Goal: Task Accomplishment & Management: Manage account settings

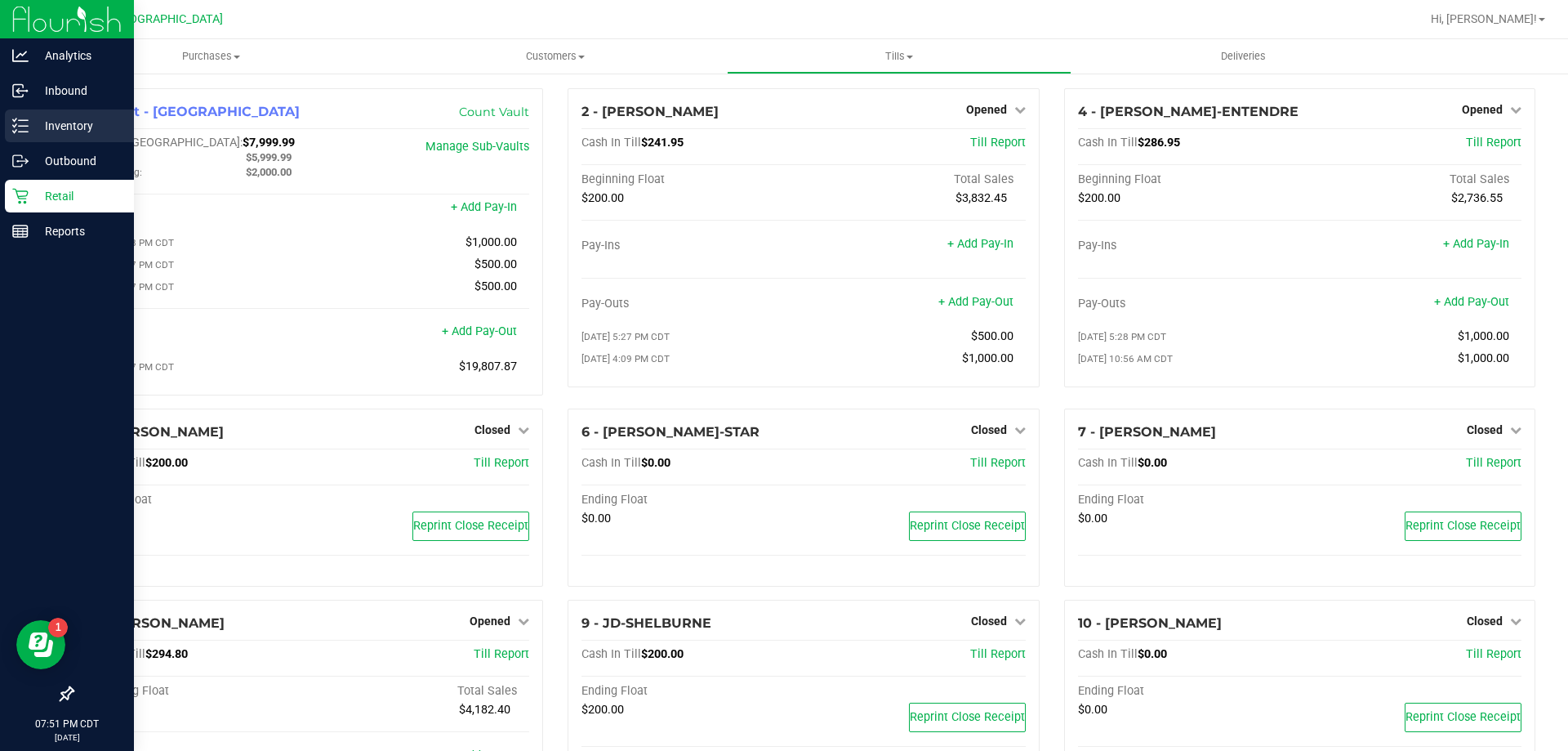
click at [83, 113] on div "Inventory" at bounding box center [69, 126] width 129 height 32
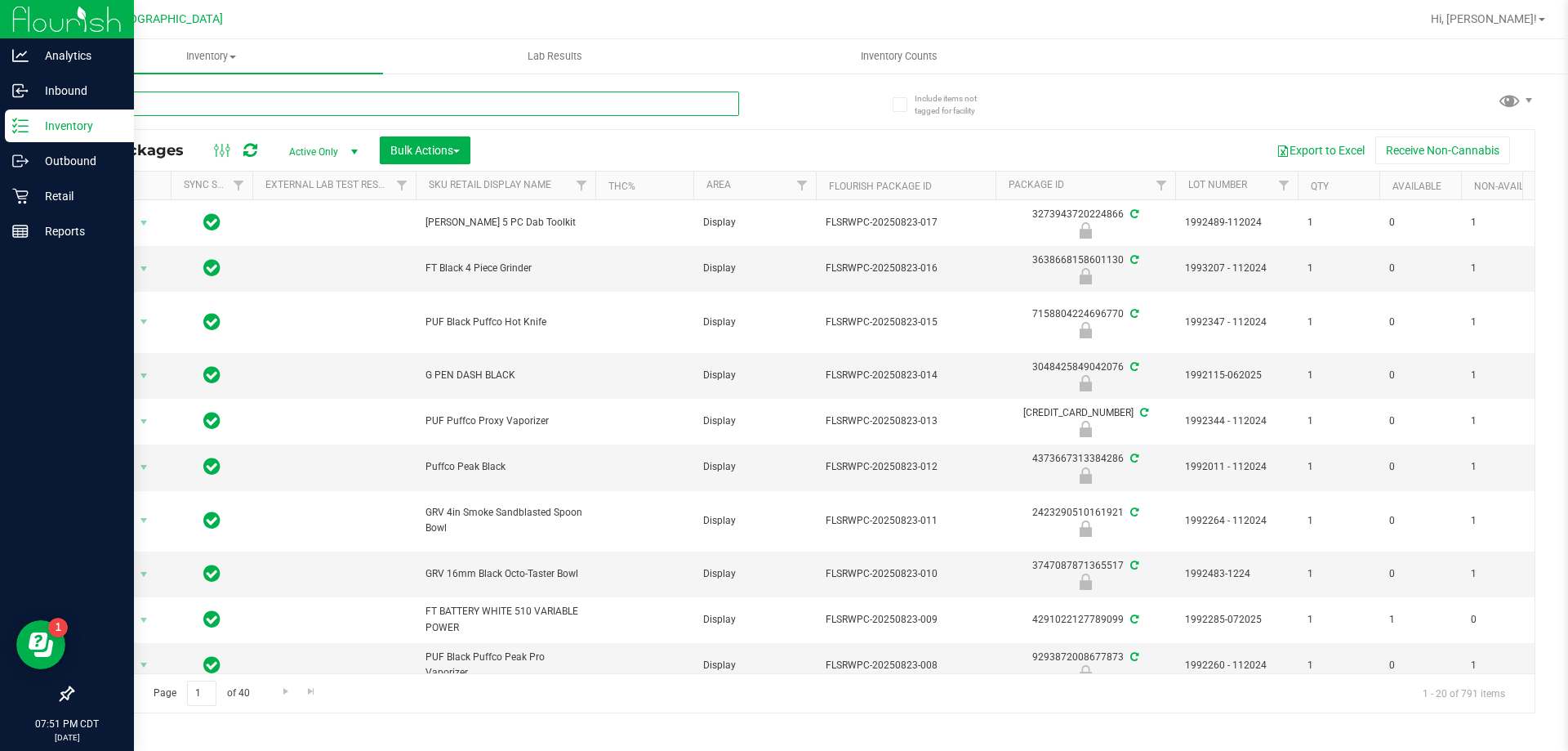
click at [284, 112] on input "text" at bounding box center [405, 103] width 667 height 24
type input "3511302020765546"
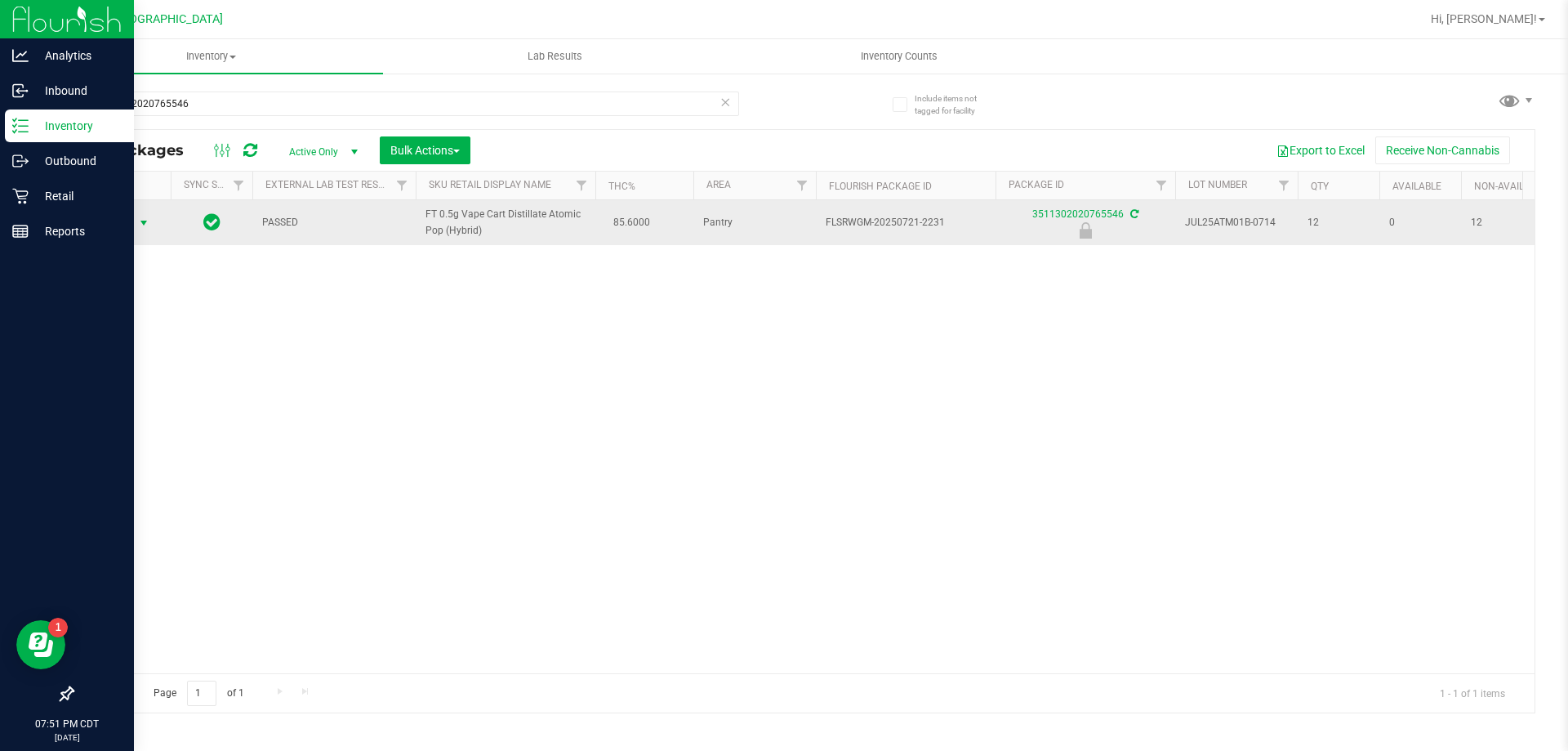
click at [116, 226] on span "Action" at bounding box center [111, 222] width 44 height 22
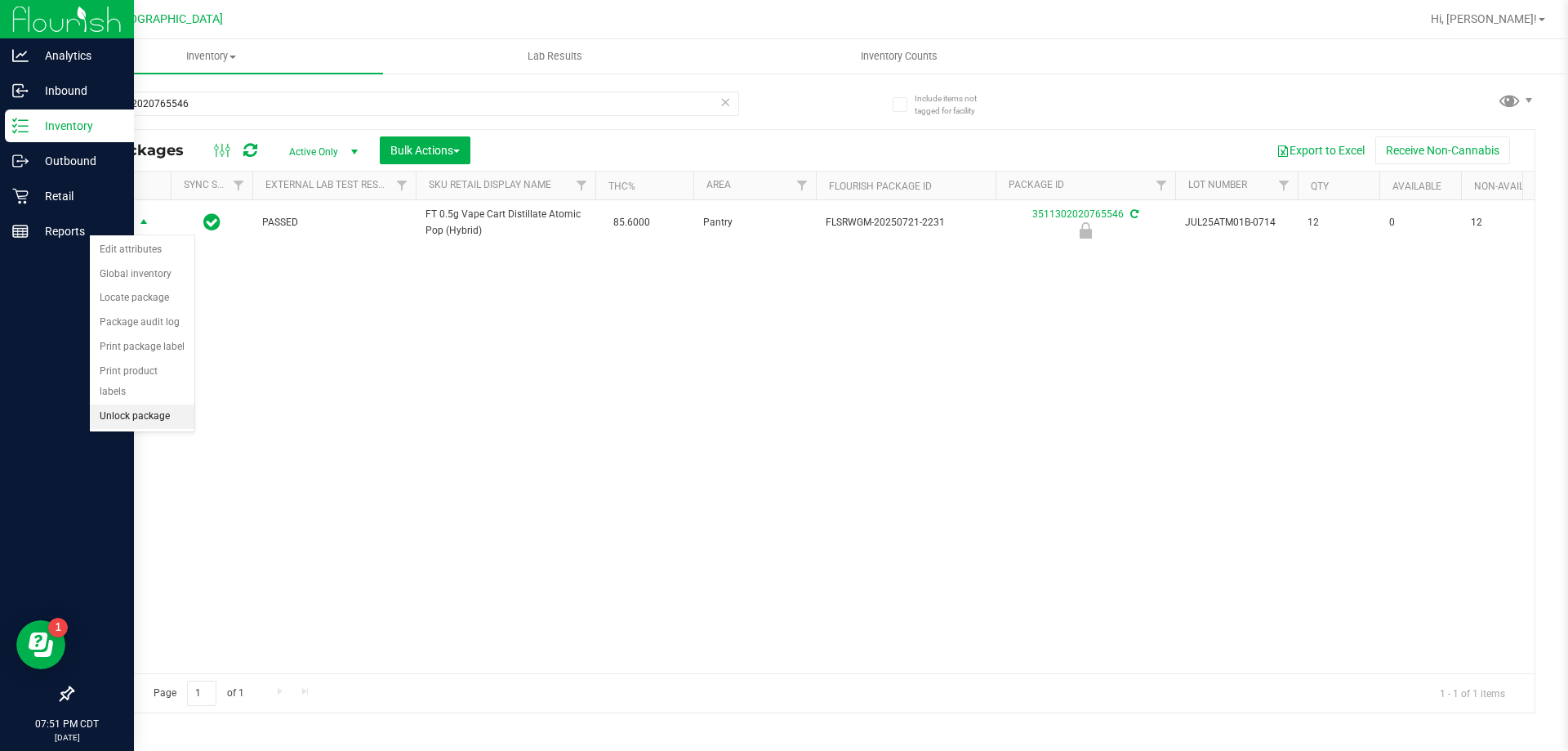
click at [152, 405] on li "Unlock package" at bounding box center [142, 416] width 104 height 24
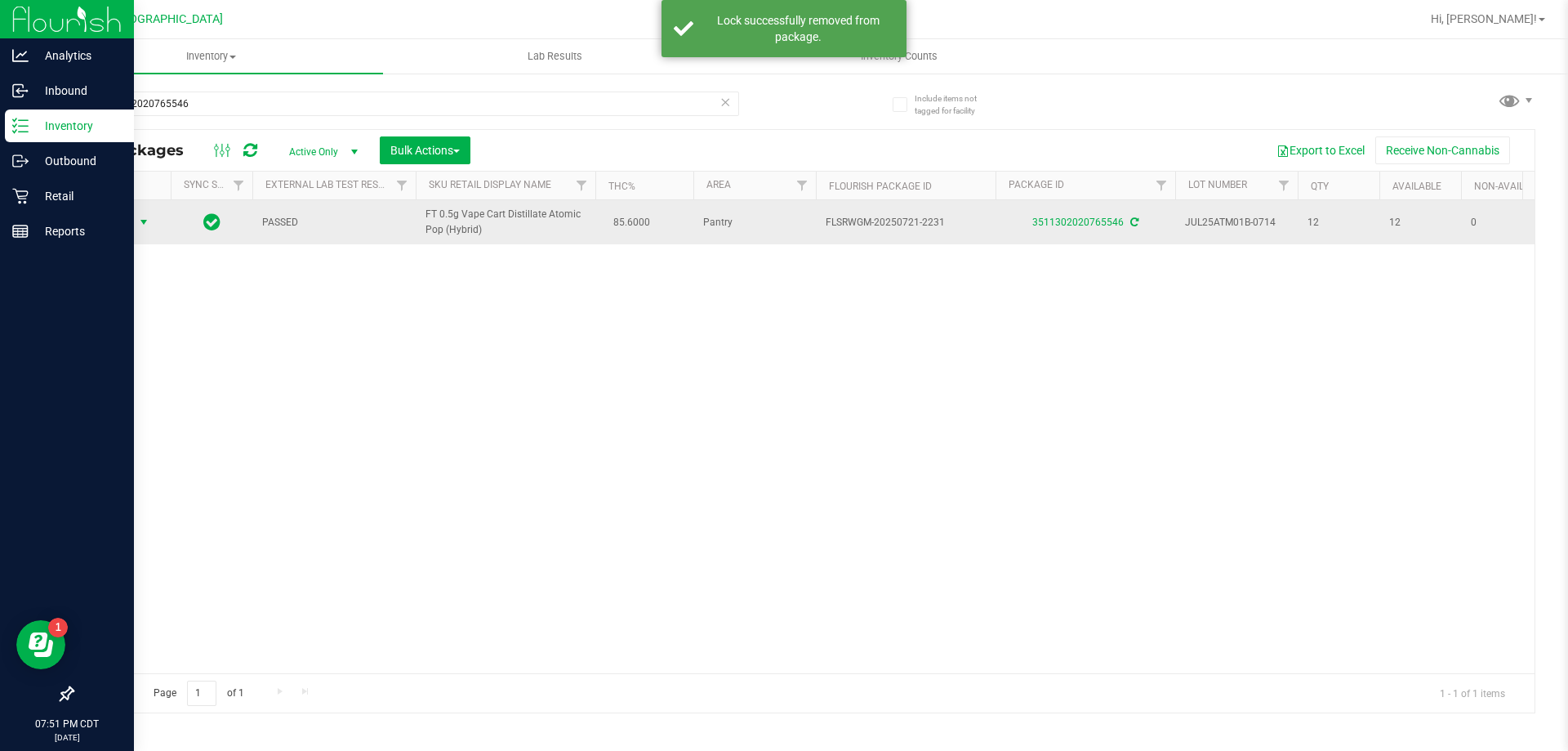
click at [117, 220] on span "Action" at bounding box center [111, 221] width 44 height 22
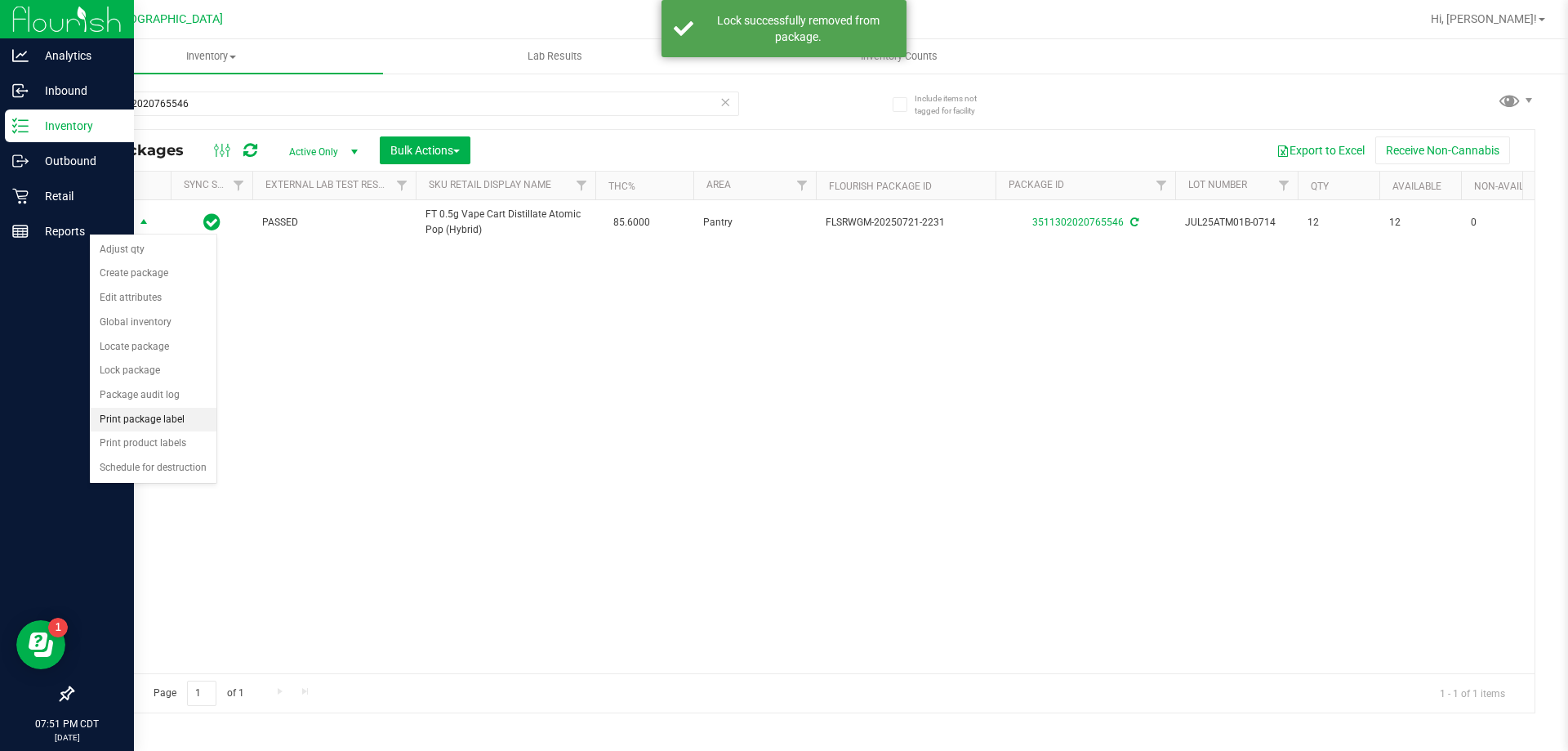
click at [156, 418] on li "Print package label" at bounding box center [153, 419] width 127 height 24
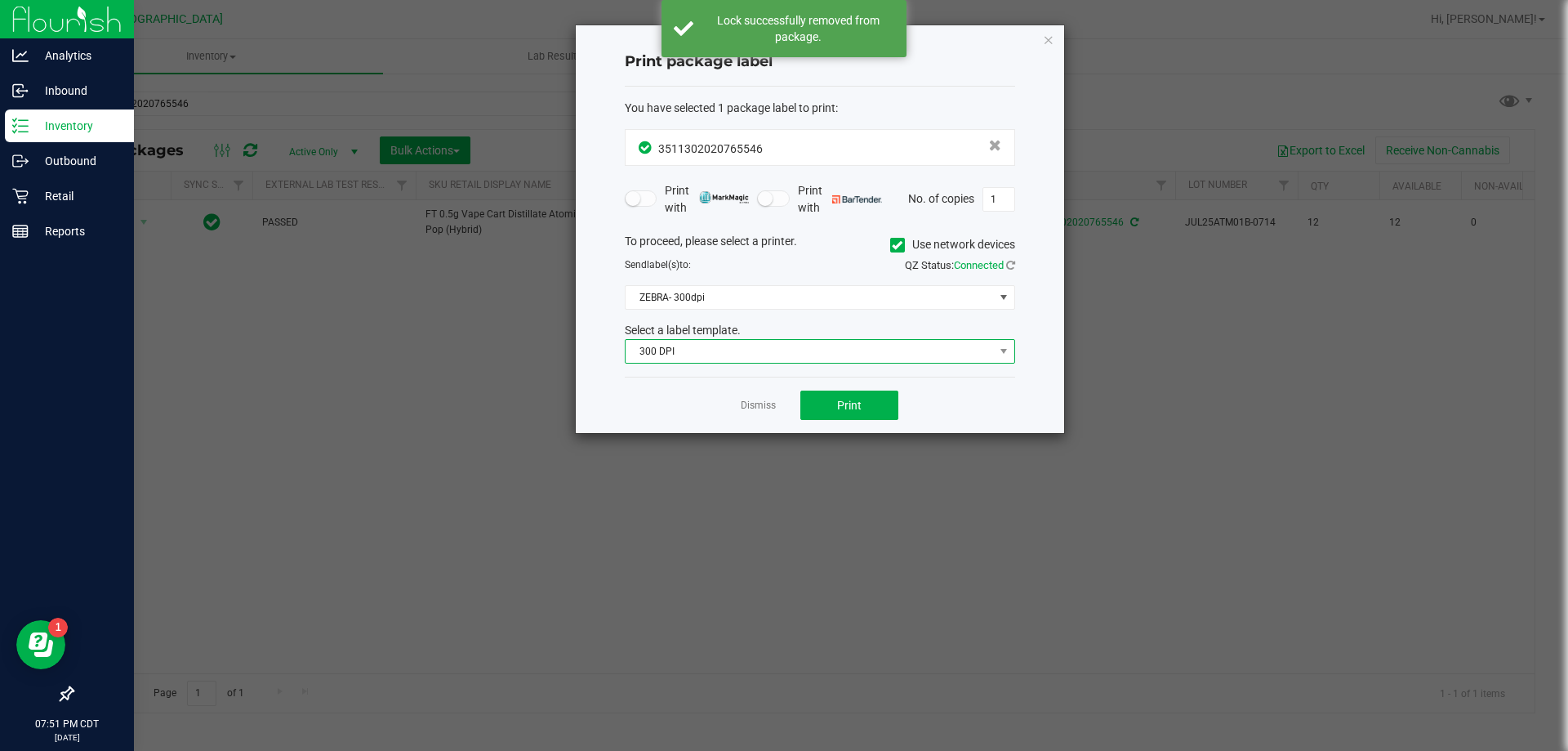
click at [710, 356] on span "300 DPI" at bounding box center [810, 351] width 369 height 22
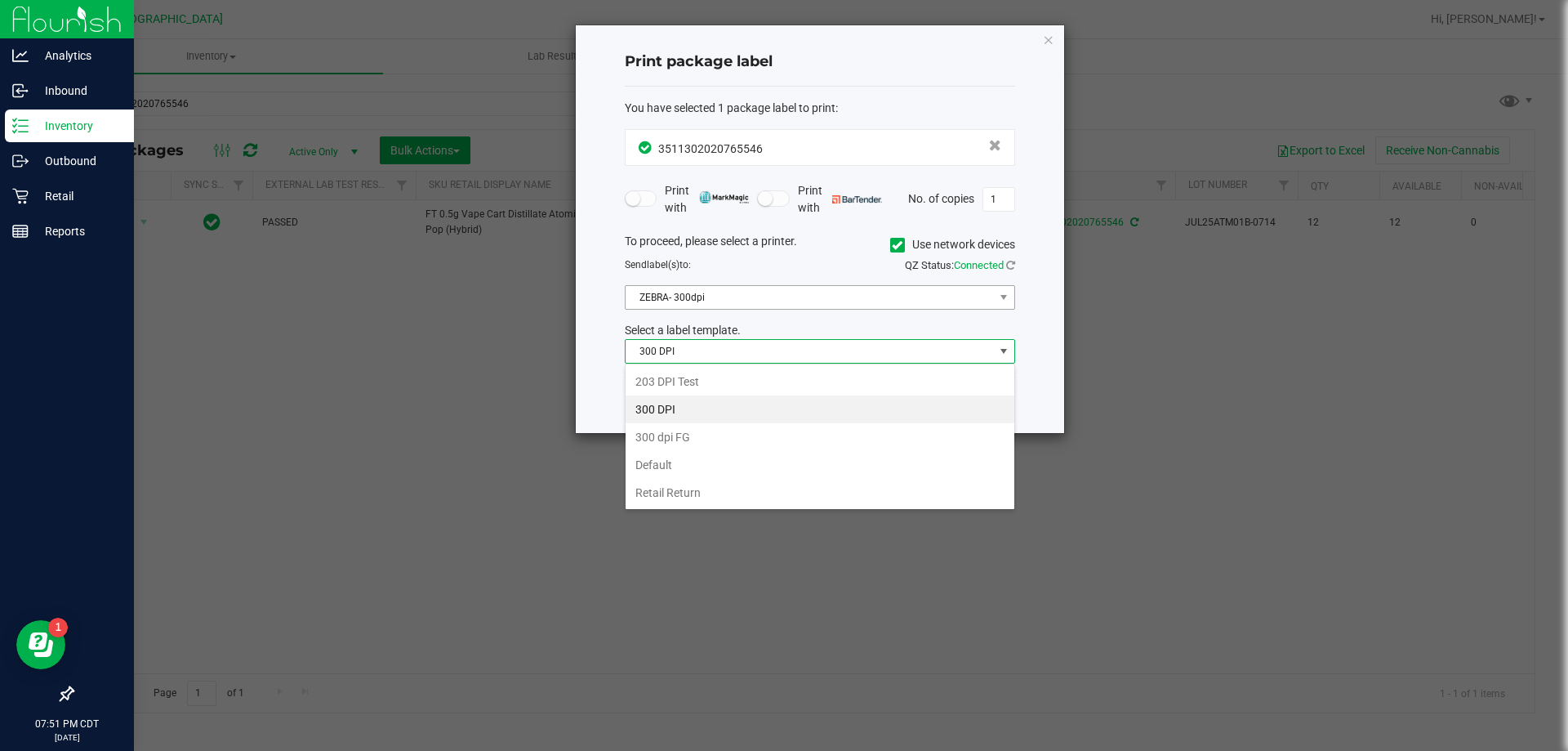
scroll to position [24, 390]
click at [695, 291] on span "ZEBRA- 300dpi" at bounding box center [810, 297] width 369 height 22
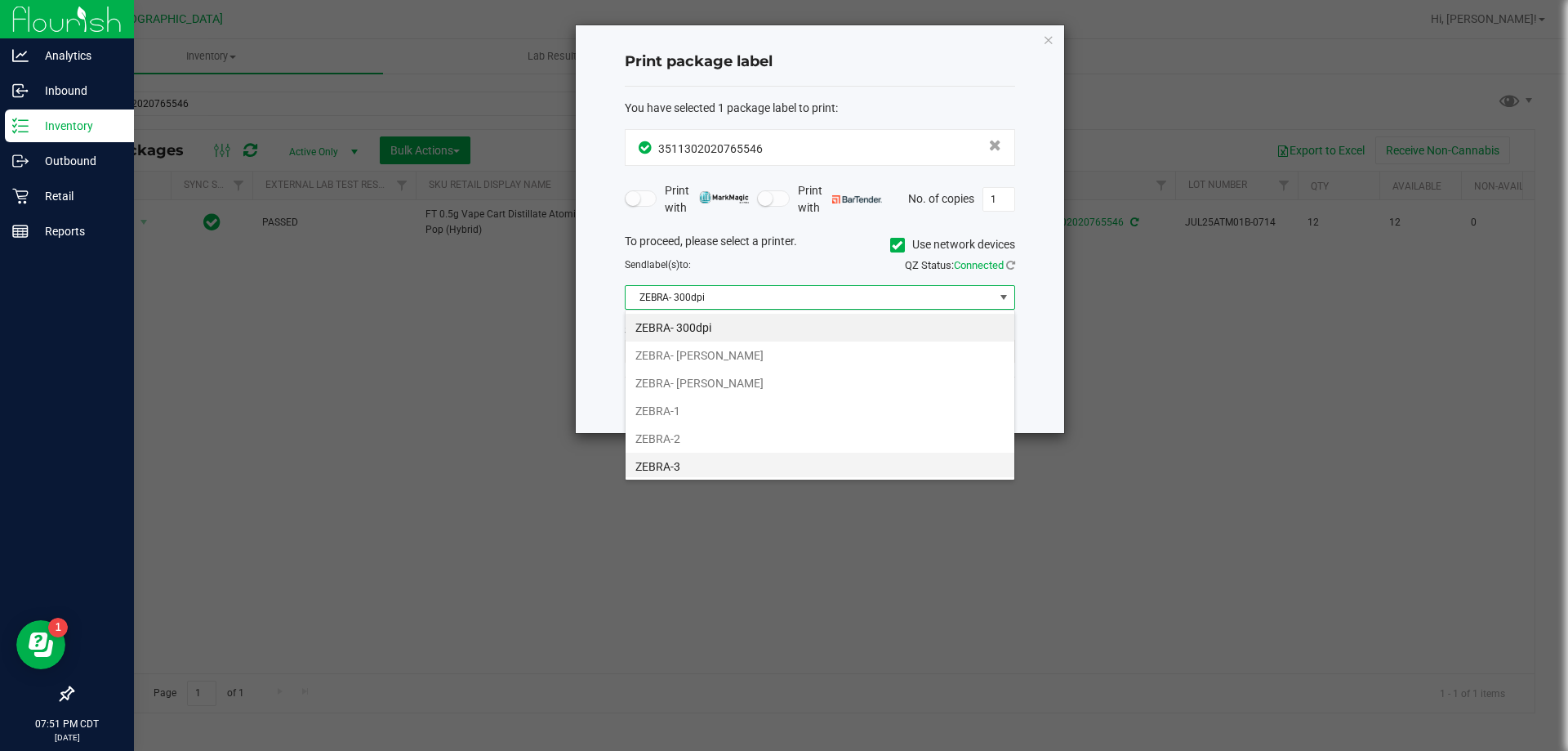
click at [673, 472] on li "ZEBRA-3" at bounding box center [820, 466] width 388 height 28
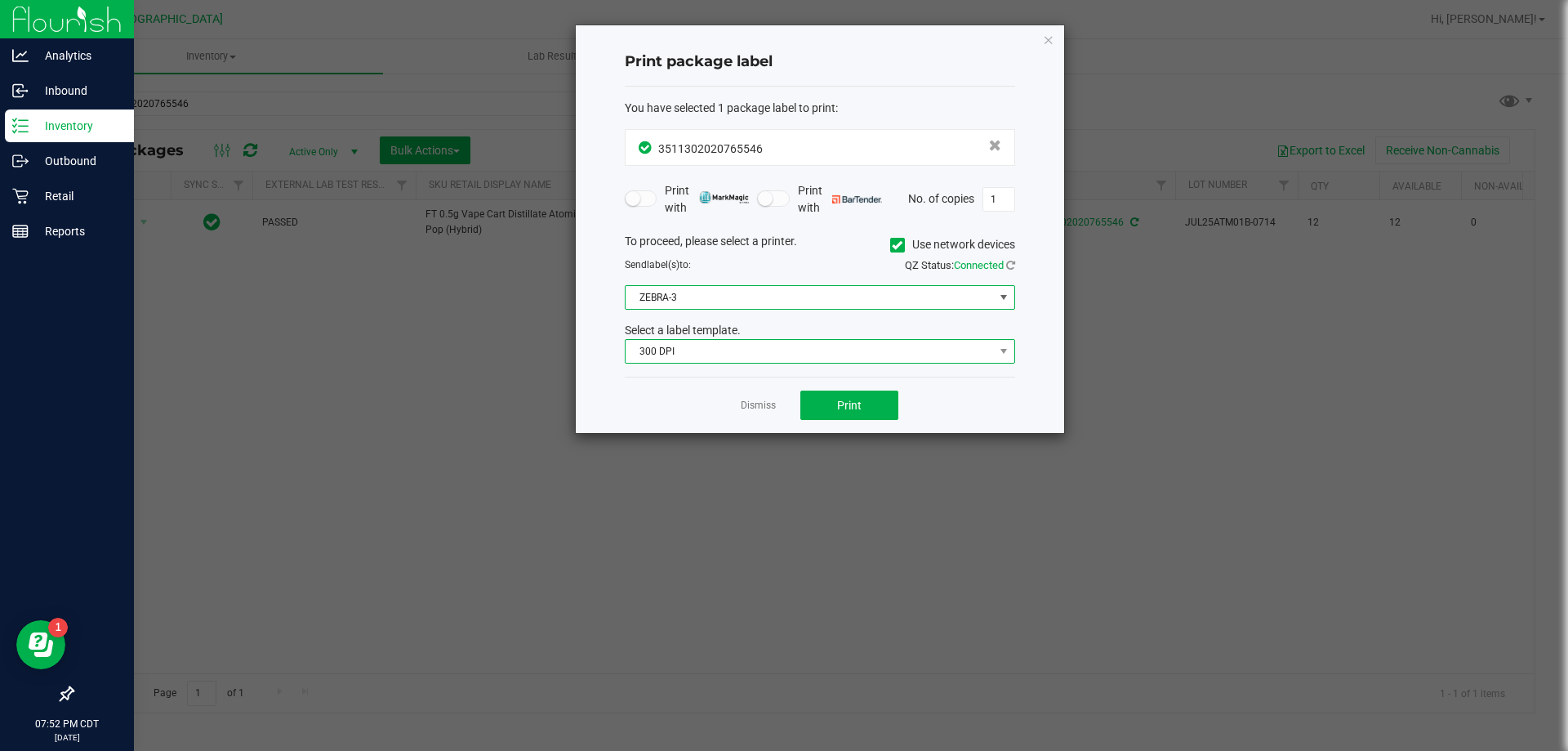
click at [684, 361] on span "300 DPI" at bounding box center [810, 351] width 369 height 22
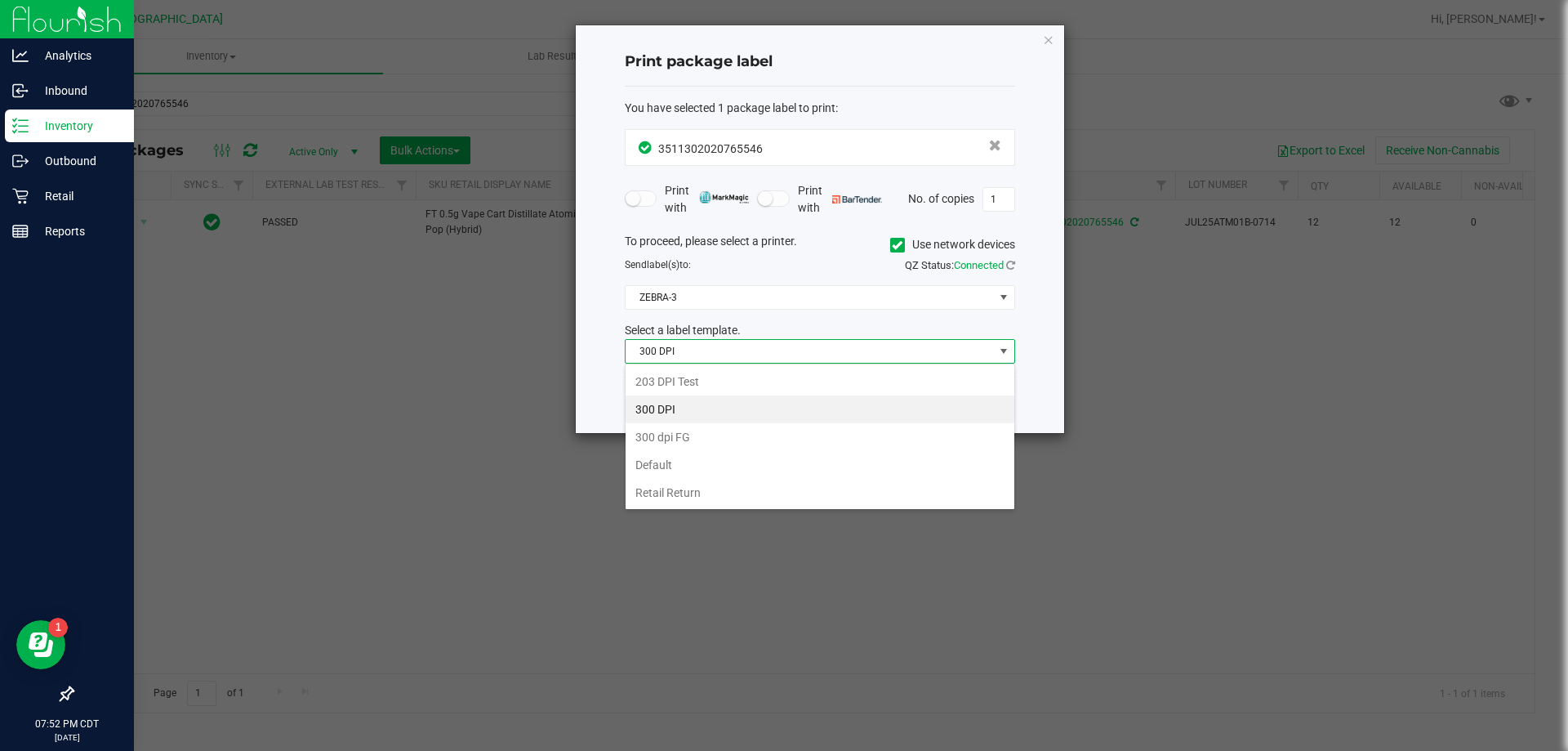
drag, startPoint x: 662, startPoint y: 384, endPoint x: 970, endPoint y: 400, distance: 308.4
click at [665, 384] on li "203 DPI Test" at bounding box center [820, 381] width 388 height 28
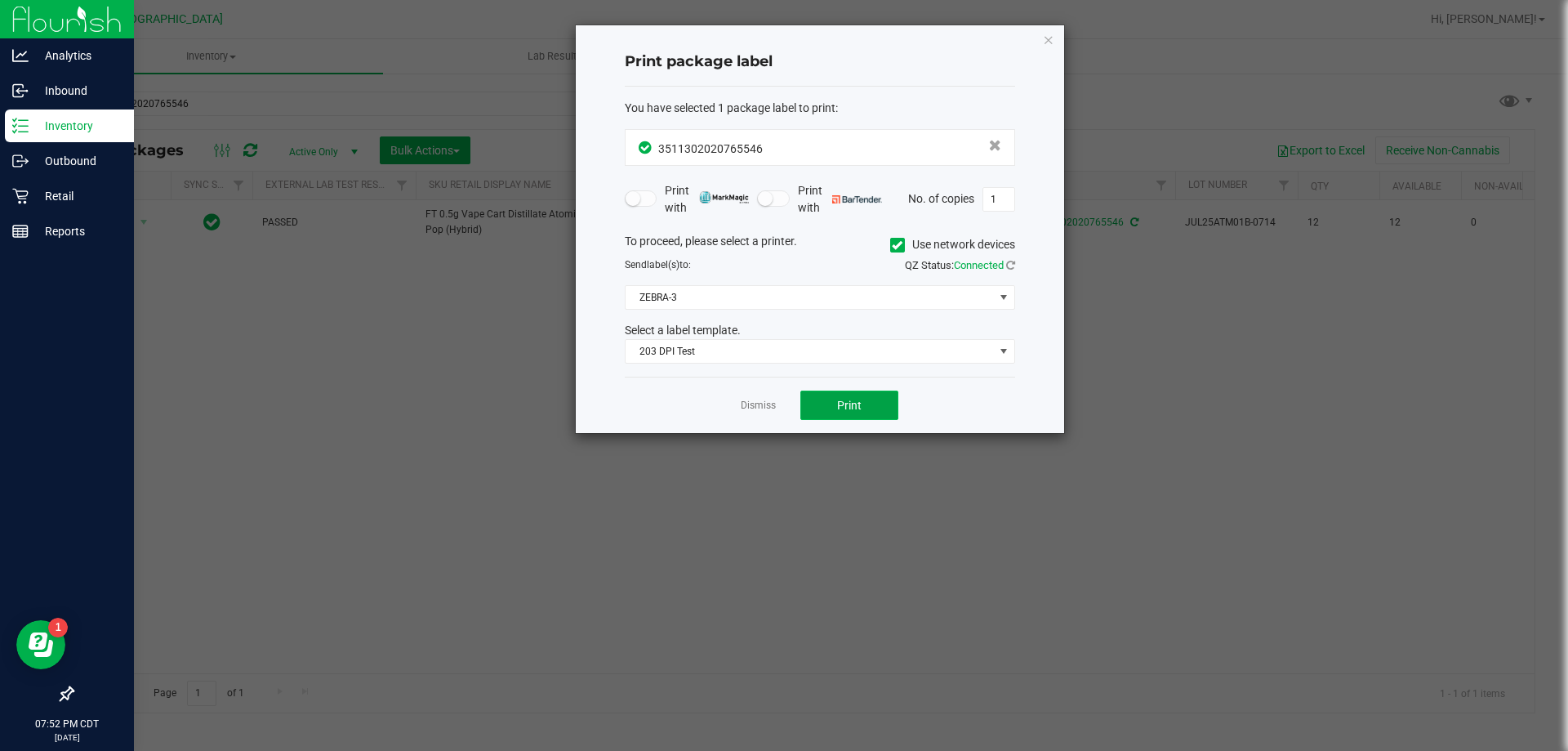
click at [883, 399] on button "Print" at bounding box center [849, 405] width 98 height 30
click at [1049, 40] on icon "button" at bounding box center [1048, 40] width 12 height 20
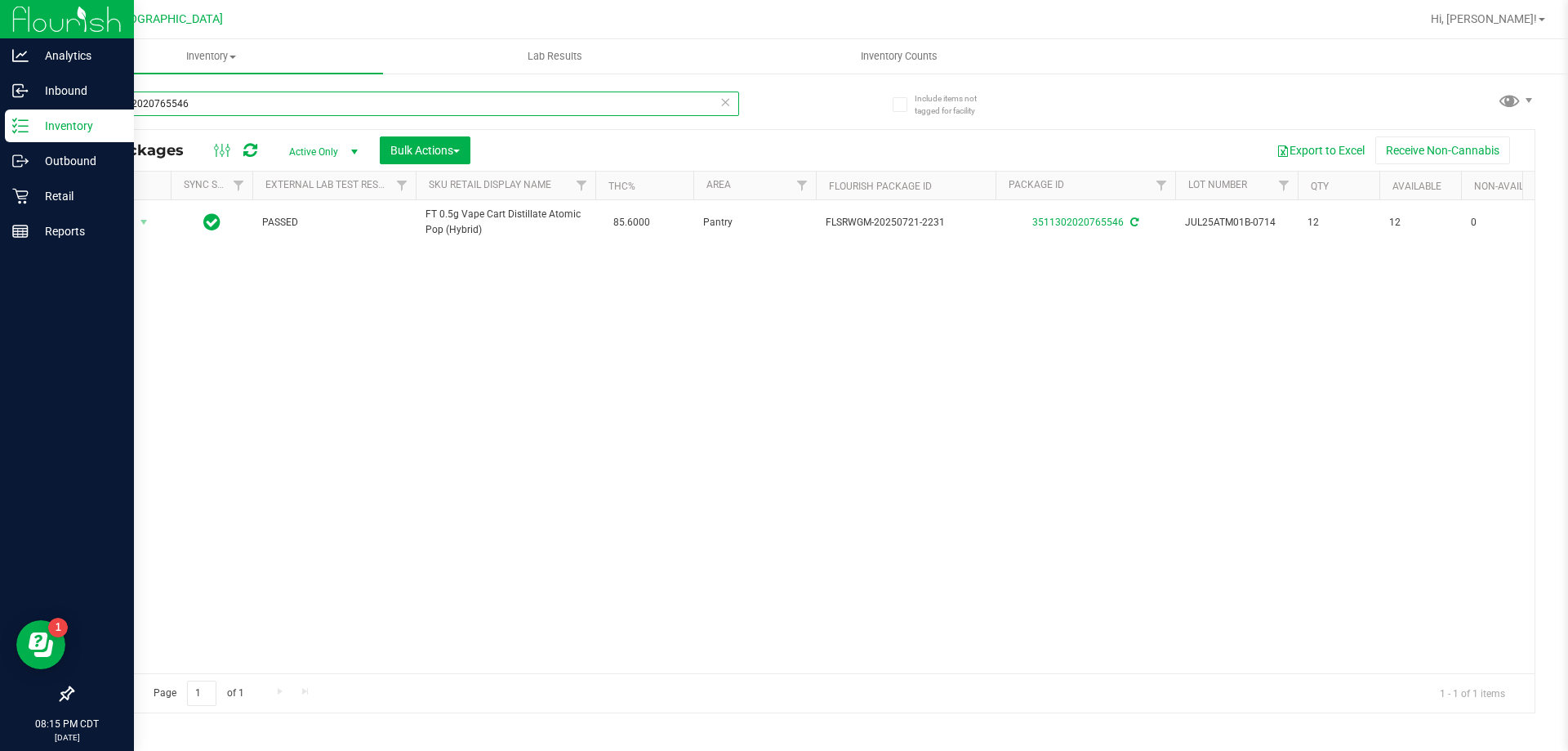
drag, startPoint x: 228, startPoint y: 102, endPoint x: 0, endPoint y: 130, distance: 229.7
click at [0, 130] on div "Analytics Inbound Inventory Outbound Retail Reports 08:15 PM CDT 08/25/2025 08/…" at bounding box center [784, 375] width 1568 height 751
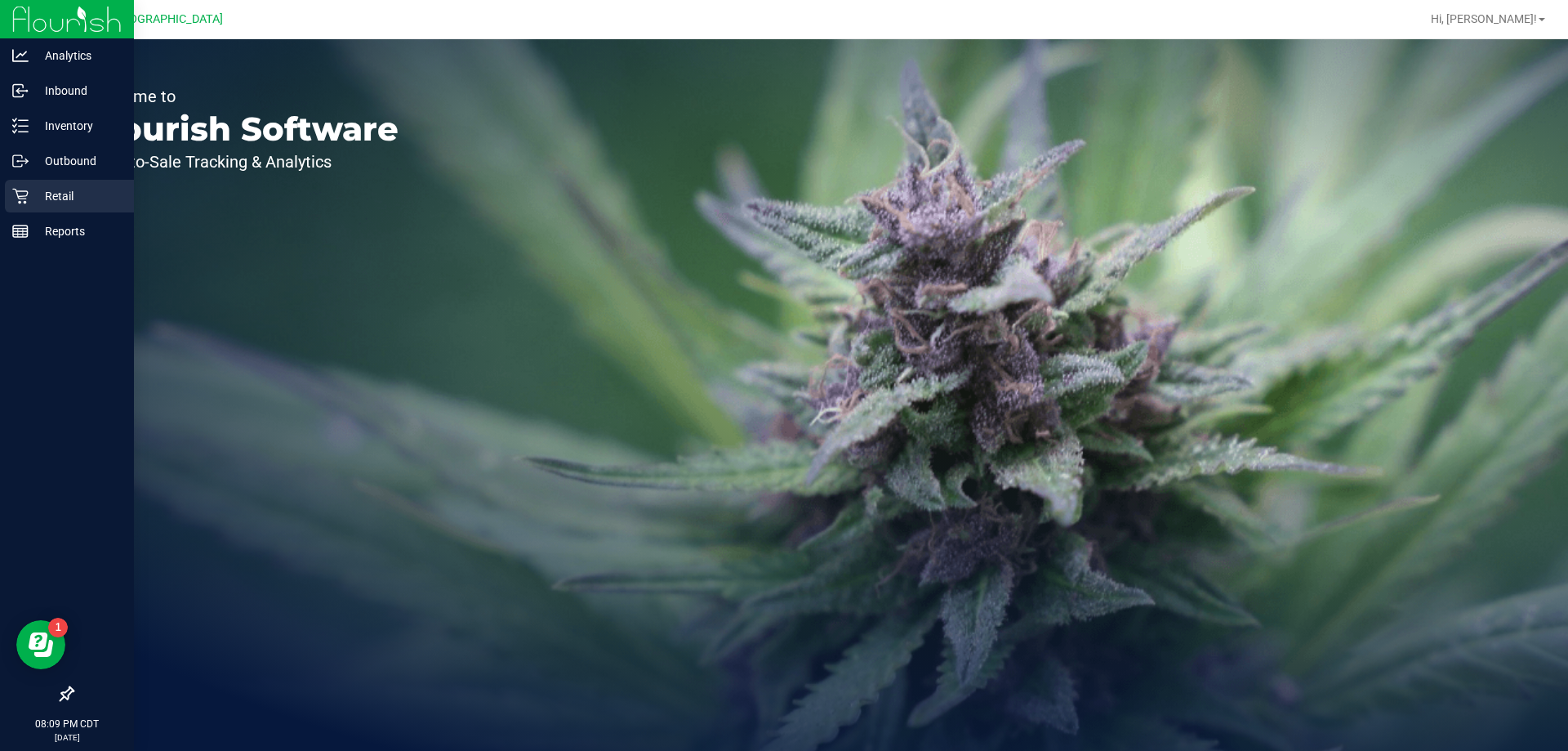
click at [24, 198] on icon at bounding box center [21, 196] width 16 height 16
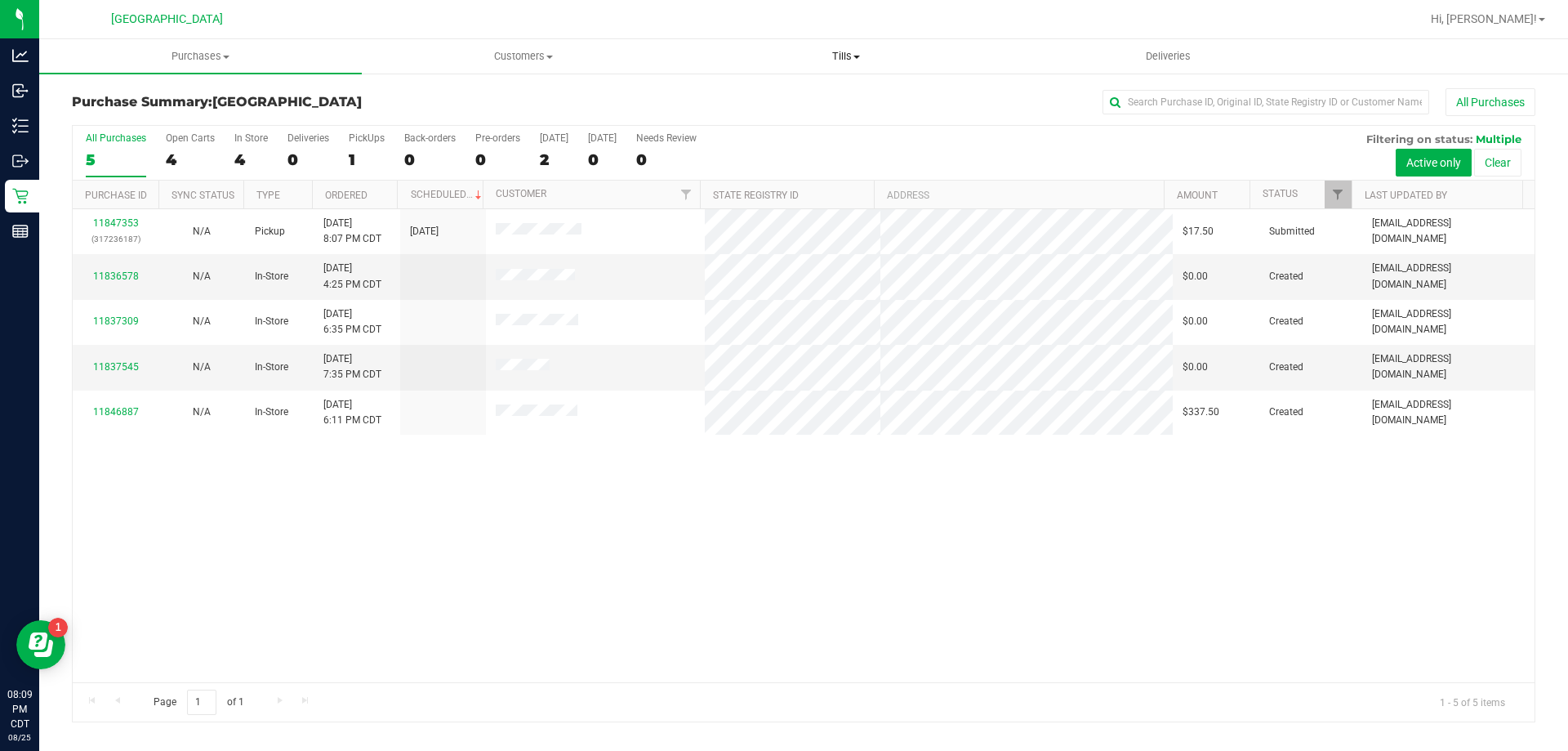
click at [847, 55] on span "Tills" at bounding box center [845, 57] width 321 height 14
click at [739, 96] on span "Manage tills" at bounding box center [739, 98] width 111 height 13
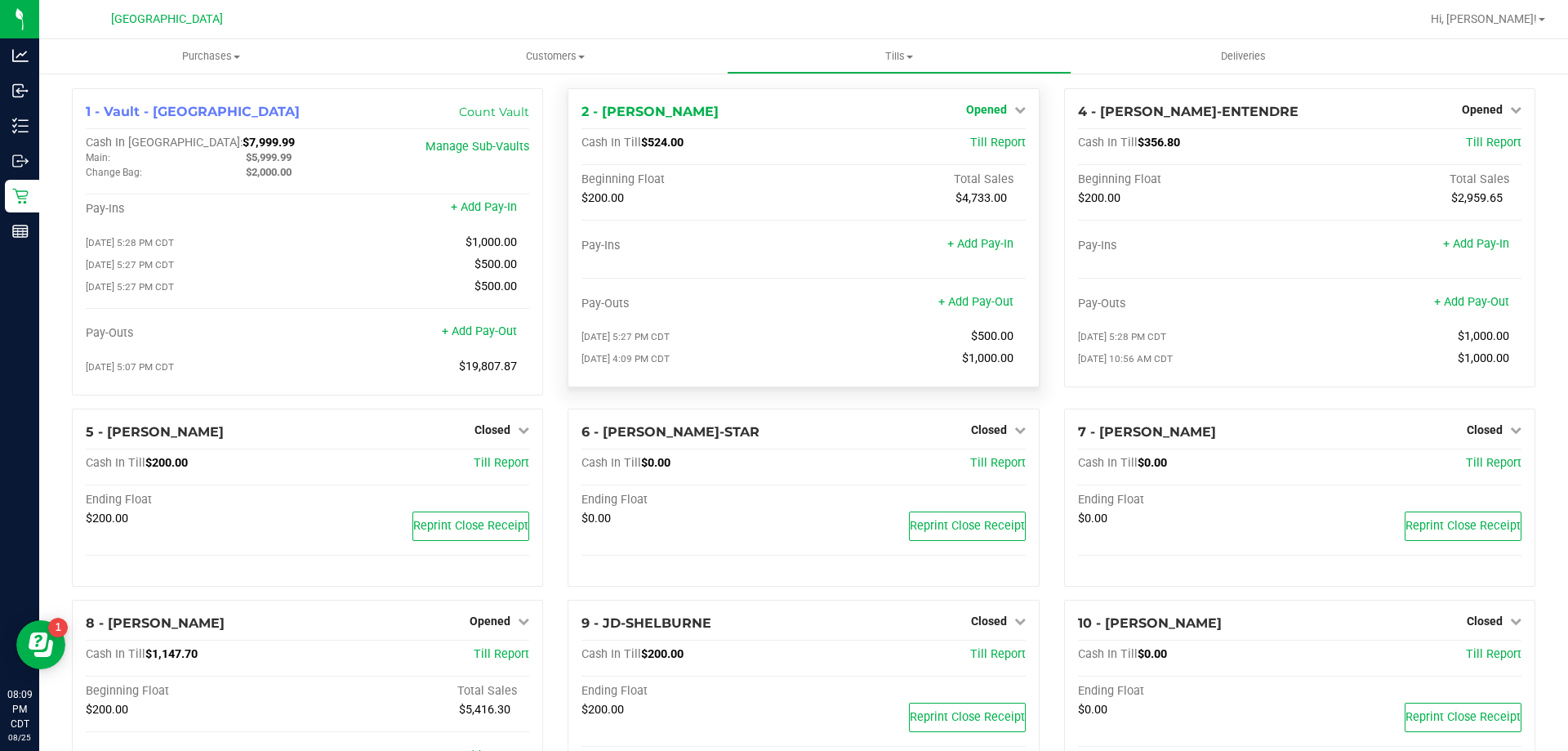
click at [983, 107] on span "Opened" at bounding box center [986, 109] width 40 height 13
click at [956, 142] on div "Close Till" at bounding box center [988, 144] width 120 height 21
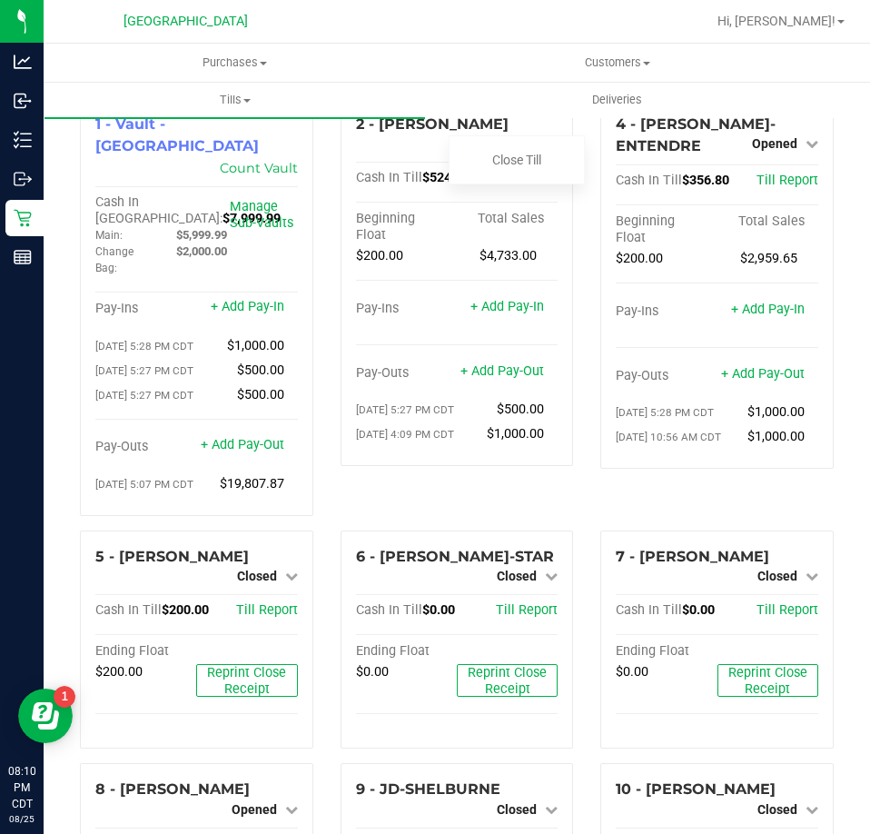
click at [590, 502] on div "4 - [PERSON_NAME]-ENTENDRE Opened Close Till Cash In Till $356.80 Till Report B…" at bounding box center [717, 314] width 261 height 432
click at [512, 154] on link "Close Till" at bounding box center [516, 160] width 49 height 15
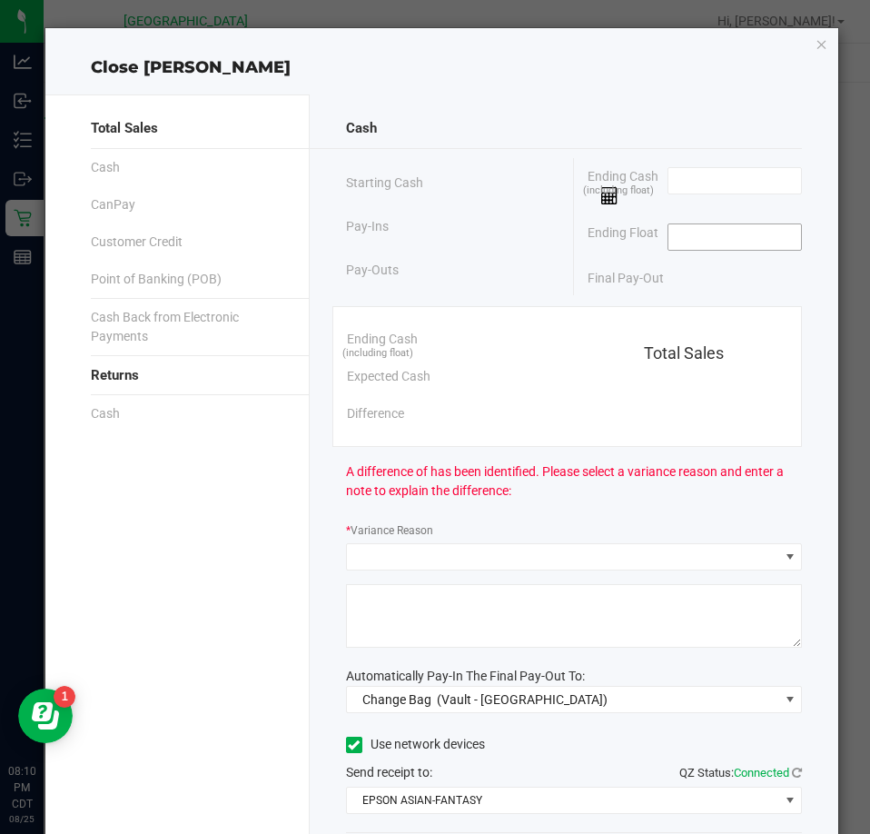
click at [738, 241] on input at bounding box center [736, 236] width 134 height 25
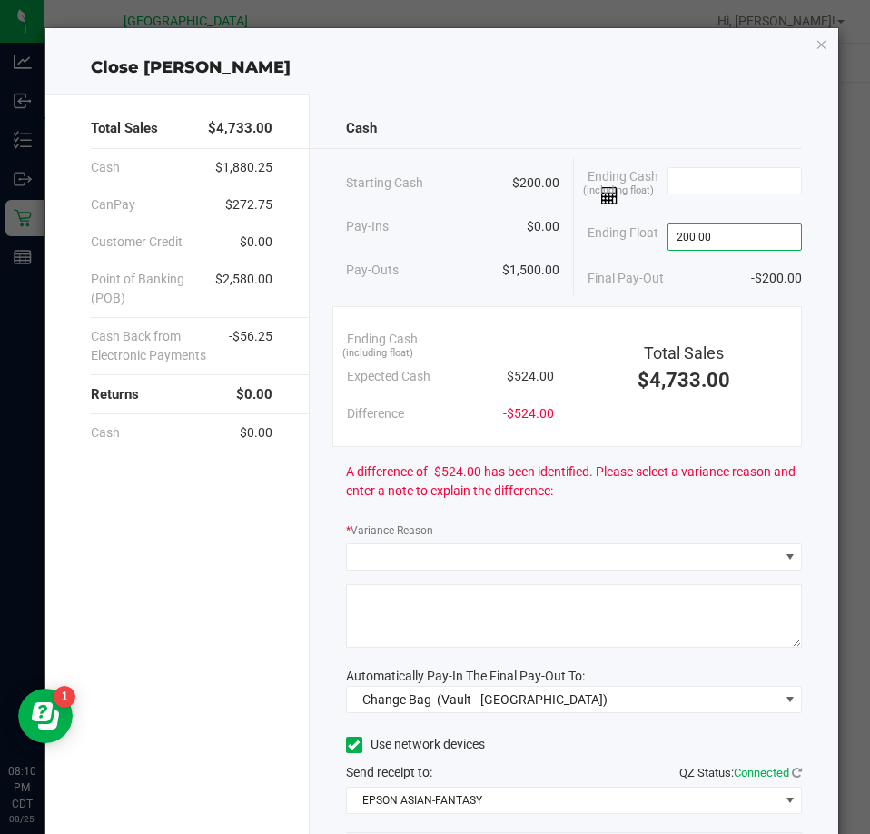
type input "$200.00"
click at [692, 165] on div "Ending Cash (including float)" at bounding box center [695, 186] width 214 height 56
click at [683, 170] on input at bounding box center [736, 180] width 134 height 25
click at [723, 186] on input at bounding box center [736, 180] width 134 height 25
click at [682, 294] on div "Final Pay-Out $317.75" at bounding box center [695, 278] width 214 height 37
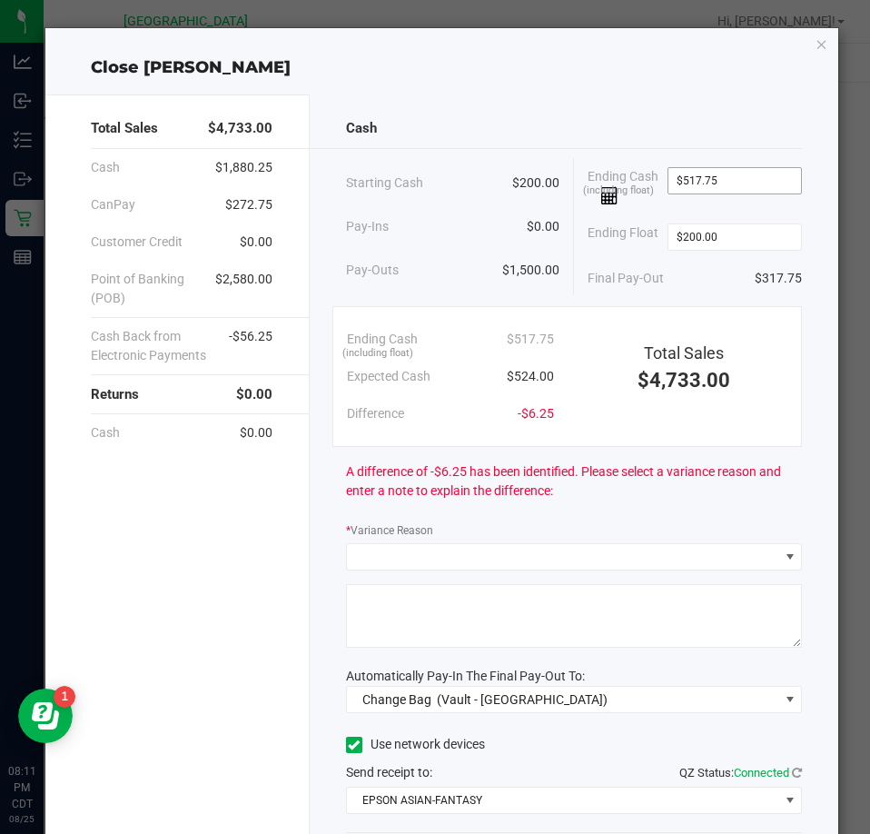
type input "517.75"
type input "2"
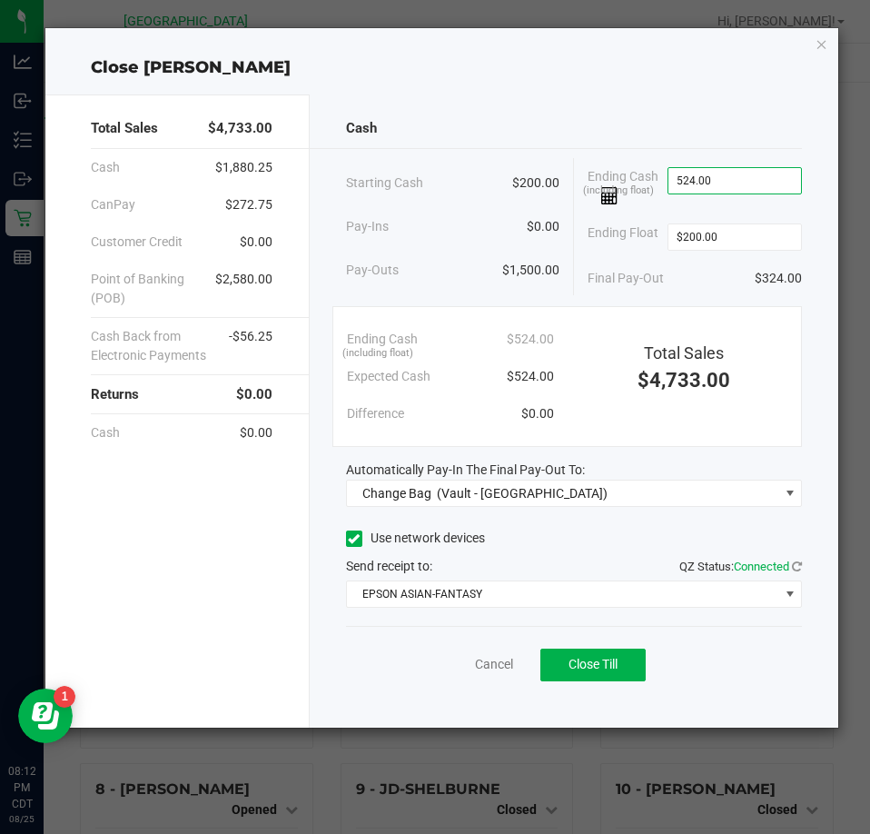
type input "$524.00"
click at [662, 277] on span "Final Pay-Out" at bounding box center [626, 278] width 76 height 19
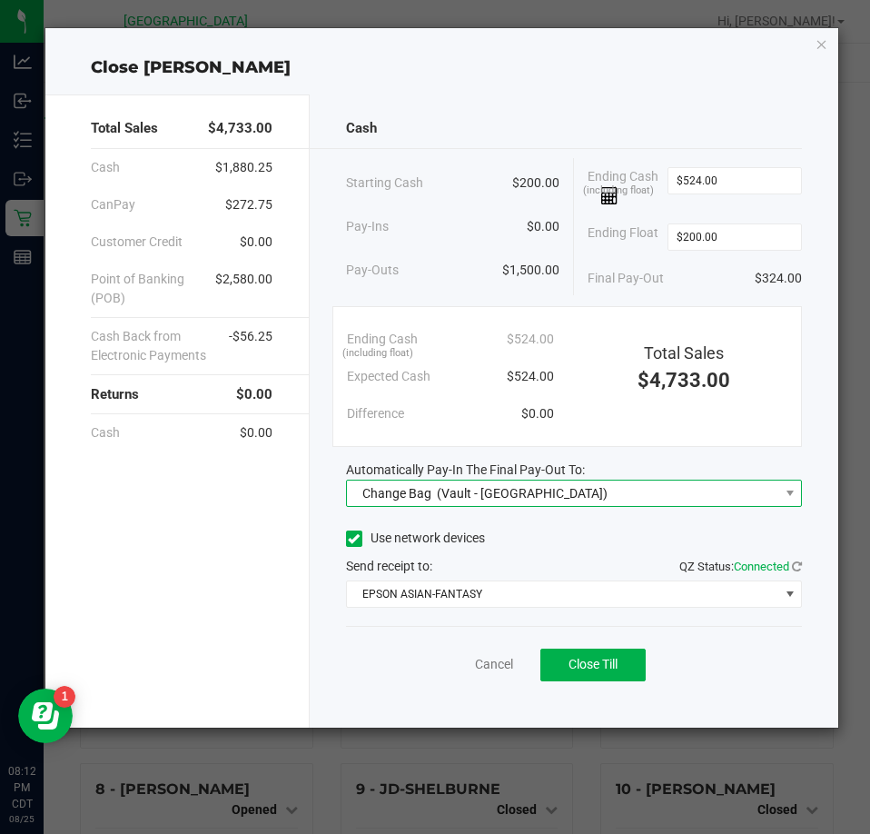
click at [452, 501] on div "Change Bag (Vault - [GEOGRAPHIC_DATA])" at bounding box center [481, 493] width 254 height 33
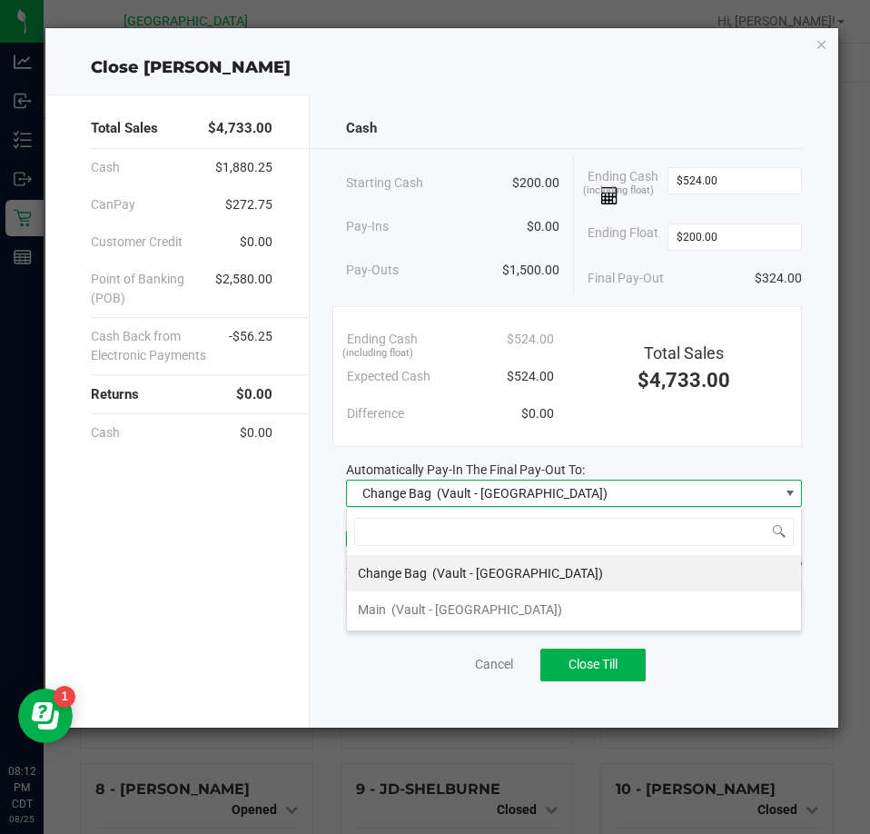
scroll to position [27, 457]
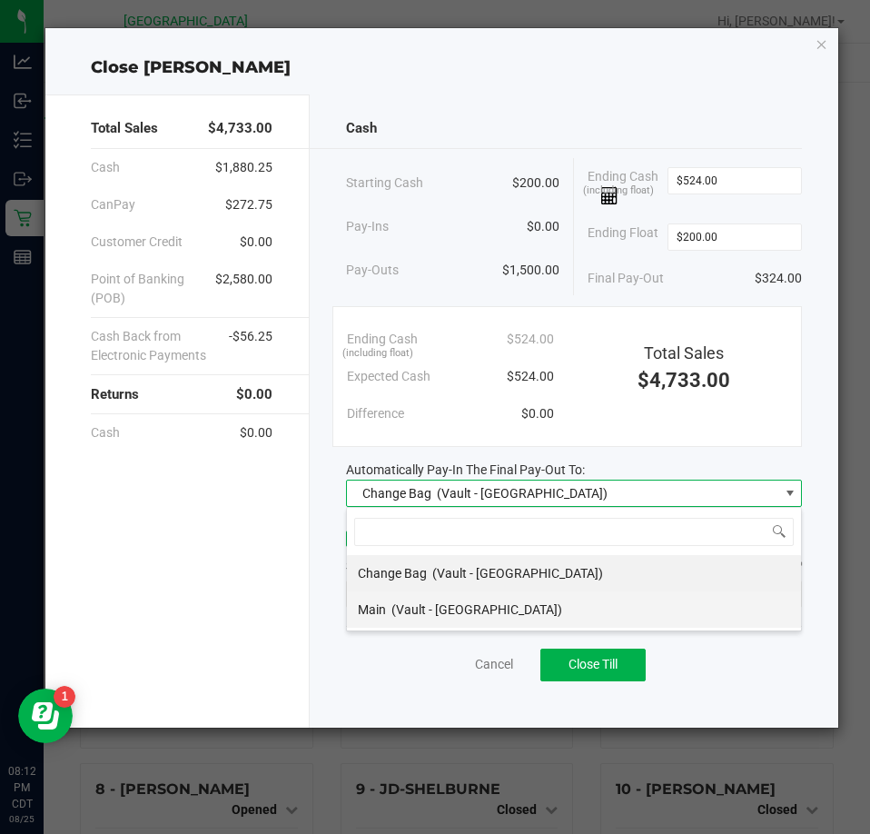
click at [412, 602] on span "(Vault - [GEOGRAPHIC_DATA])" at bounding box center [477, 609] width 171 height 15
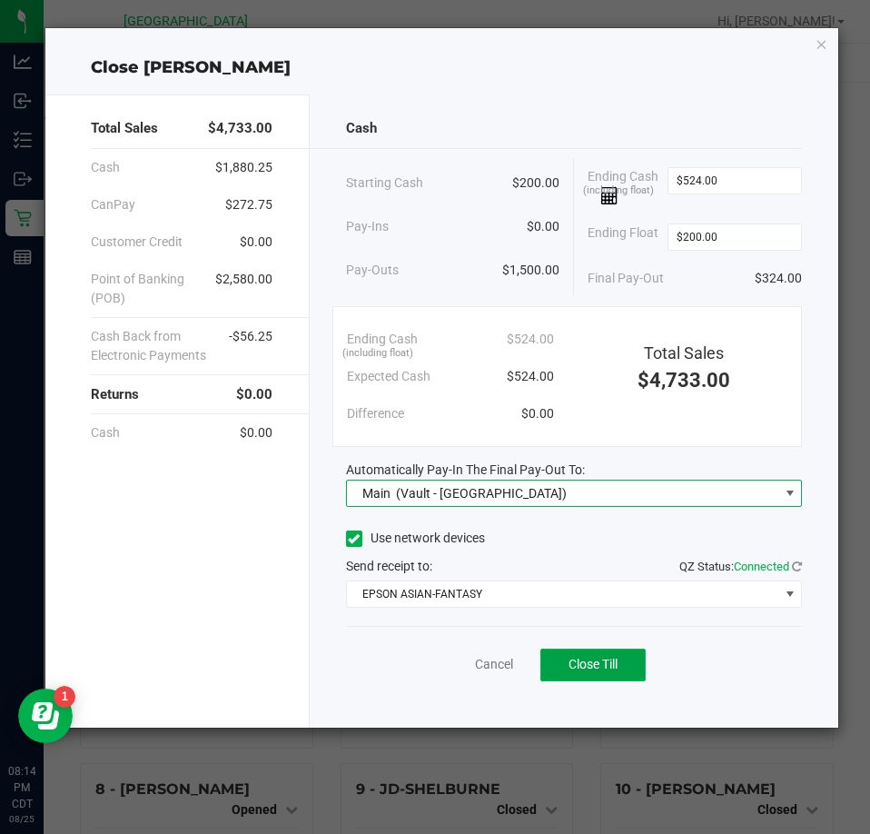
click at [581, 660] on span "Close Till" at bounding box center [593, 664] width 49 height 15
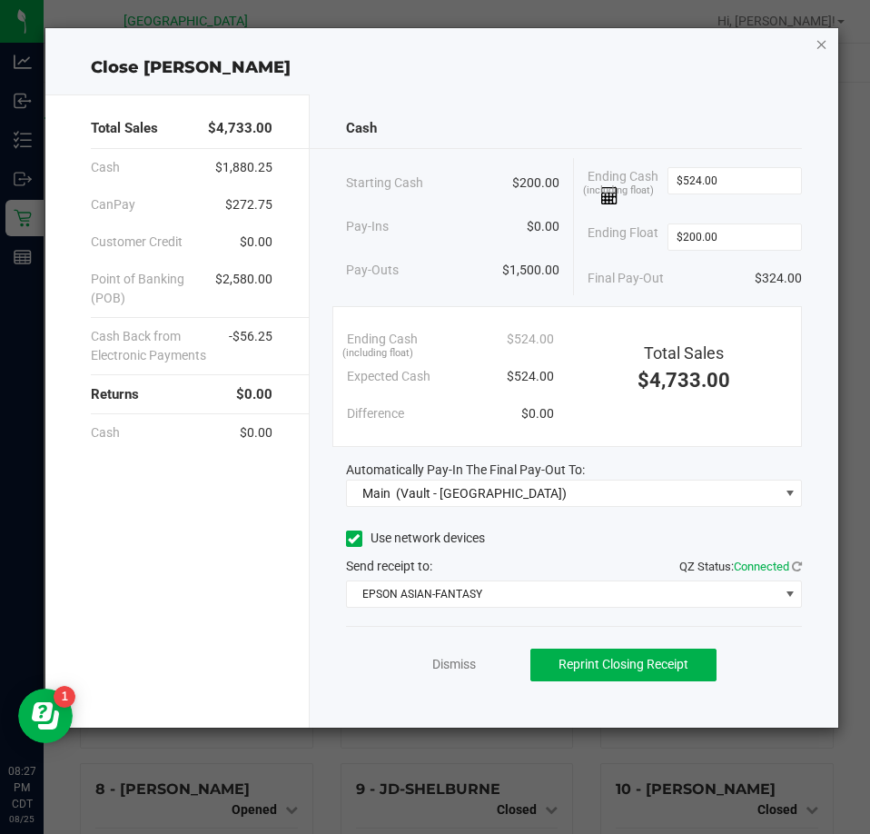
click at [818, 46] on icon "button" at bounding box center [822, 44] width 13 height 22
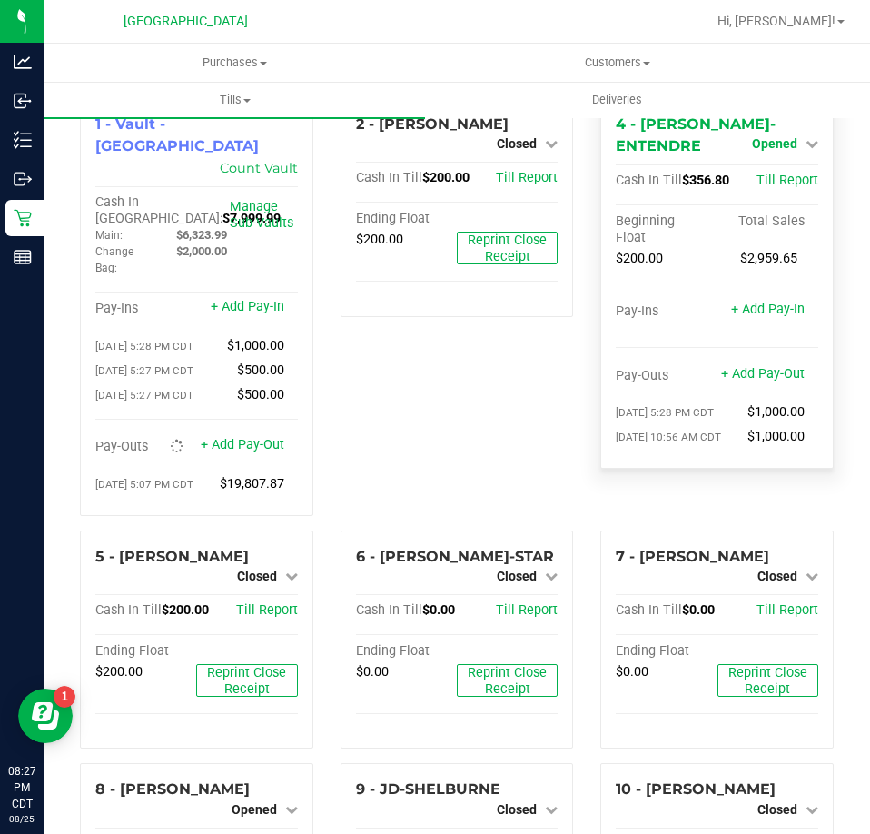
click at [752, 142] on span "Opened" at bounding box center [774, 143] width 45 height 15
click at [753, 174] on link "Close Till" at bounding box center [776, 181] width 49 height 15
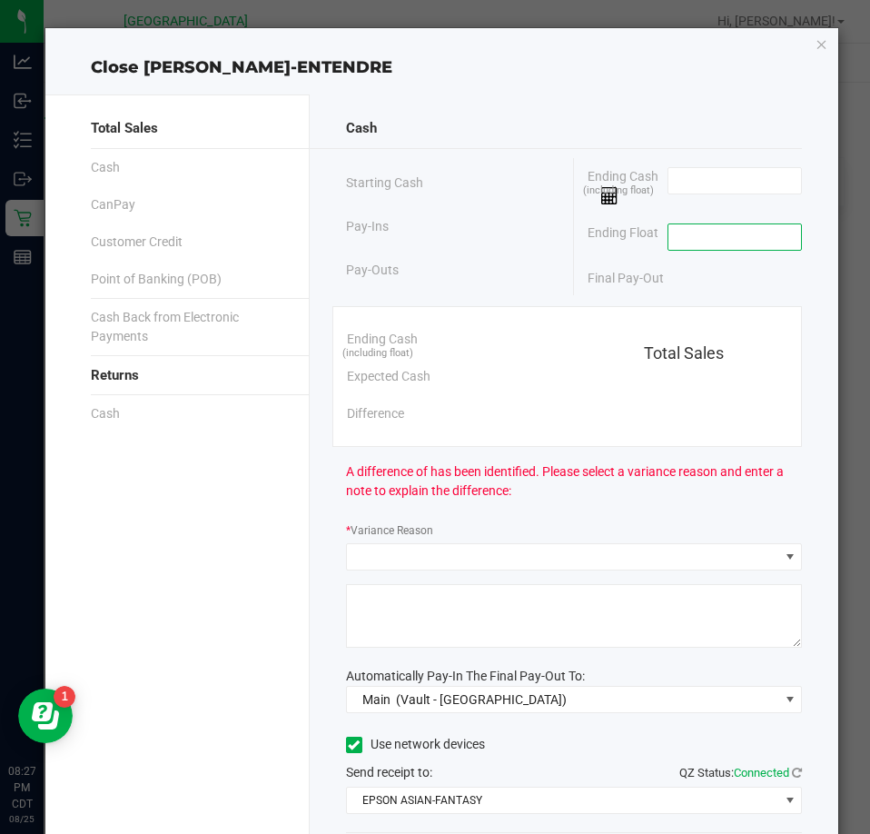
click at [697, 237] on input at bounding box center [736, 236] width 134 height 25
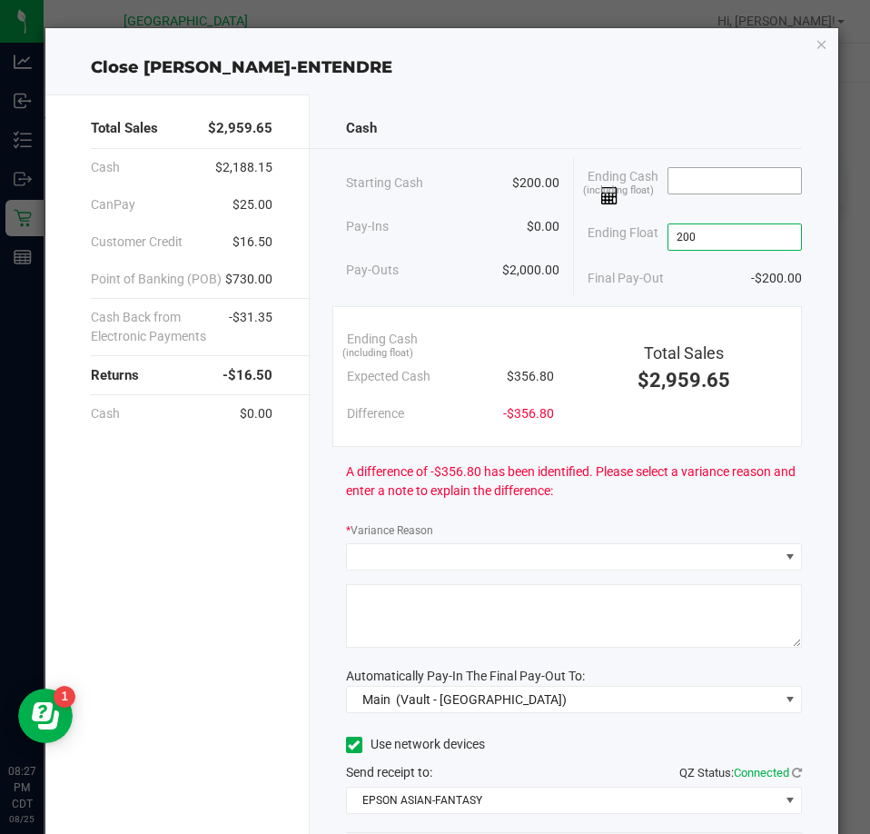
type input "$200.00"
click at [775, 185] on input at bounding box center [736, 180] width 134 height 25
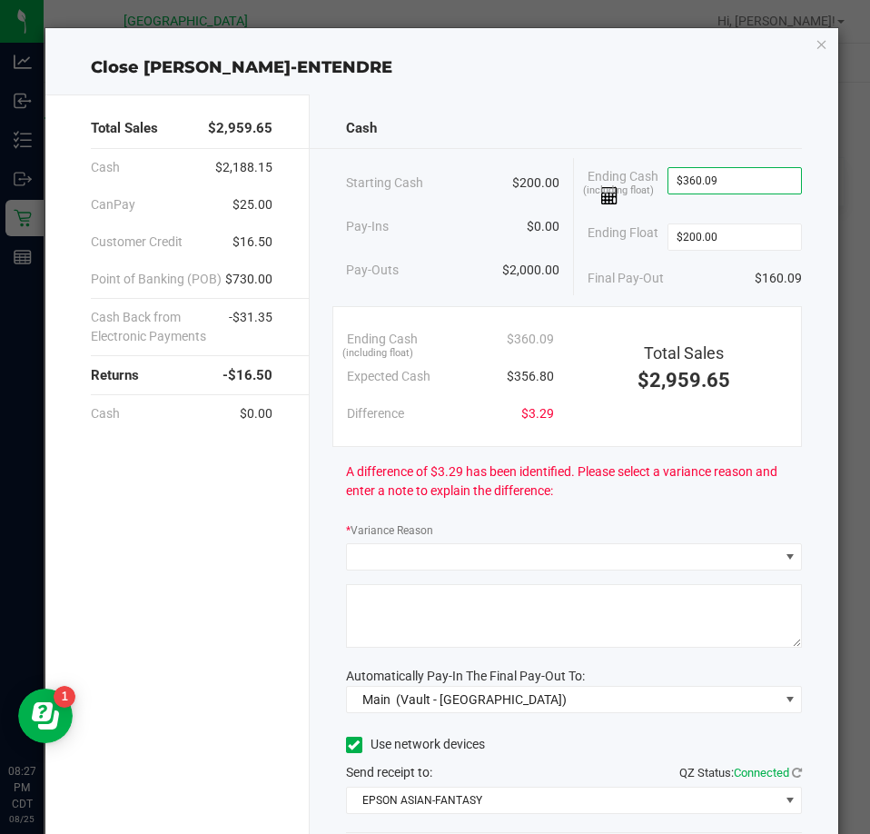
click at [539, 82] on div "Total Sales $2,959.65 Cash $2,188.15 CanPay $25.00 Customer Credit $16.50 Point…" at bounding box center [442, 507] width 794 height 854
type input "360.09"
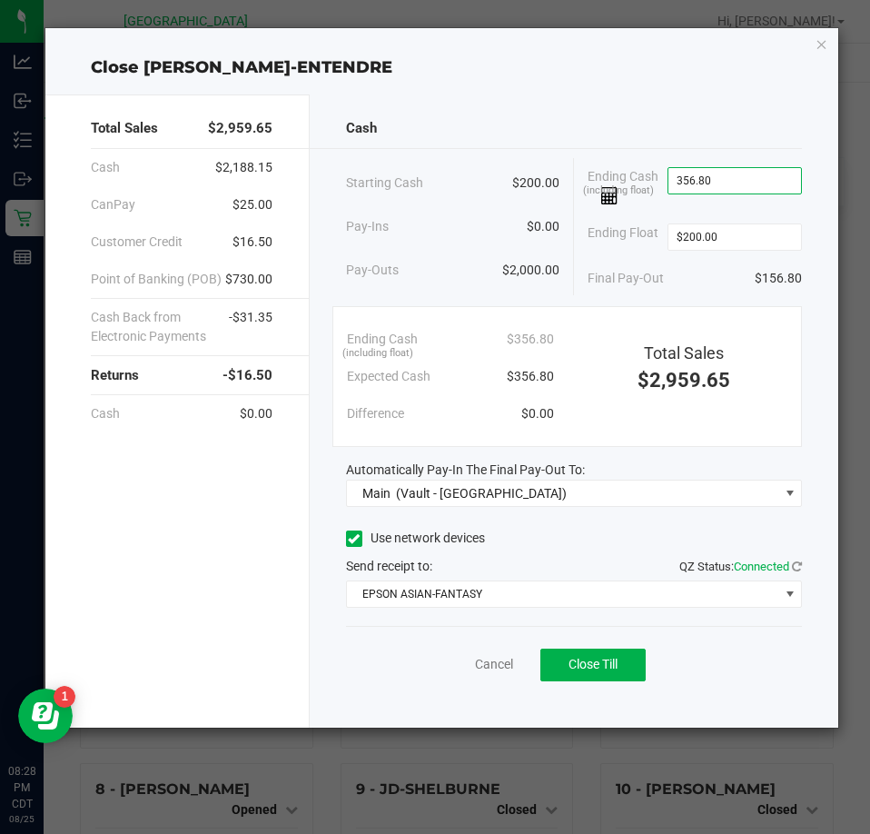
type input "$356.80"
click at [637, 81] on div "Total Sales $2,959.65 Cash $2,188.15 CanPay $25.00 Customer Credit $16.50 Point…" at bounding box center [442, 404] width 794 height 648
click at [560, 650] on button "Close Till" at bounding box center [592, 665] width 105 height 33
click at [823, 44] on icon "button" at bounding box center [822, 44] width 13 height 22
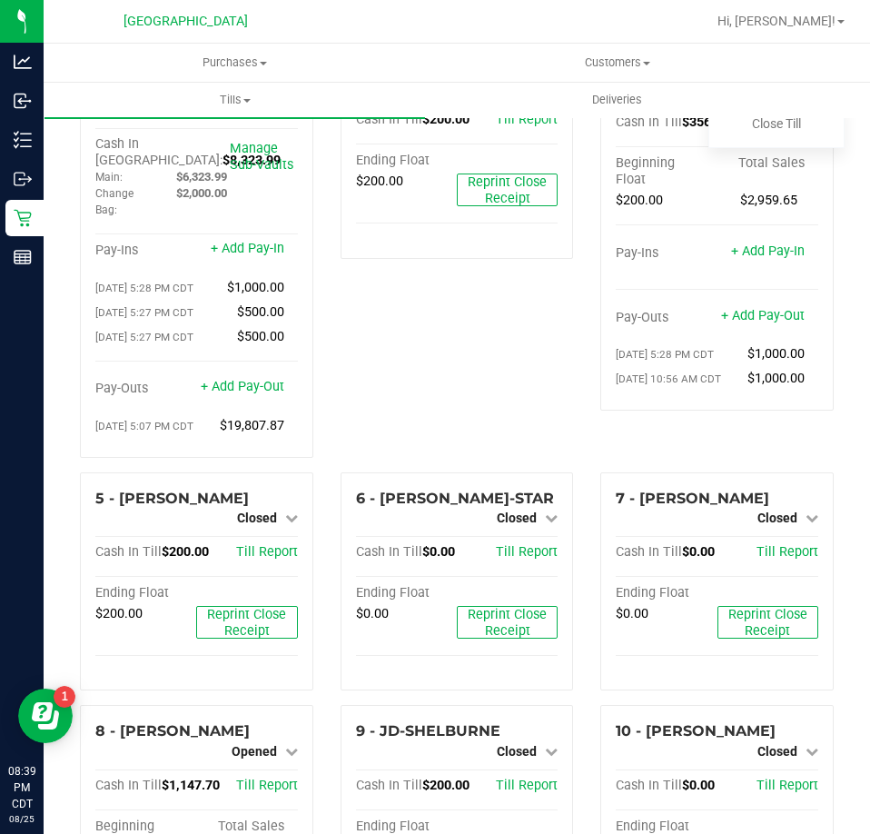
scroll to position [91, 0]
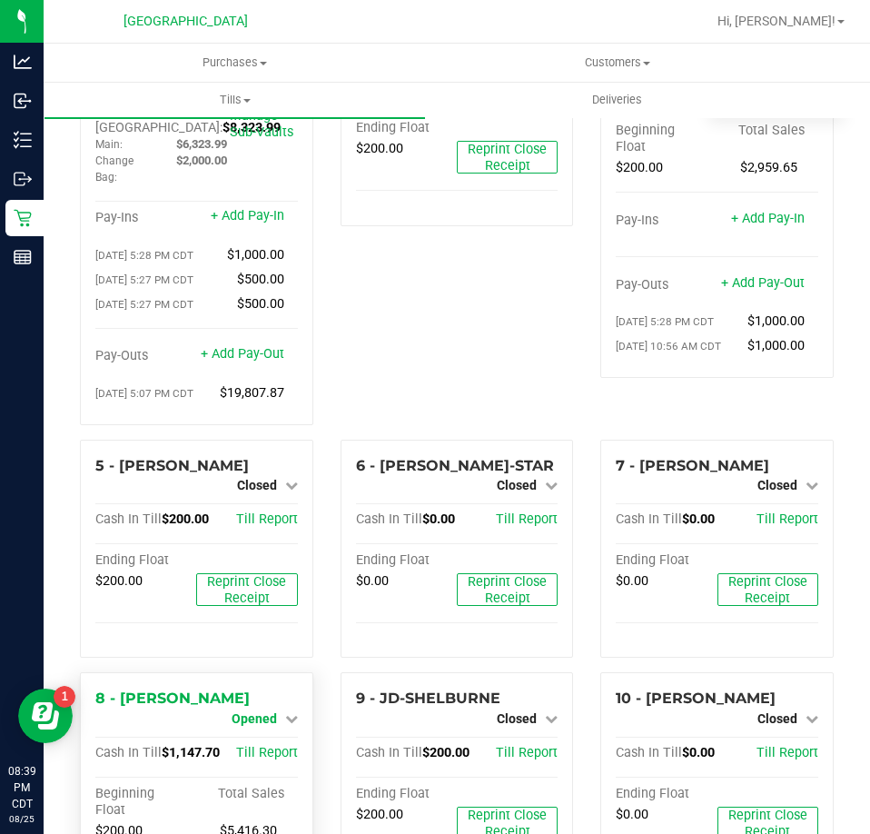
click at [265, 717] on span "Opened" at bounding box center [254, 718] width 45 height 15
click at [251, 740] on link "Close Till" at bounding box center [256, 734] width 49 height 15
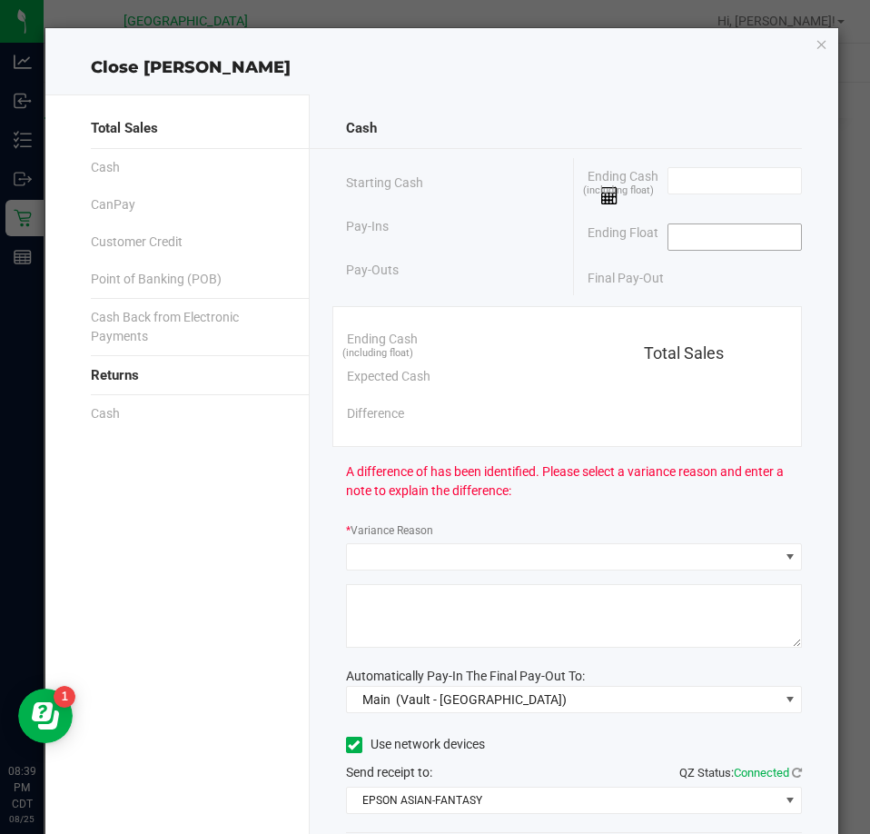
click at [737, 229] on input at bounding box center [736, 236] width 134 height 25
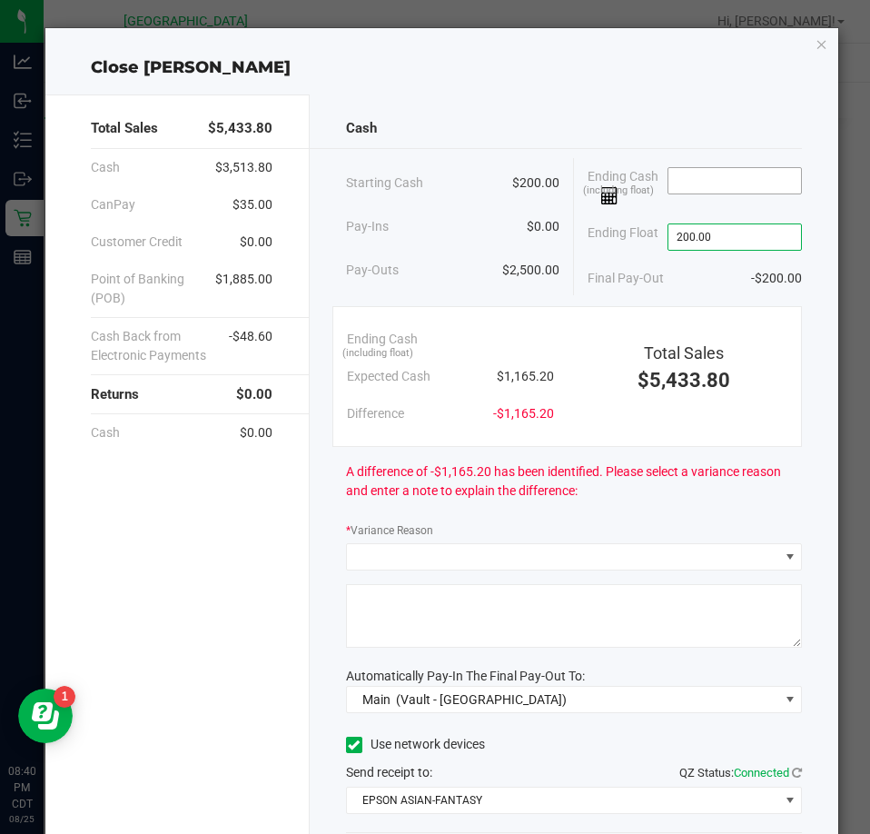
type input "$200.00"
click at [669, 171] on input at bounding box center [736, 180] width 134 height 25
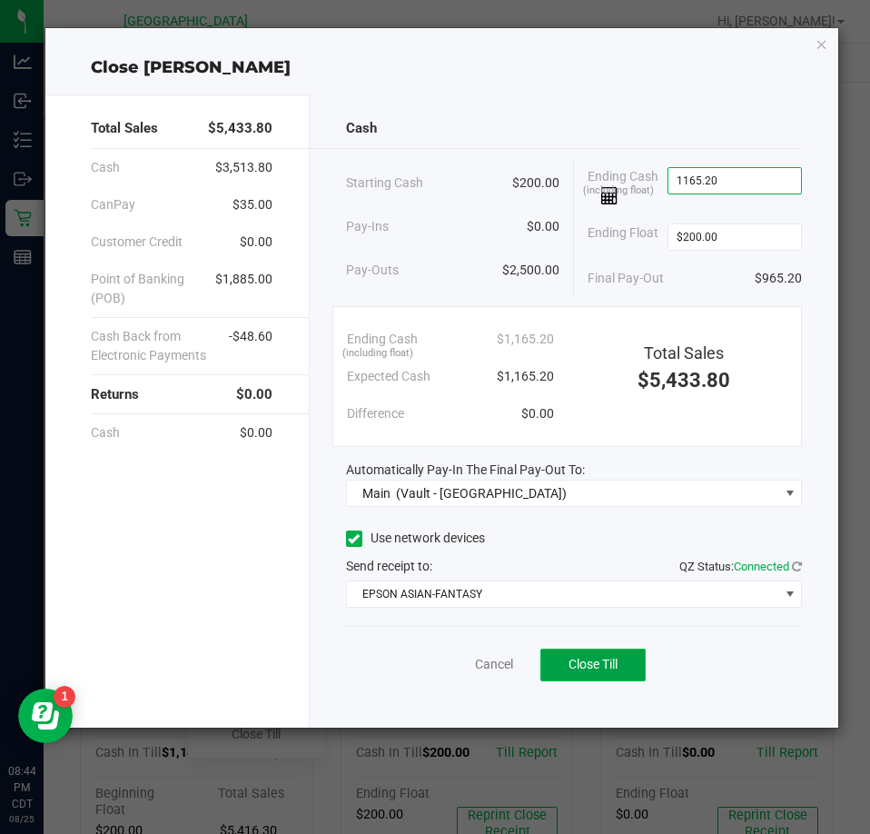
type input "$1,165.20"
click at [630, 660] on button "Close Till" at bounding box center [592, 665] width 105 height 33
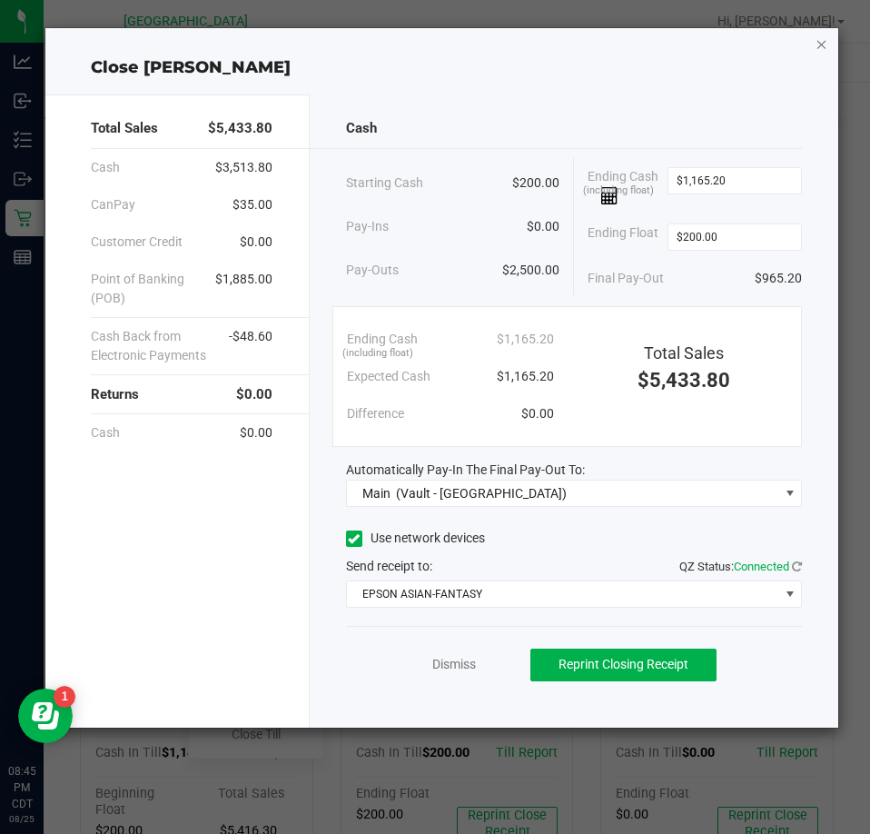
click at [819, 48] on icon "button" at bounding box center [822, 44] width 13 height 22
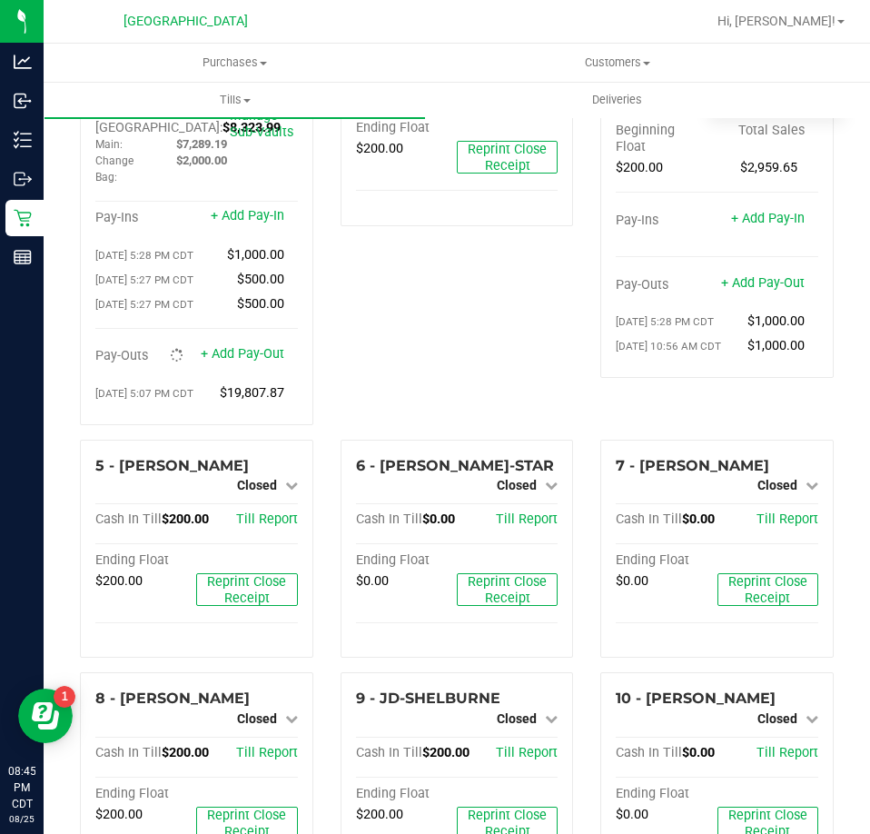
scroll to position [0, 0]
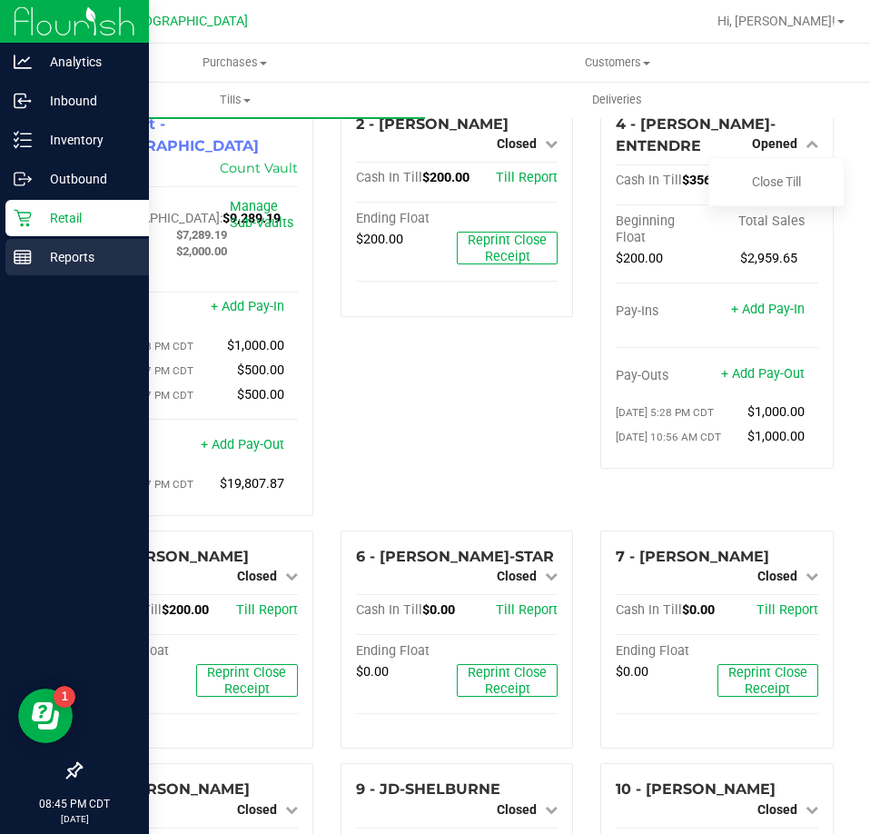
click at [49, 256] on p "Reports" at bounding box center [86, 257] width 109 height 22
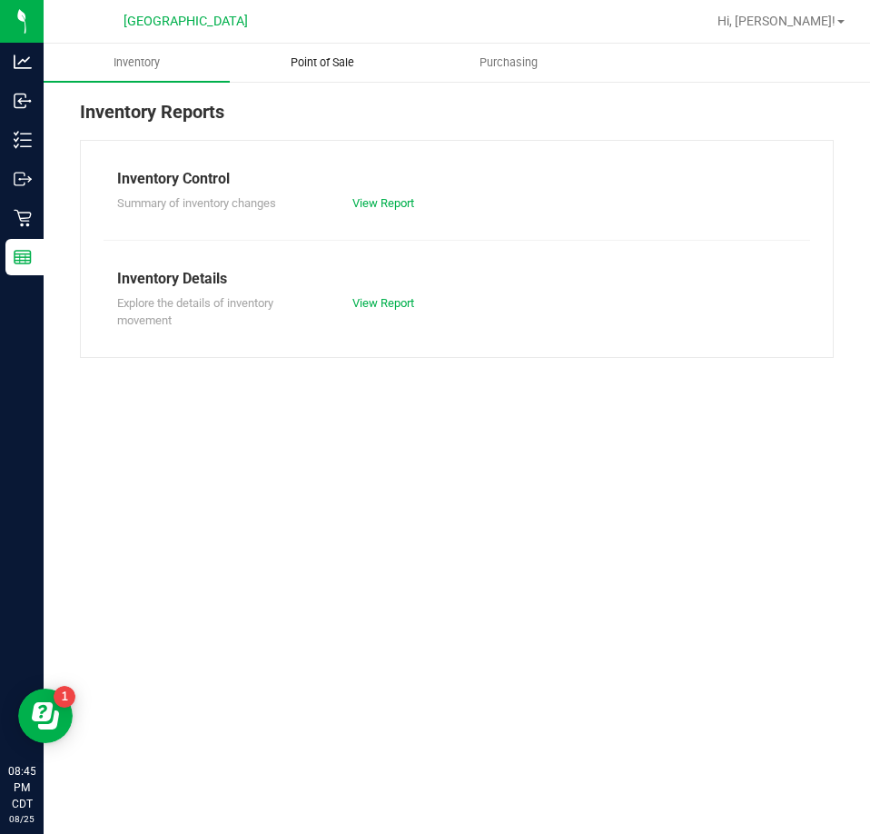
click at [354, 58] on span "Point of Sale" at bounding box center [322, 63] width 113 height 16
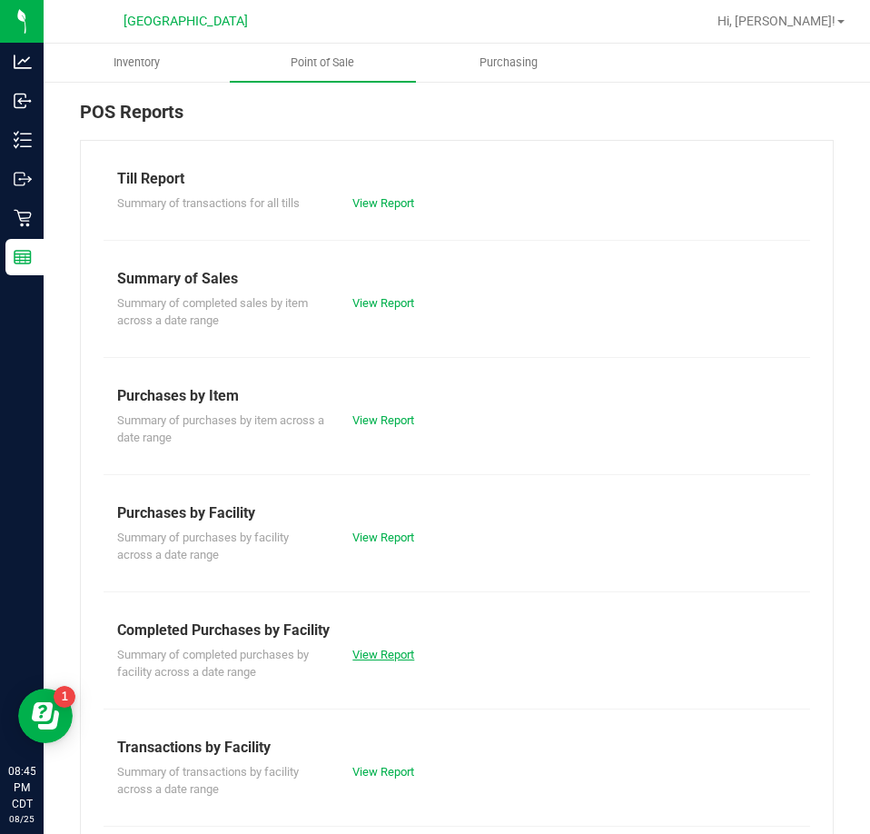
click at [402, 656] on link "View Report" at bounding box center [383, 655] width 62 height 14
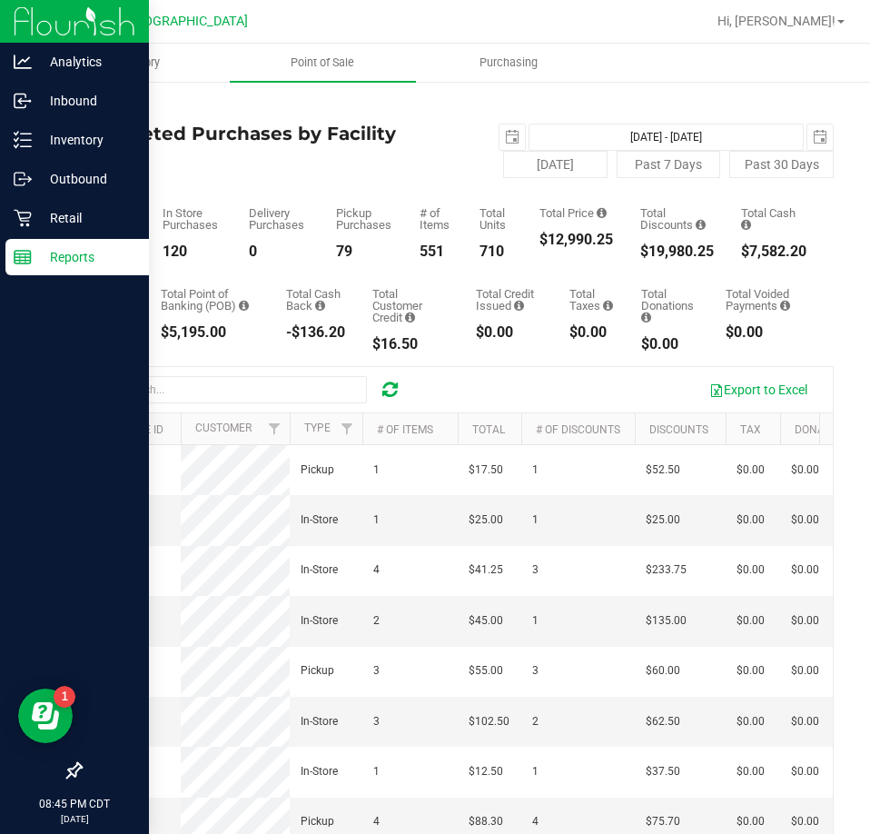
click at [39, 261] on p "Reports" at bounding box center [86, 257] width 109 height 22
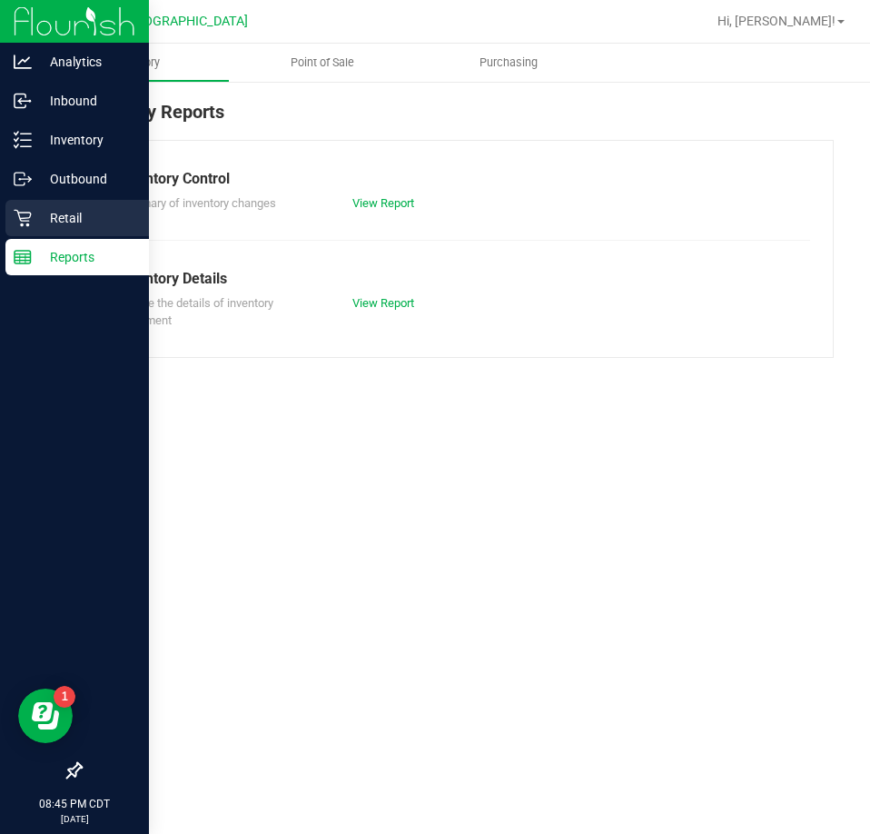
click at [50, 213] on p "Retail" at bounding box center [86, 218] width 109 height 22
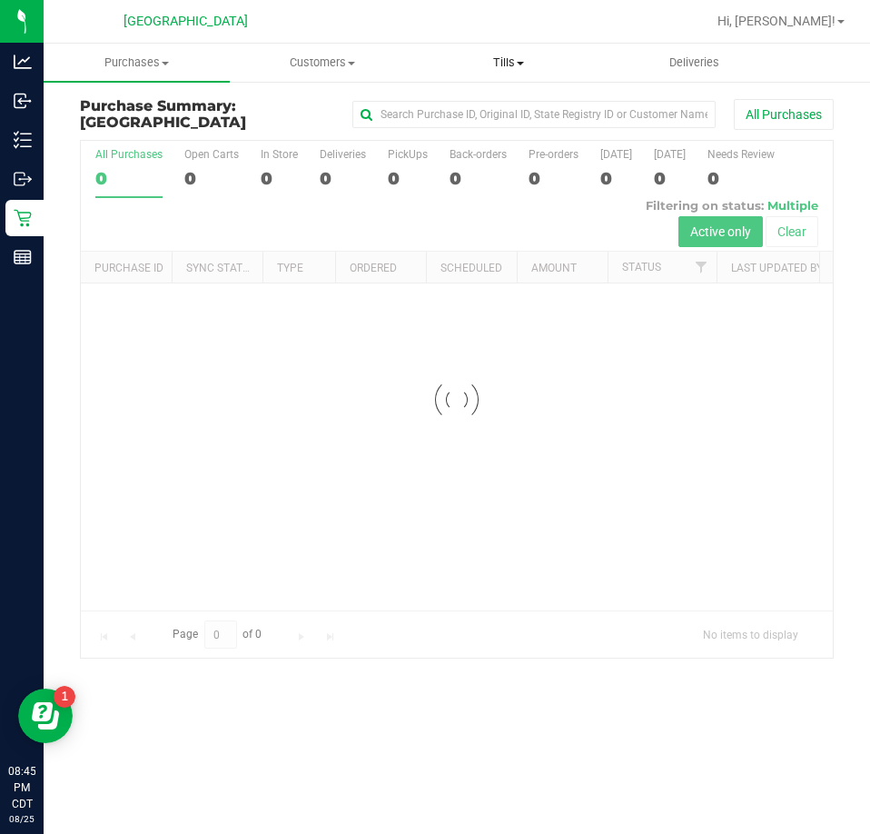
click at [503, 59] on span "Tills" at bounding box center [509, 63] width 184 height 16
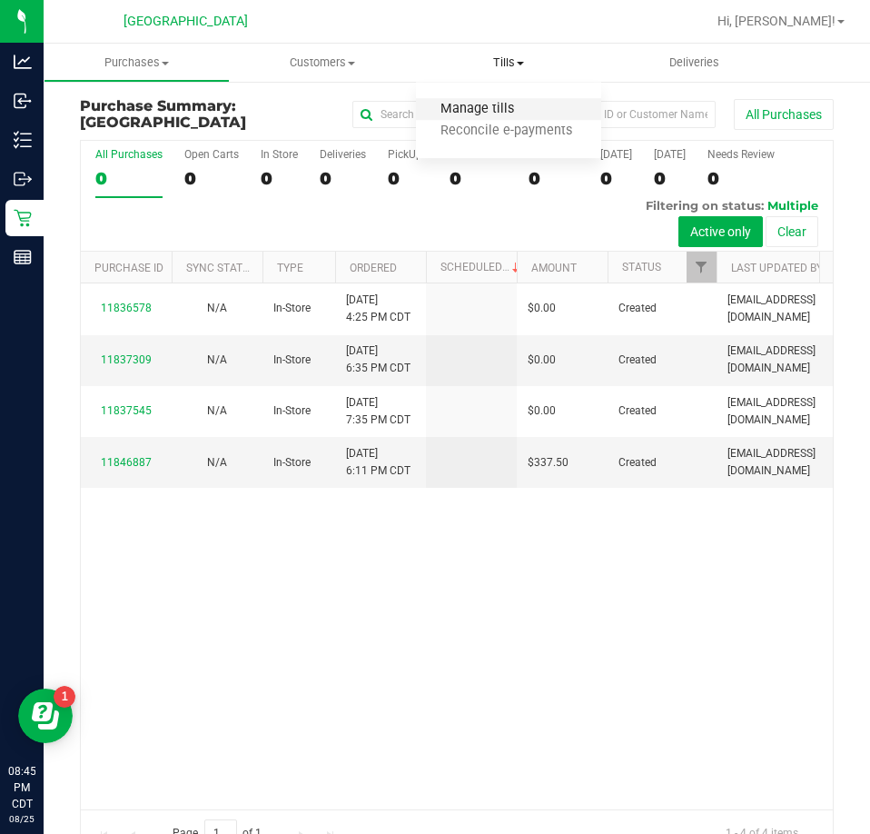
click at [469, 112] on span "Manage tills" at bounding box center [477, 109] width 123 height 15
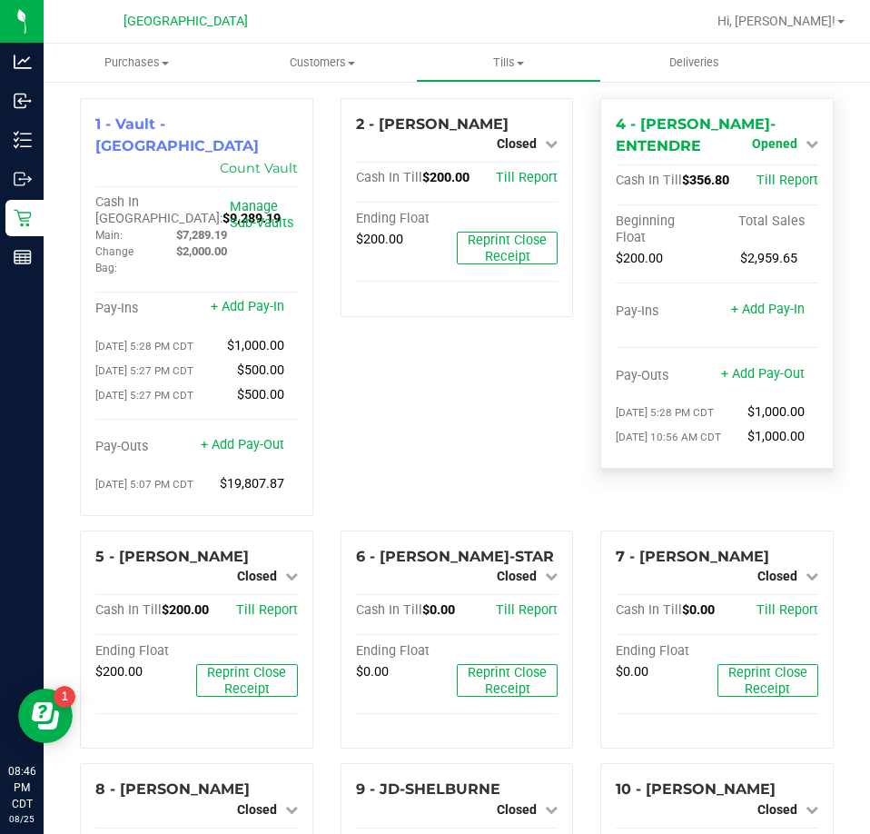
click at [765, 144] on span "Opened" at bounding box center [774, 143] width 45 height 15
click at [770, 174] on link "Close Till" at bounding box center [776, 181] width 49 height 15
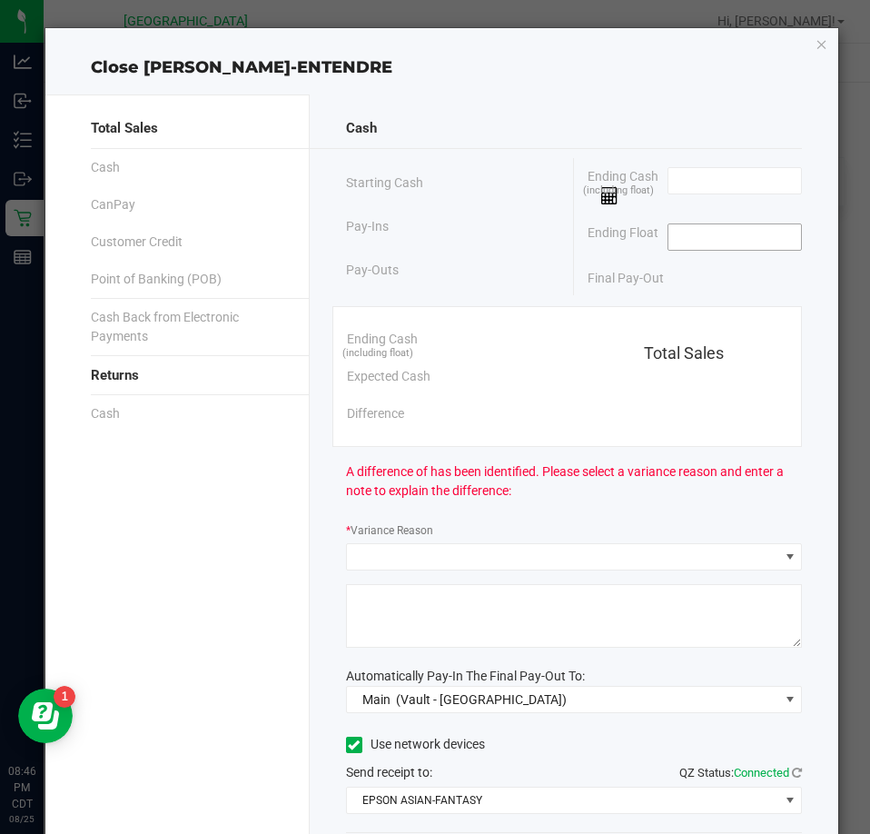
click at [733, 233] on input at bounding box center [736, 236] width 134 height 25
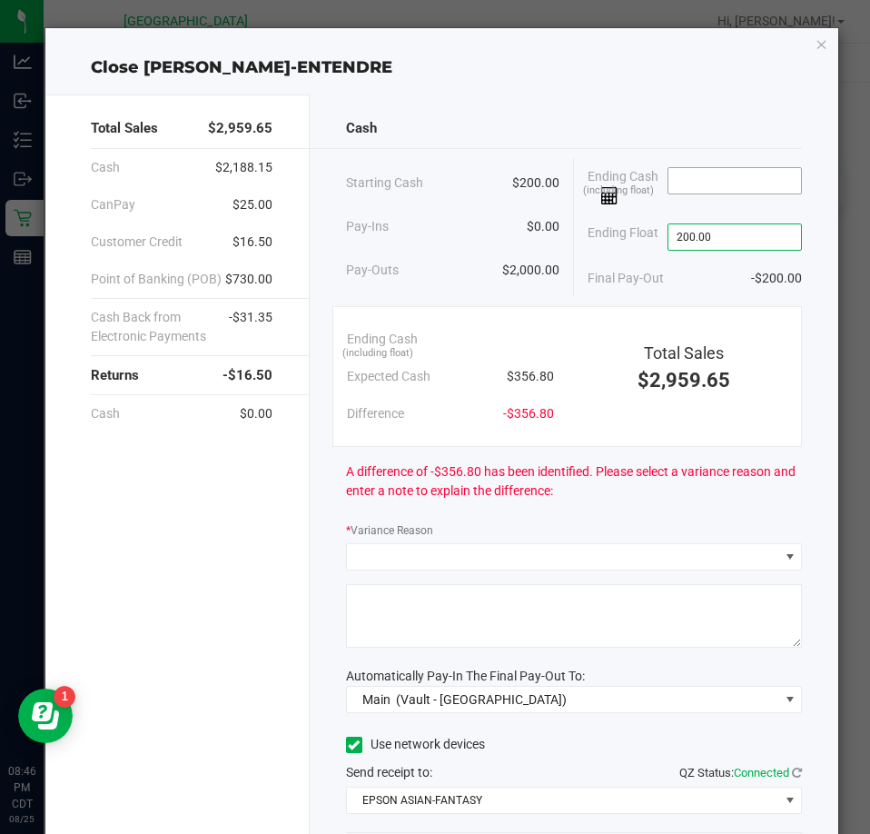
type input "$200.00"
click at [730, 178] on input at bounding box center [736, 180] width 134 height 25
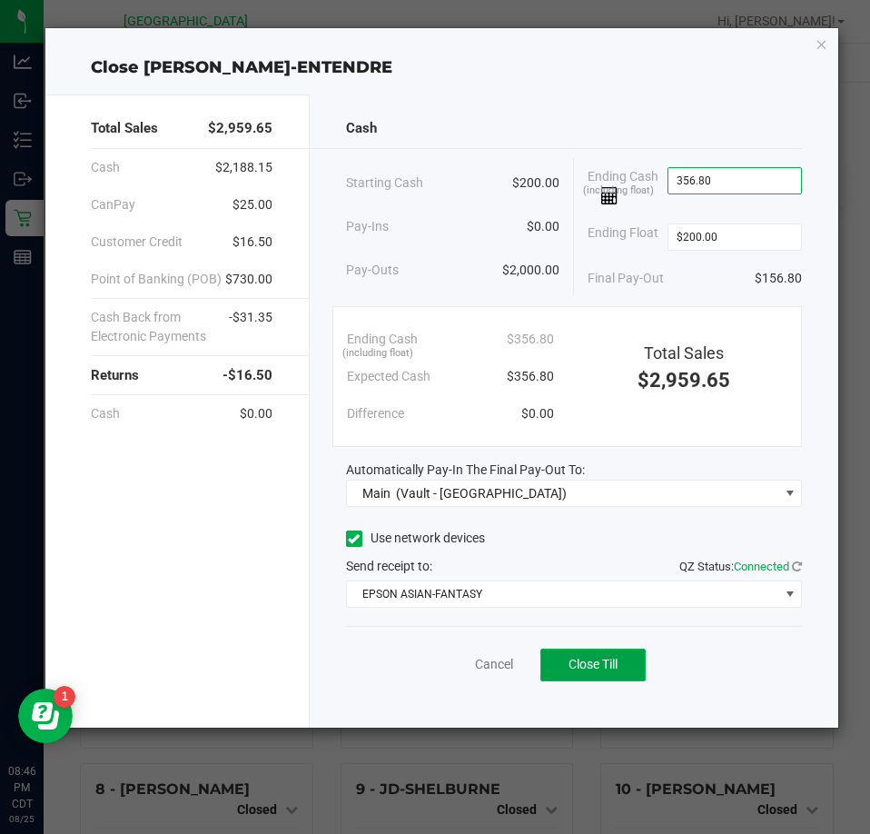
type input "$356.80"
click at [587, 661] on span "Close Till" at bounding box center [593, 664] width 49 height 15
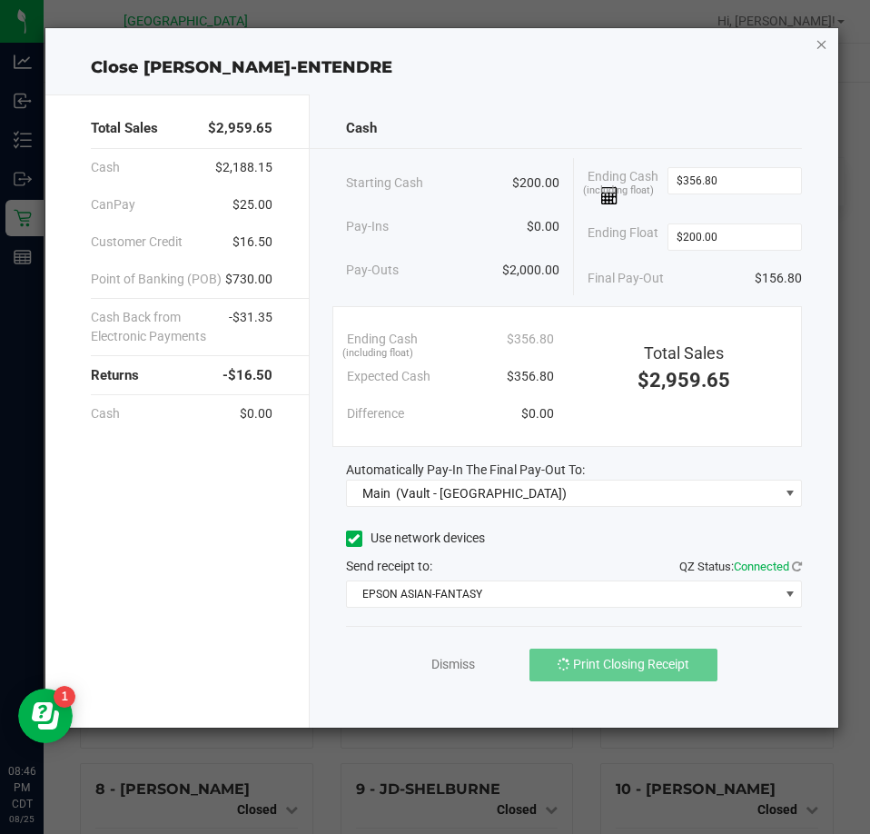
click at [828, 47] on icon "button" at bounding box center [822, 44] width 13 height 22
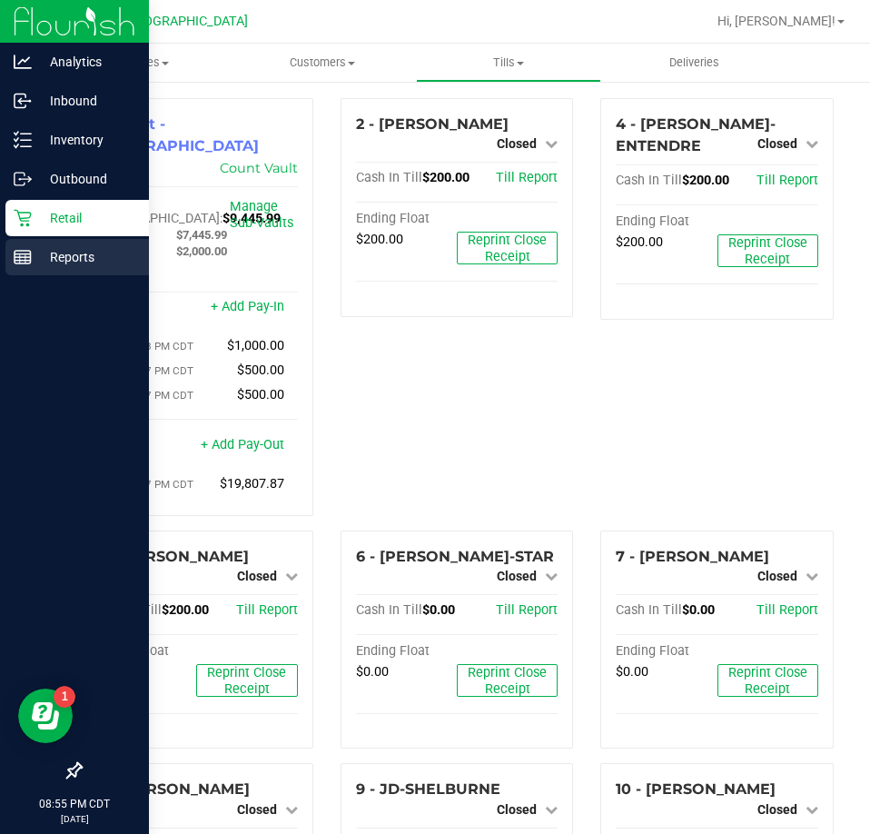
click at [34, 248] on p "Reports" at bounding box center [86, 257] width 109 height 22
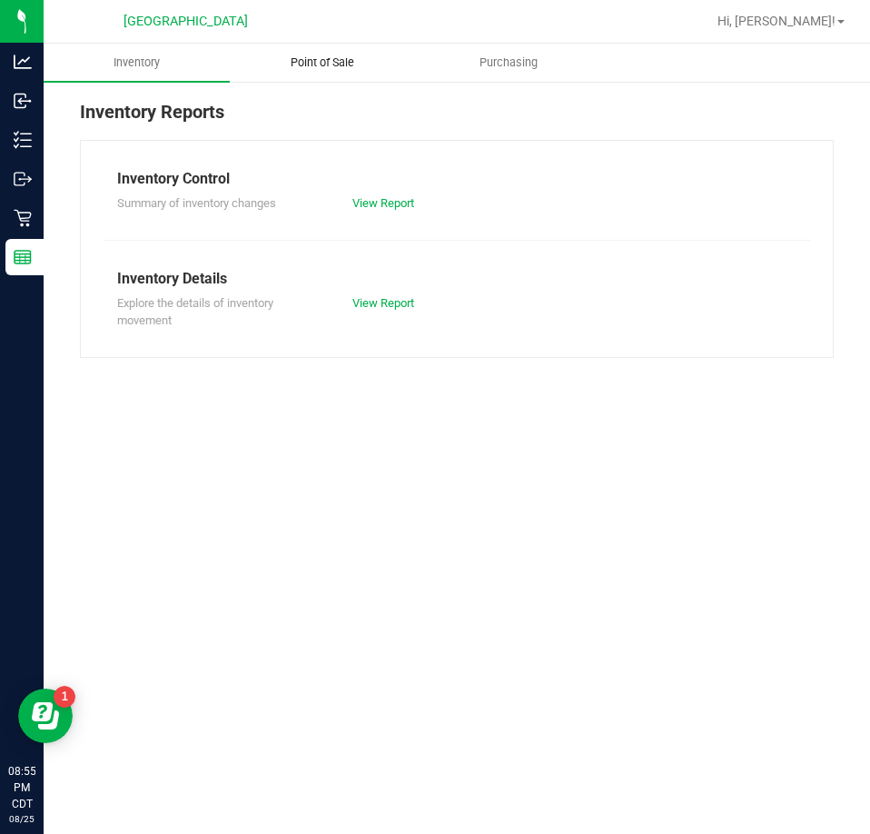
click at [302, 67] on span "Point of Sale" at bounding box center [322, 63] width 113 height 16
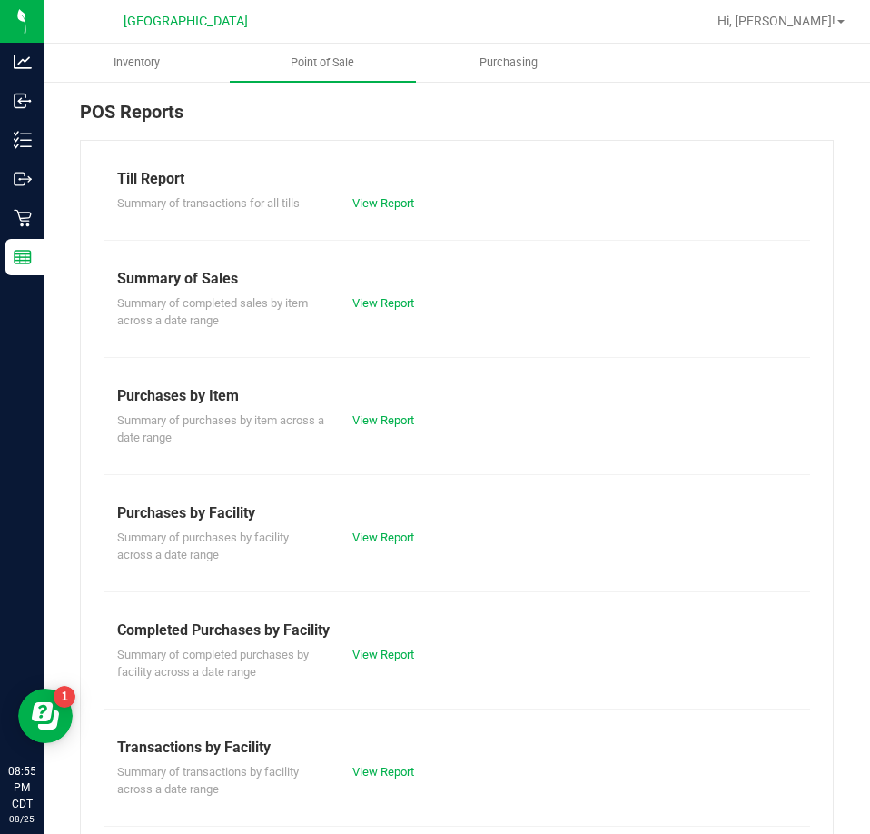
click at [403, 658] on link "View Report" at bounding box center [383, 655] width 62 height 14
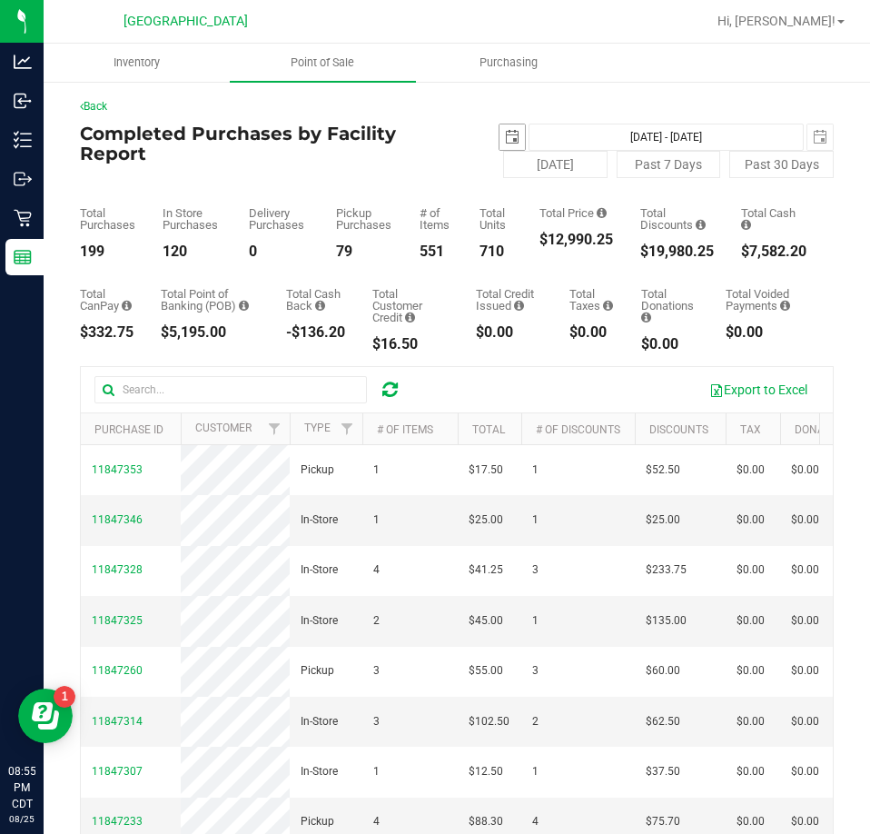
click at [509, 136] on span "select" at bounding box center [512, 137] width 15 height 15
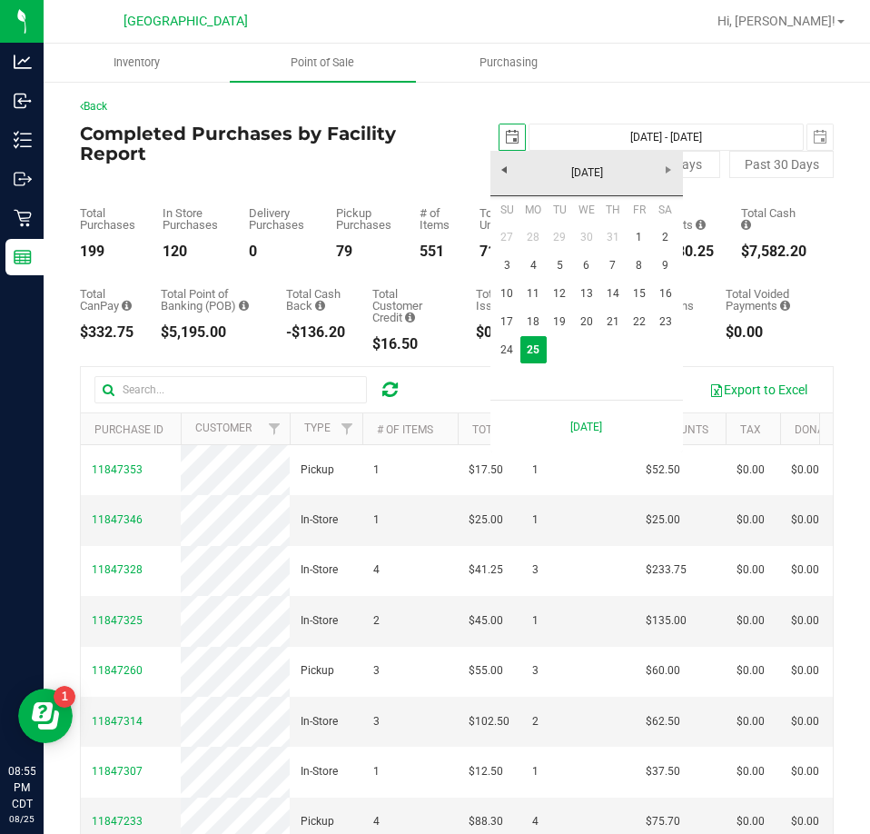
scroll to position [0, 45]
click at [643, 239] on link "1" at bounding box center [639, 237] width 26 height 28
type input "[DATE]"
type input "[DATE] - [DATE]"
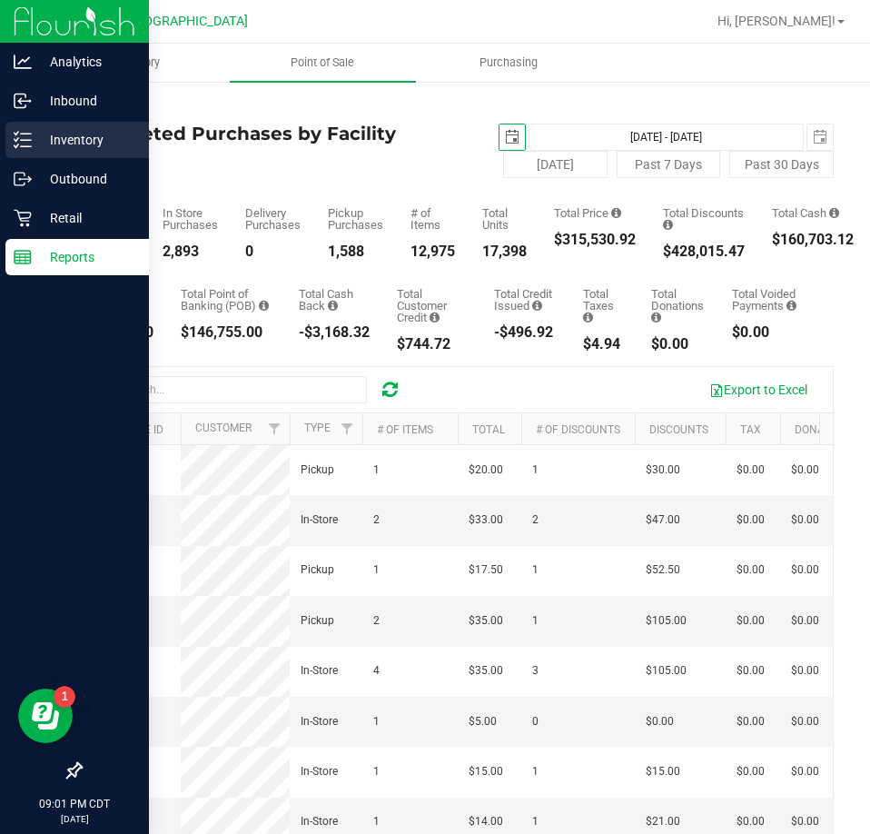
click at [35, 152] on div "Inventory" at bounding box center [77, 140] width 144 height 36
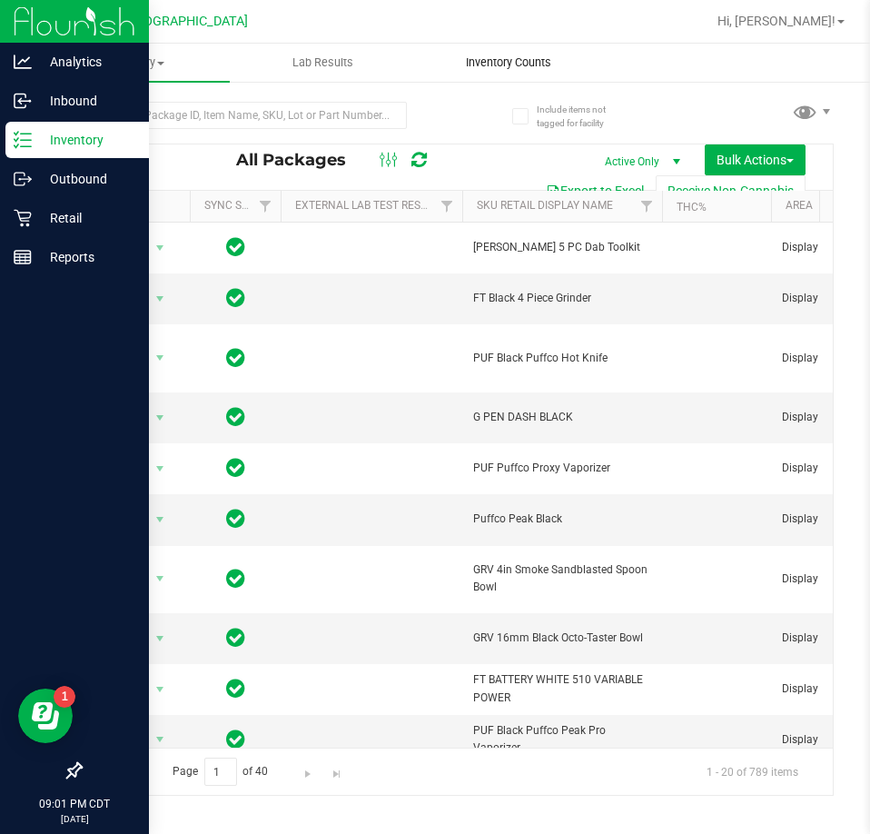
click at [507, 49] on uib-tab-heading "Inventory Counts" at bounding box center [509, 63] width 184 height 36
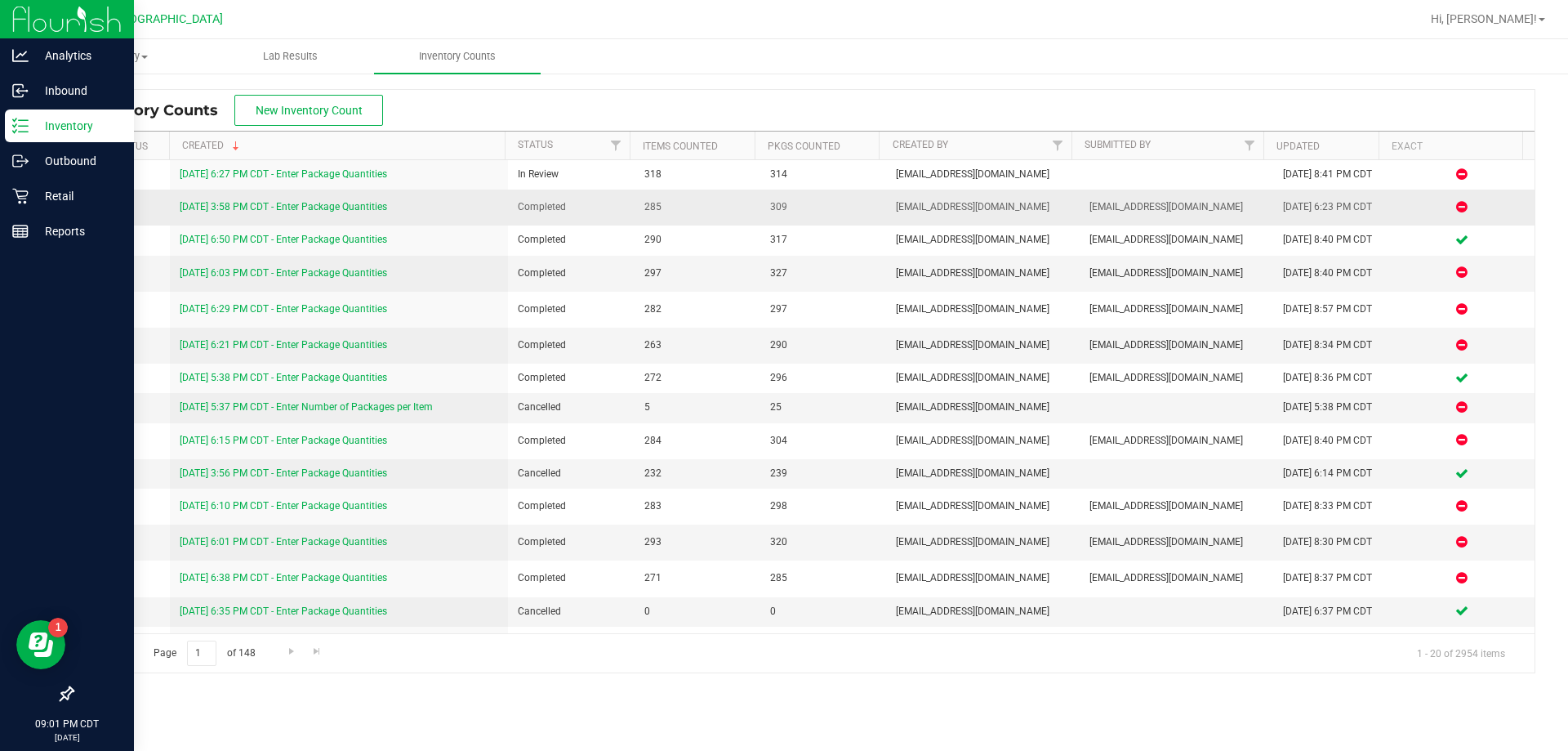
click at [364, 210] on link "[DATE] 3:58 PM CDT - Enter Package Quantities" at bounding box center [283, 206] width 208 height 12
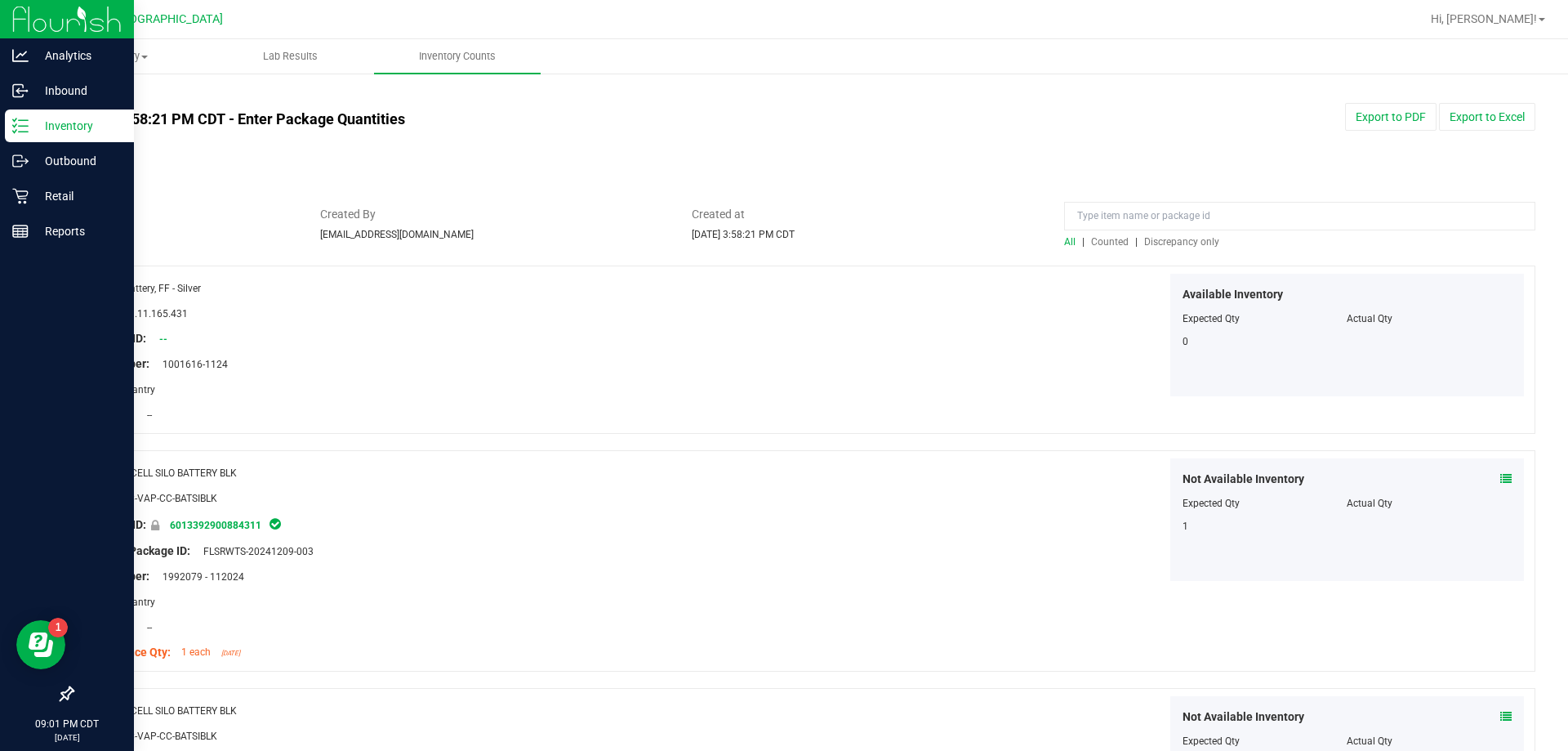
click at [1166, 242] on span "Discrepancy only" at bounding box center [1182, 242] width 76 height 12
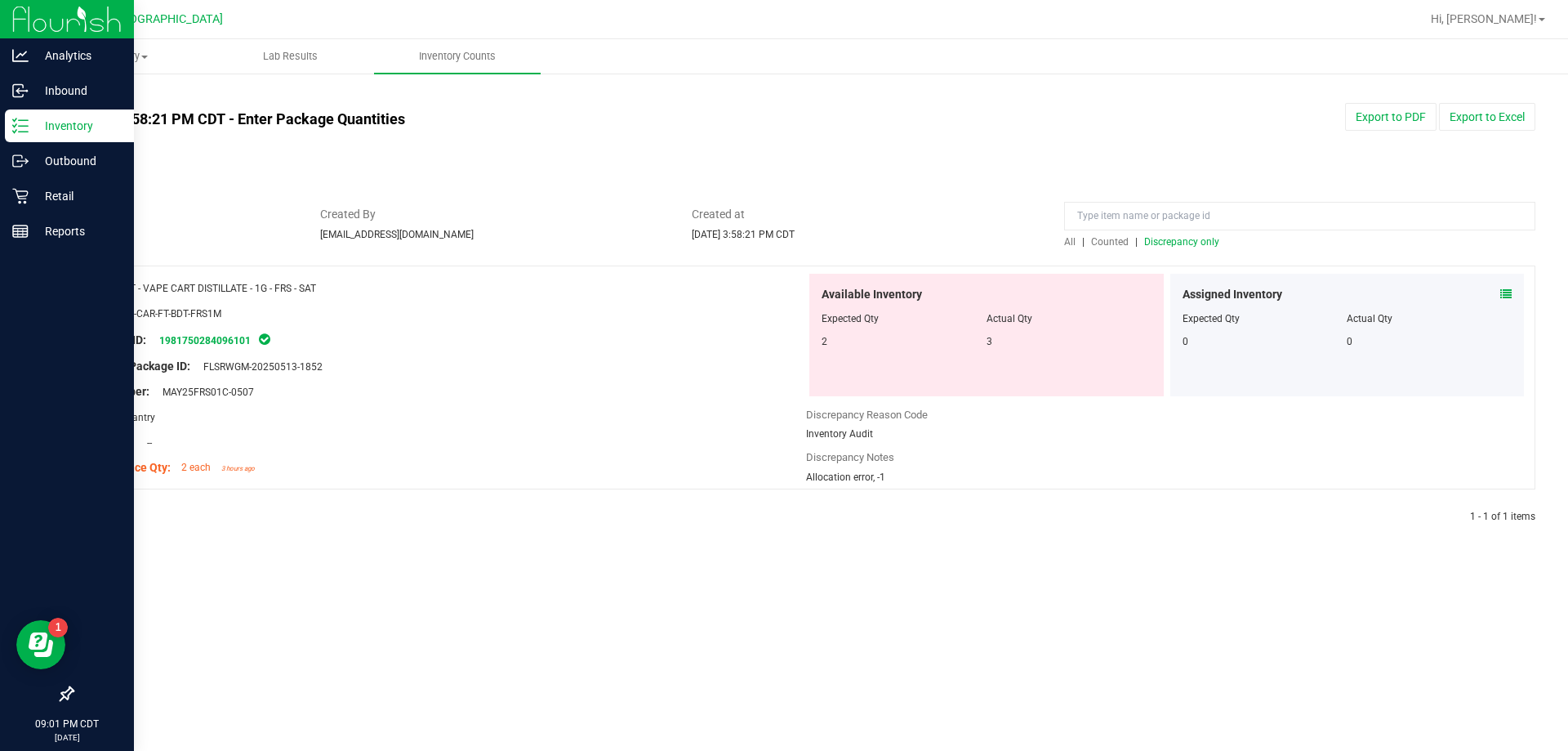
click at [95, 100] on link "All counts" at bounding box center [99, 95] width 54 height 12
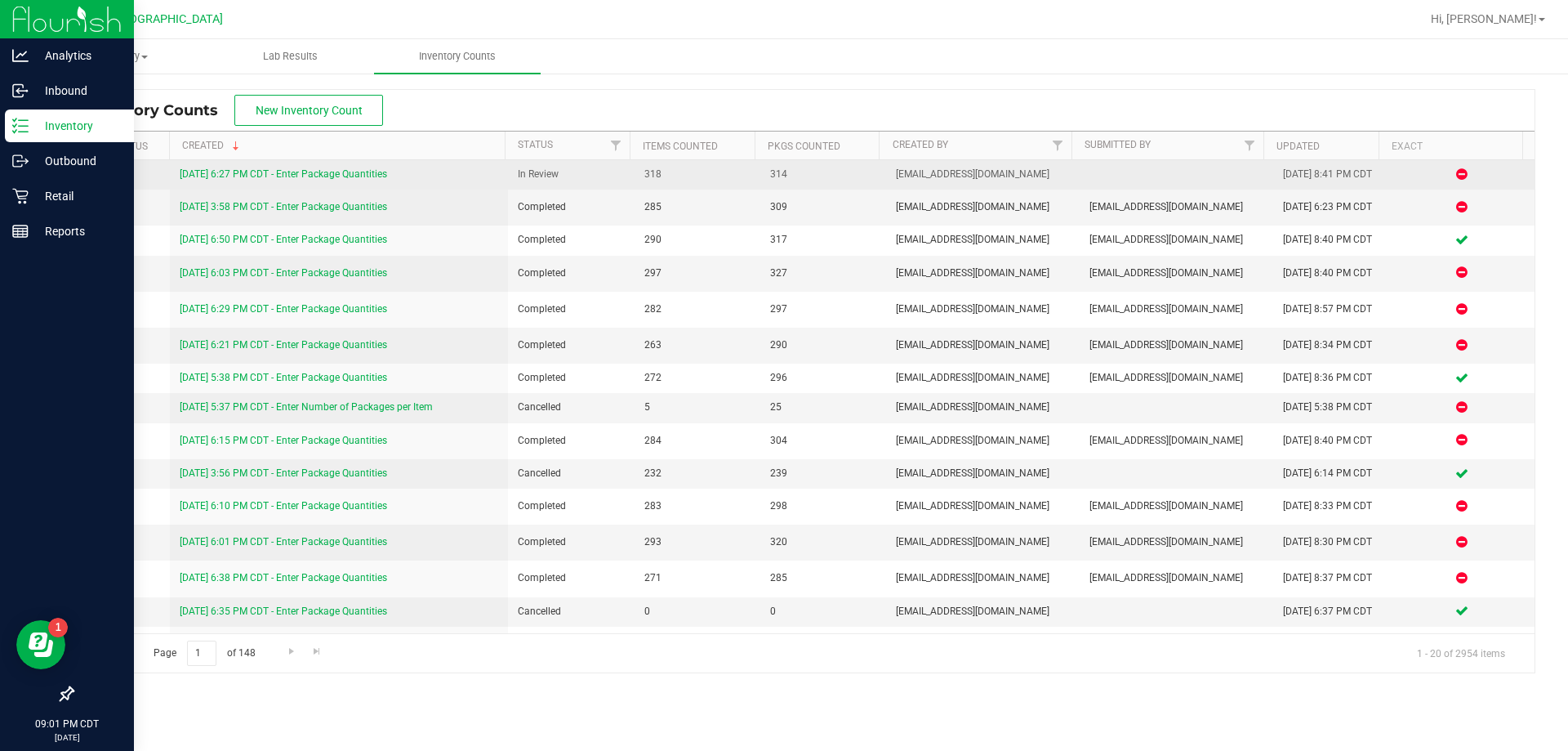
click at [232, 174] on link "[DATE] 6:27 PM CDT - Enter Package Quantities" at bounding box center [283, 174] width 208 height 12
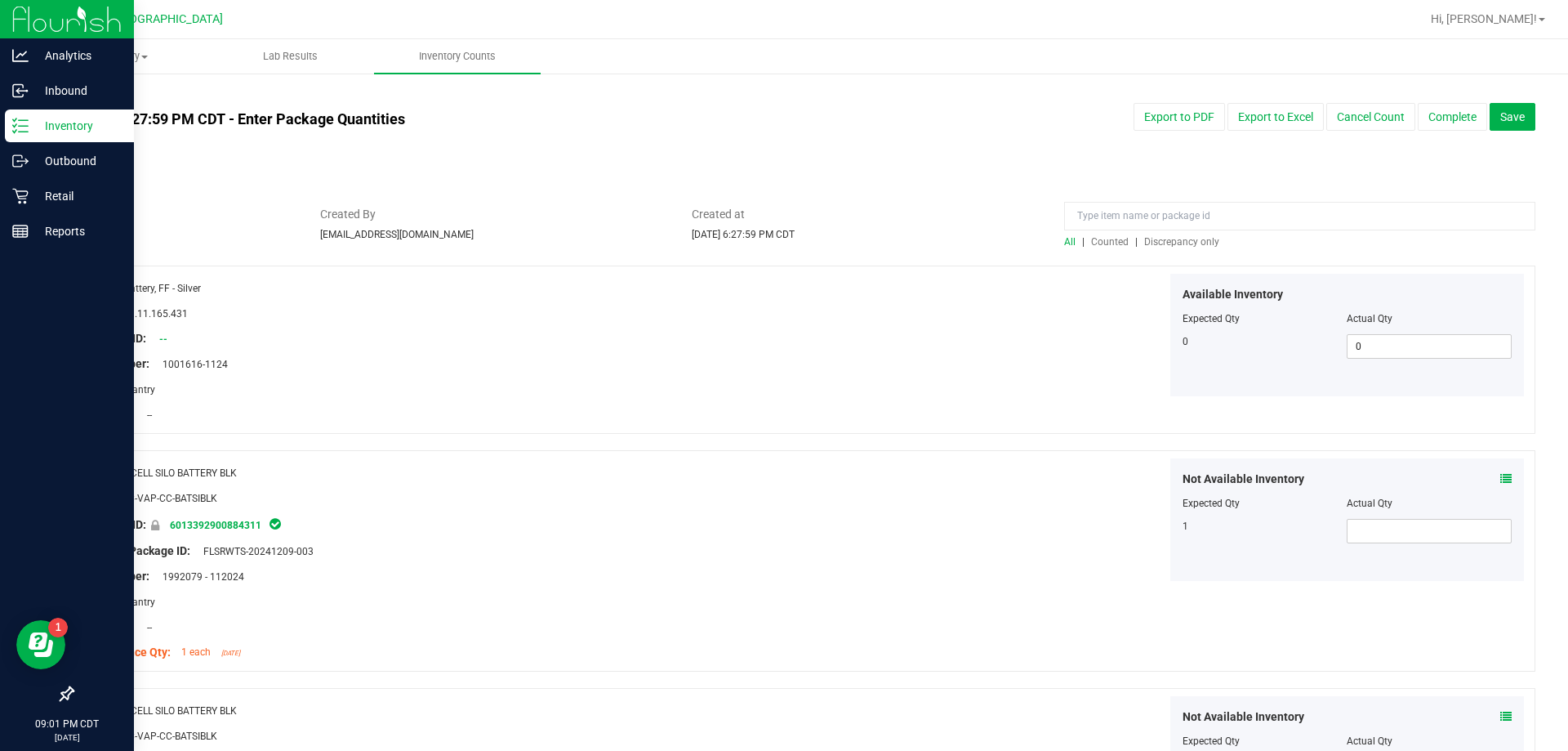
click at [1192, 244] on span "Discrepancy only" at bounding box center [1182, 242] width 76 height 12
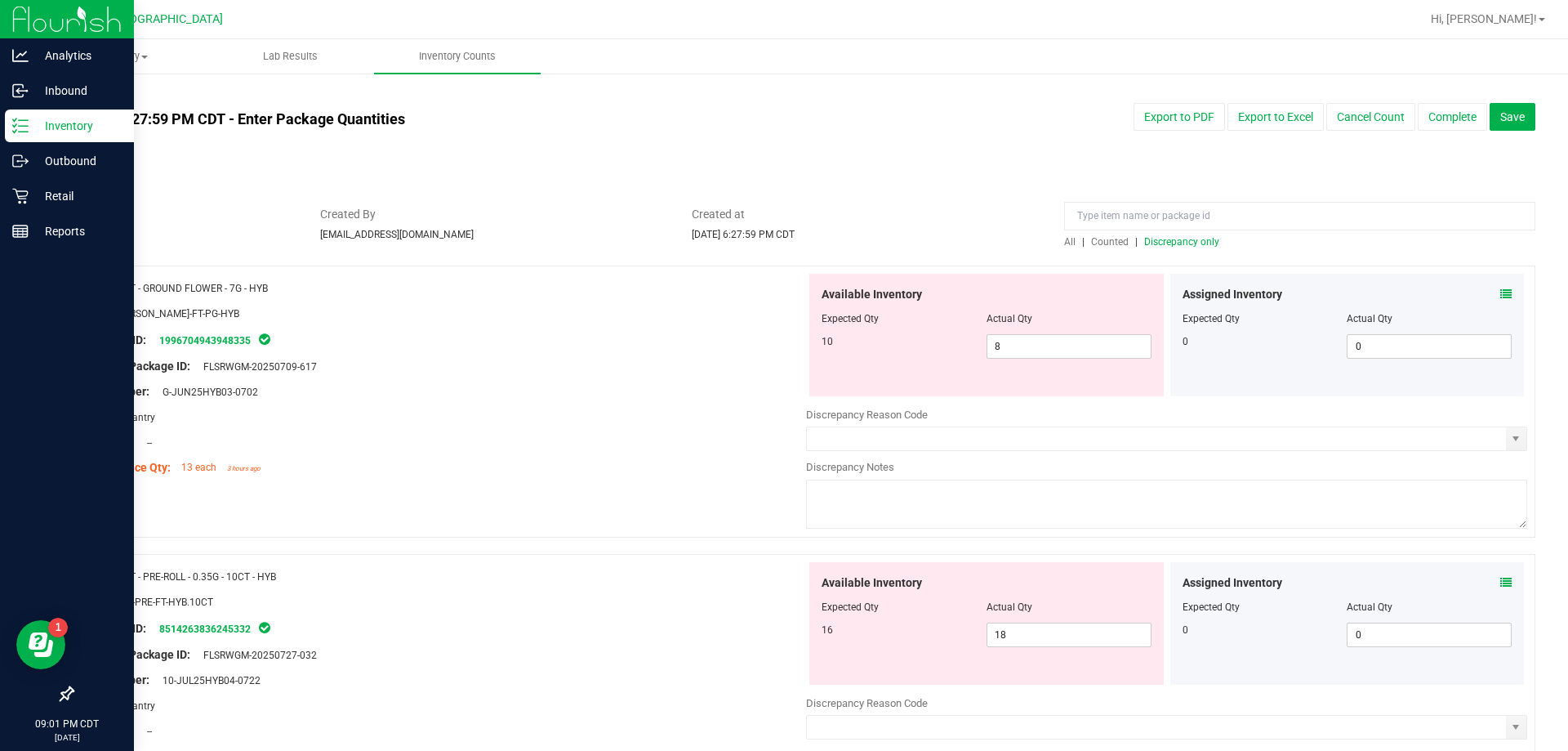
click at [111, 96] on link "All counts" at bounding box center [99, 95] width 54 height 12
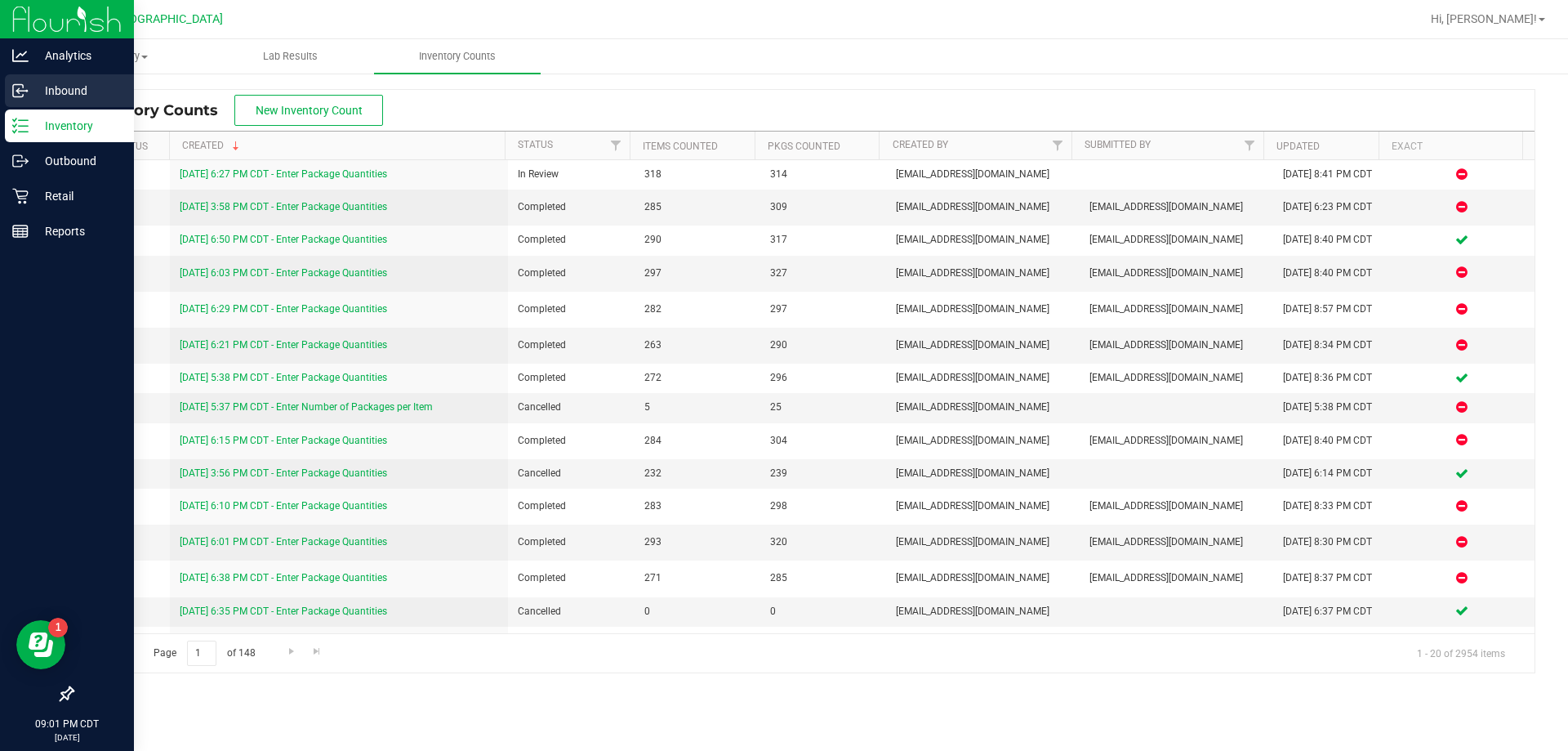
click at [67, 88] on p "Inbound" at bounding box center [77, 91] width 98 height 20
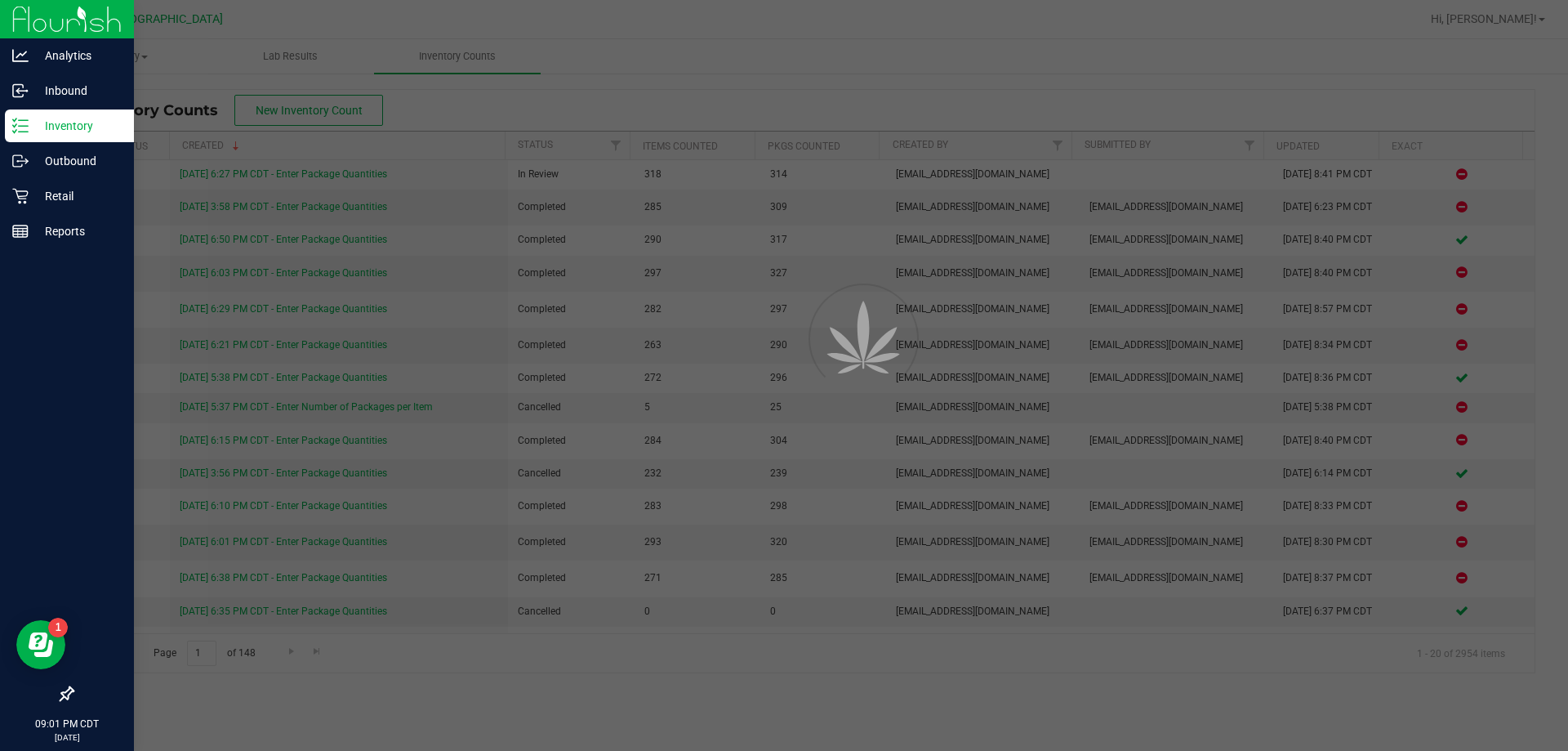
click at [55, 126] on p "Inventory" at bounding box center [77, 126] width 98 height 20
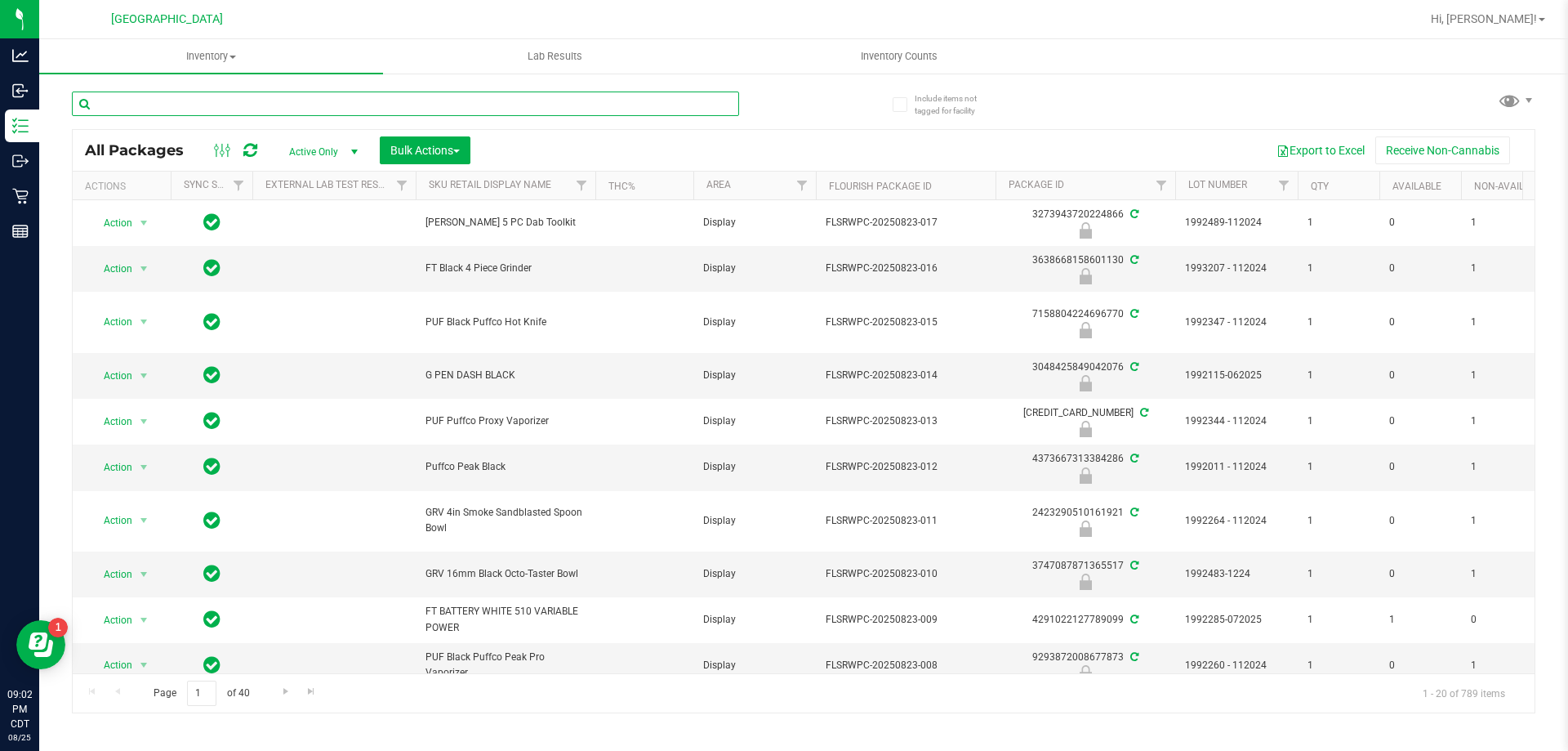
click at [251, 111] on input "text" at bounding box center [405, 103] width 667 height 24
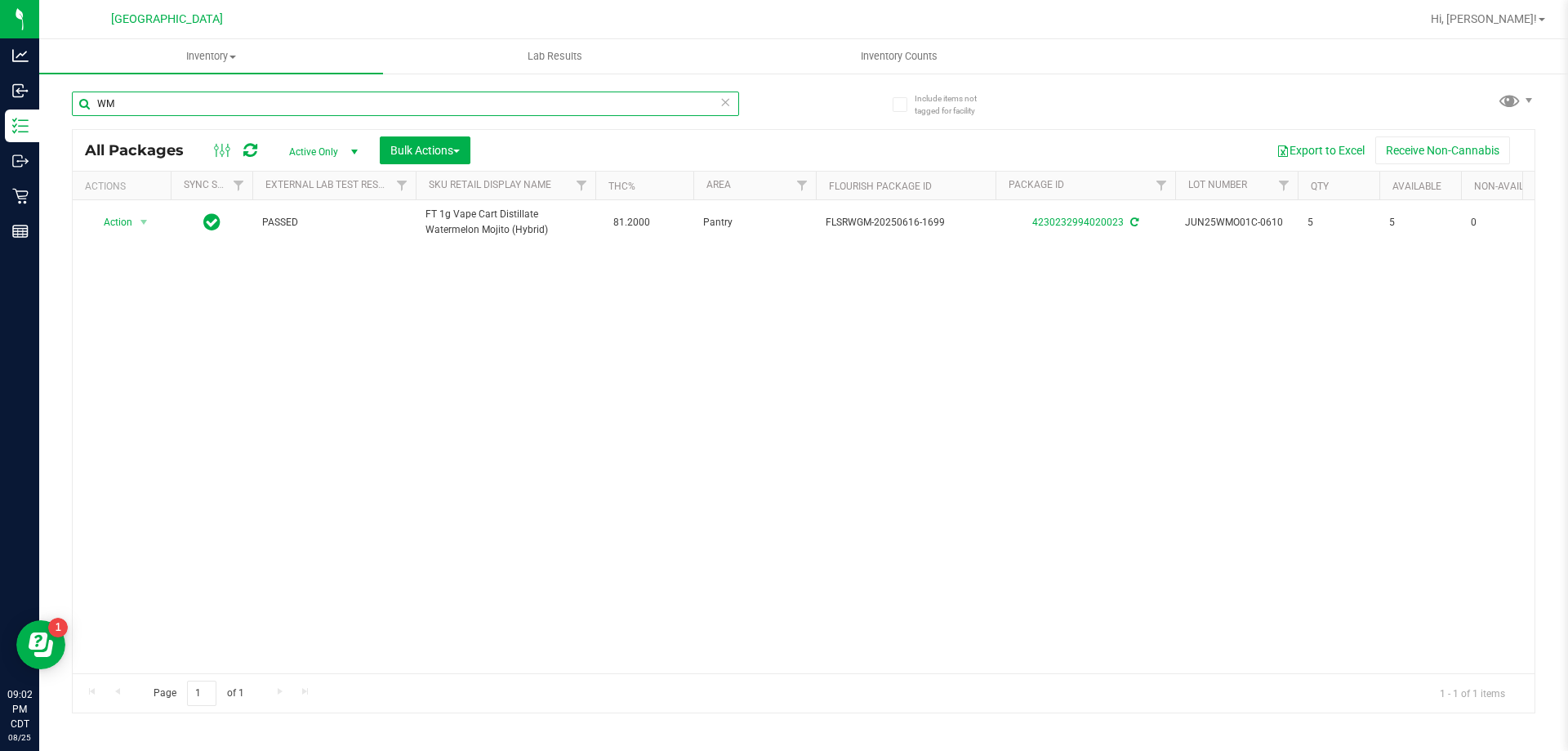
type input "WMo"
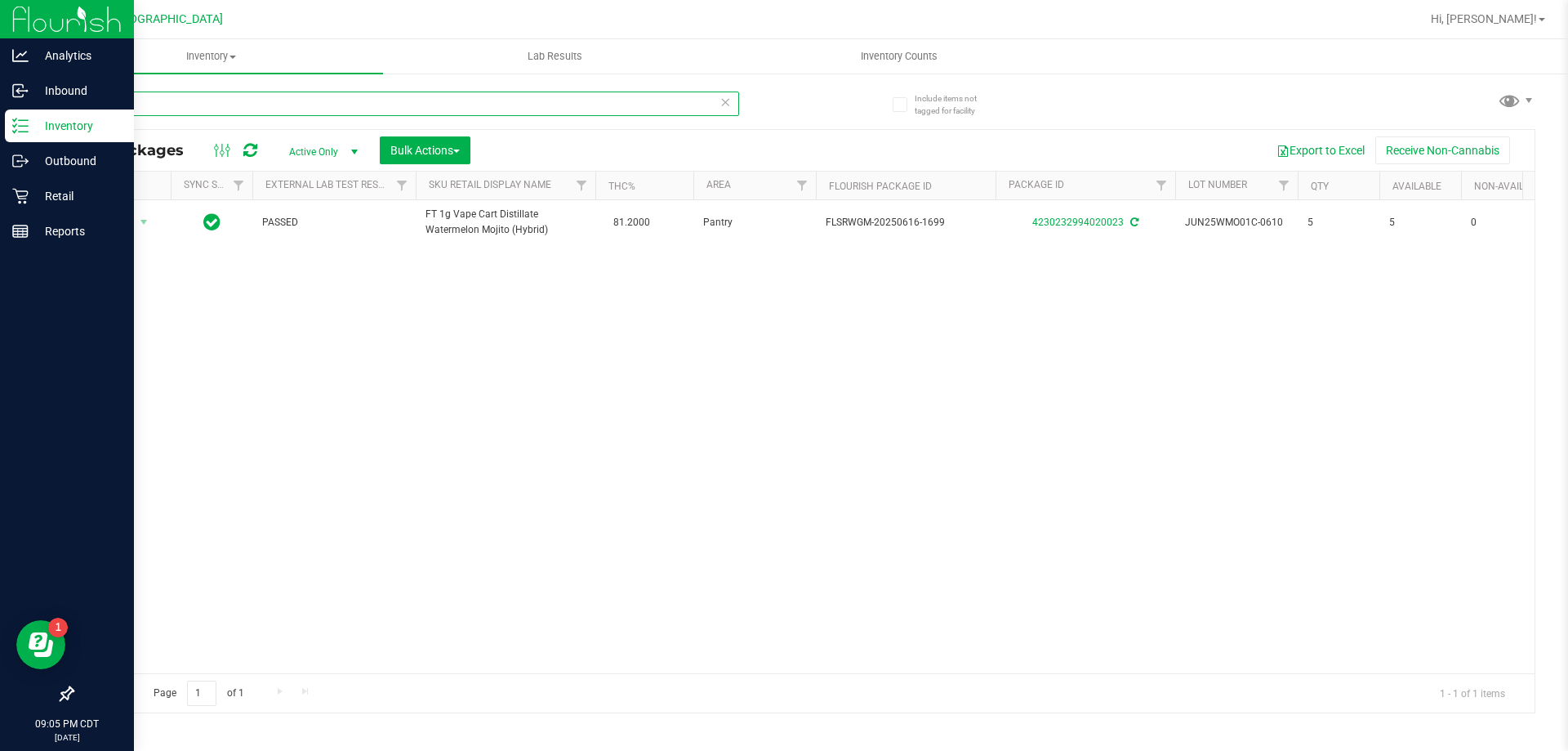
drag, startPoint x: 190, startPoint y: 94, endPoint x: 0, endPoint y: 112, distance: 190.9
click at [0, 112] on div "Analytics Inbound Inventory Outbound Retail Reports 09:05 PM CDT [DATE] 08/25 […" at bounding box center [784, 375] width 1568 height 751
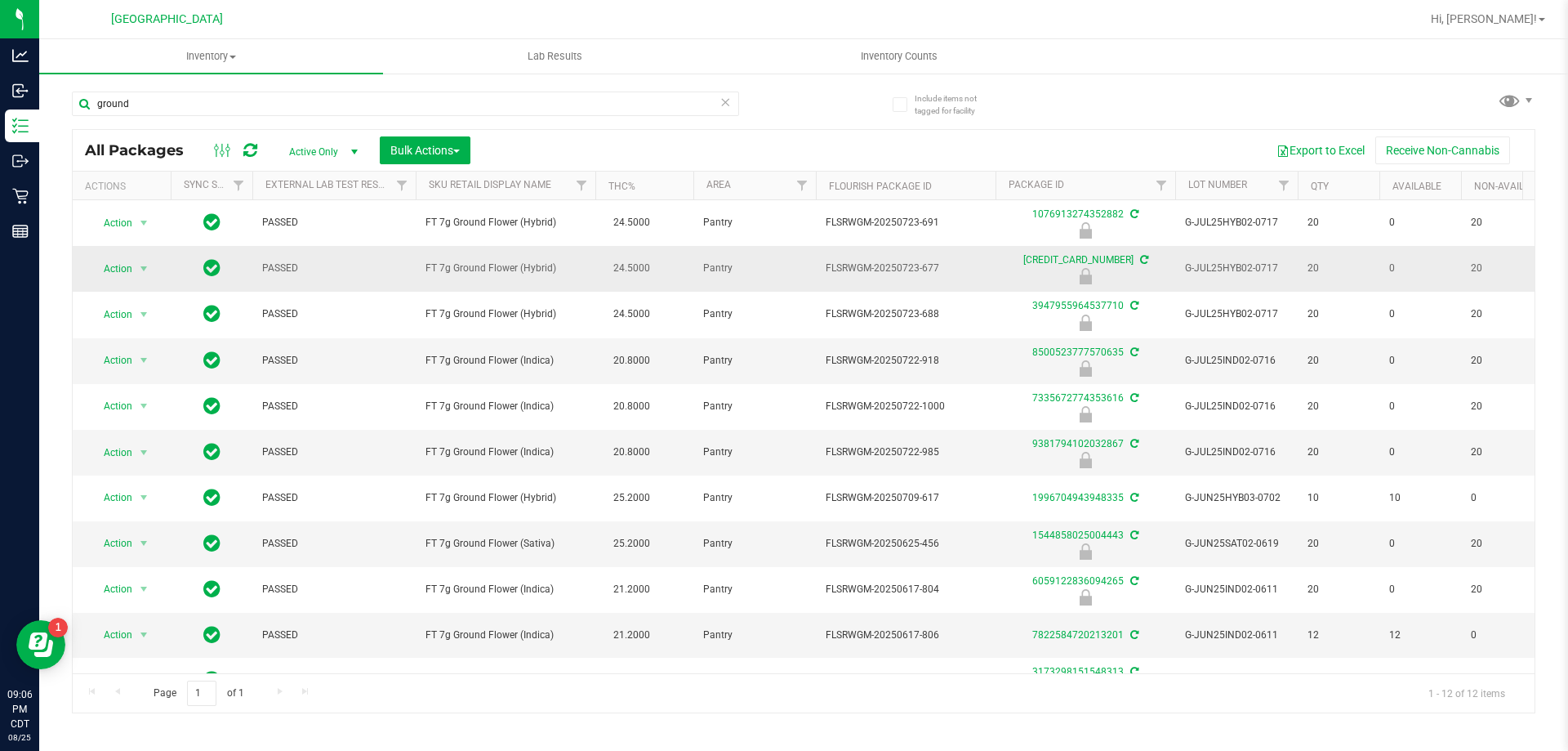
drag, startPoint x: 560, startPoint y: 266, endPoint x: 400, endPoint y: 273, distance: 160.2
copy tr "FT 7g Ground Flower (Hybrid)"
drag, startPoint x: 199, startPoint y: 112, endPoint x: 113, endPoint y: 96, distance: 87.5
click at [113, 96] on input "ground" at bounding box center [405, 103] width 667 height 24
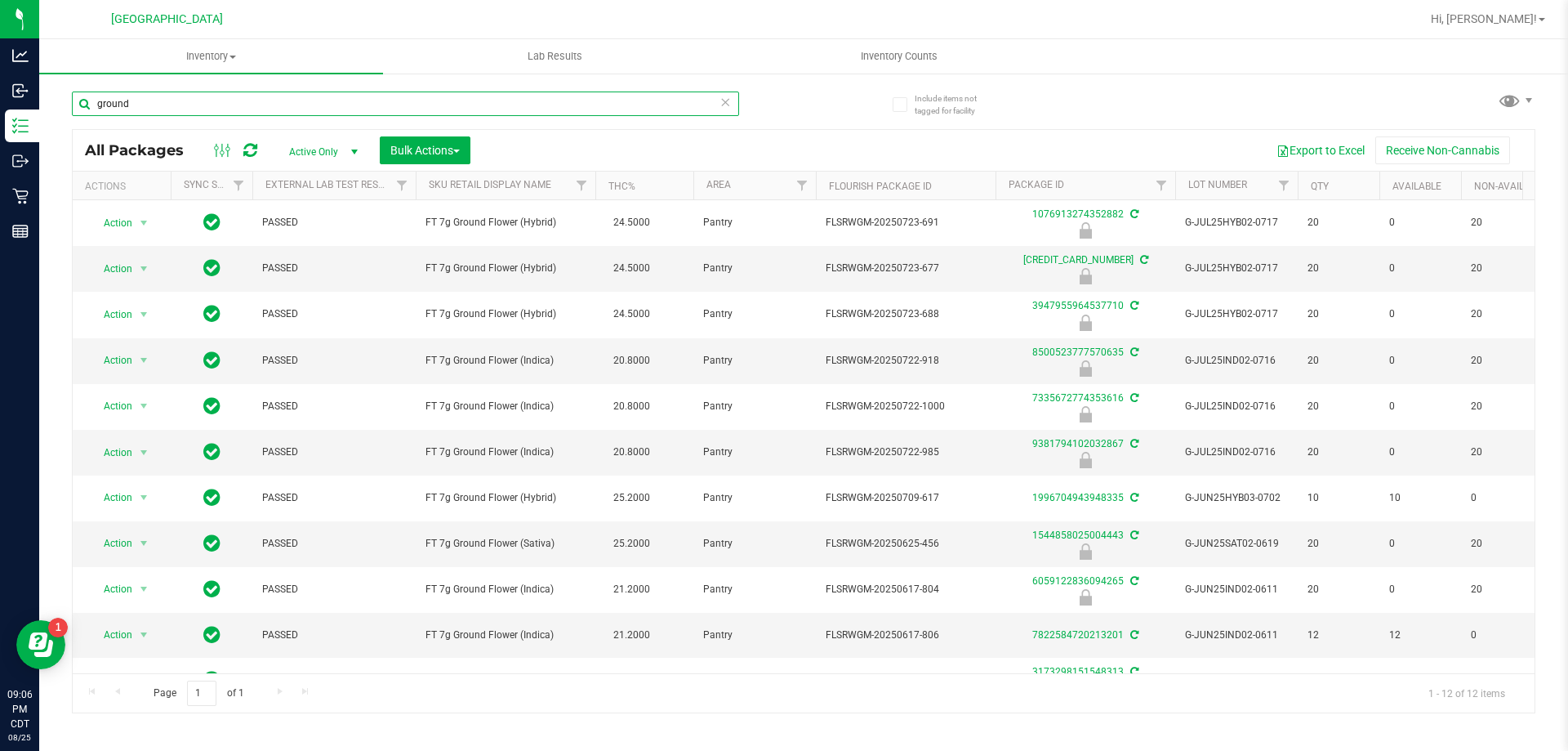
type input "undgro"
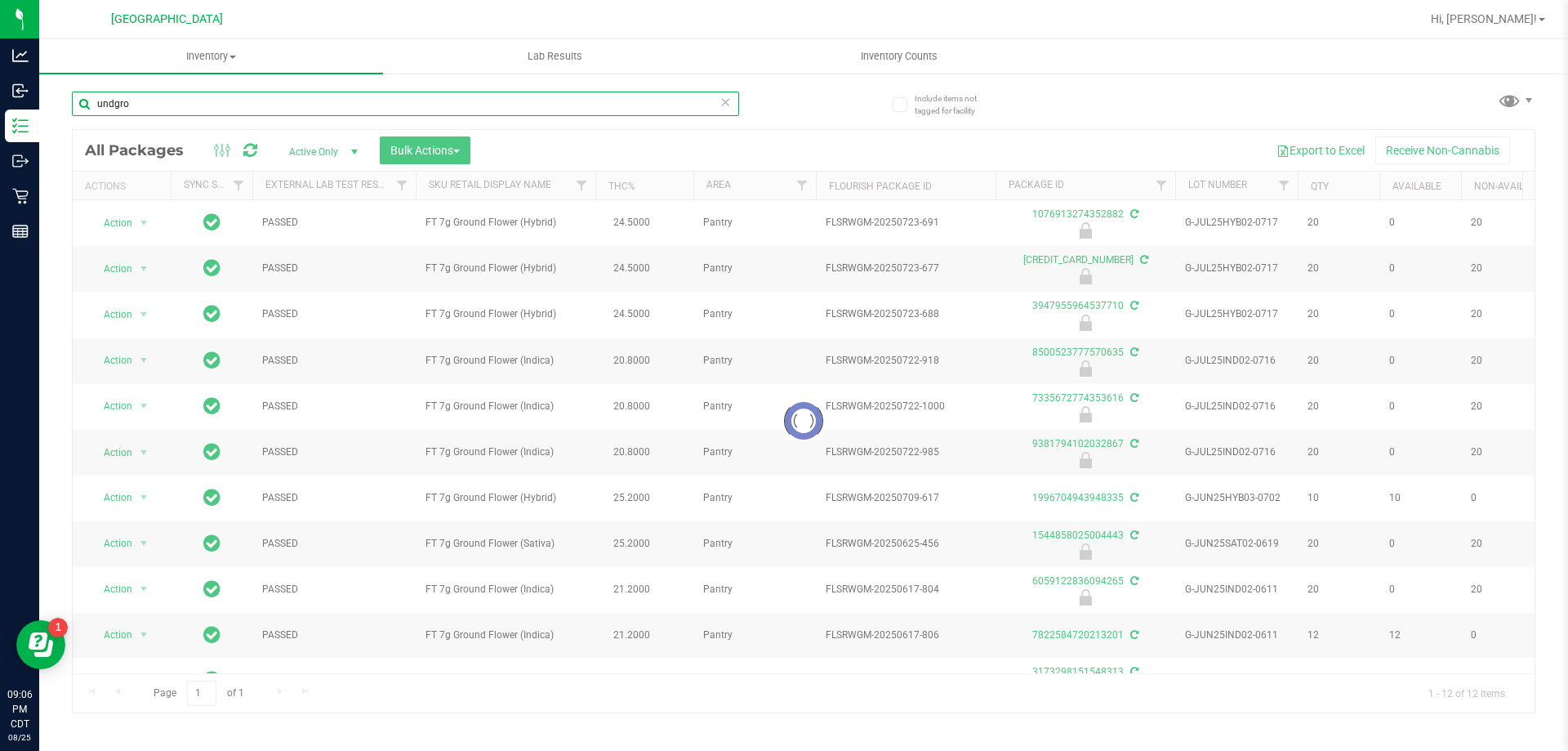
drag, startPoint x: 172, startPoint y: 106, endPoint x: 93, endPoint y: 115, distance: 79.5
click at [93, 115] on input "undgro" at bounding box center [405, 103] width 667 height 24
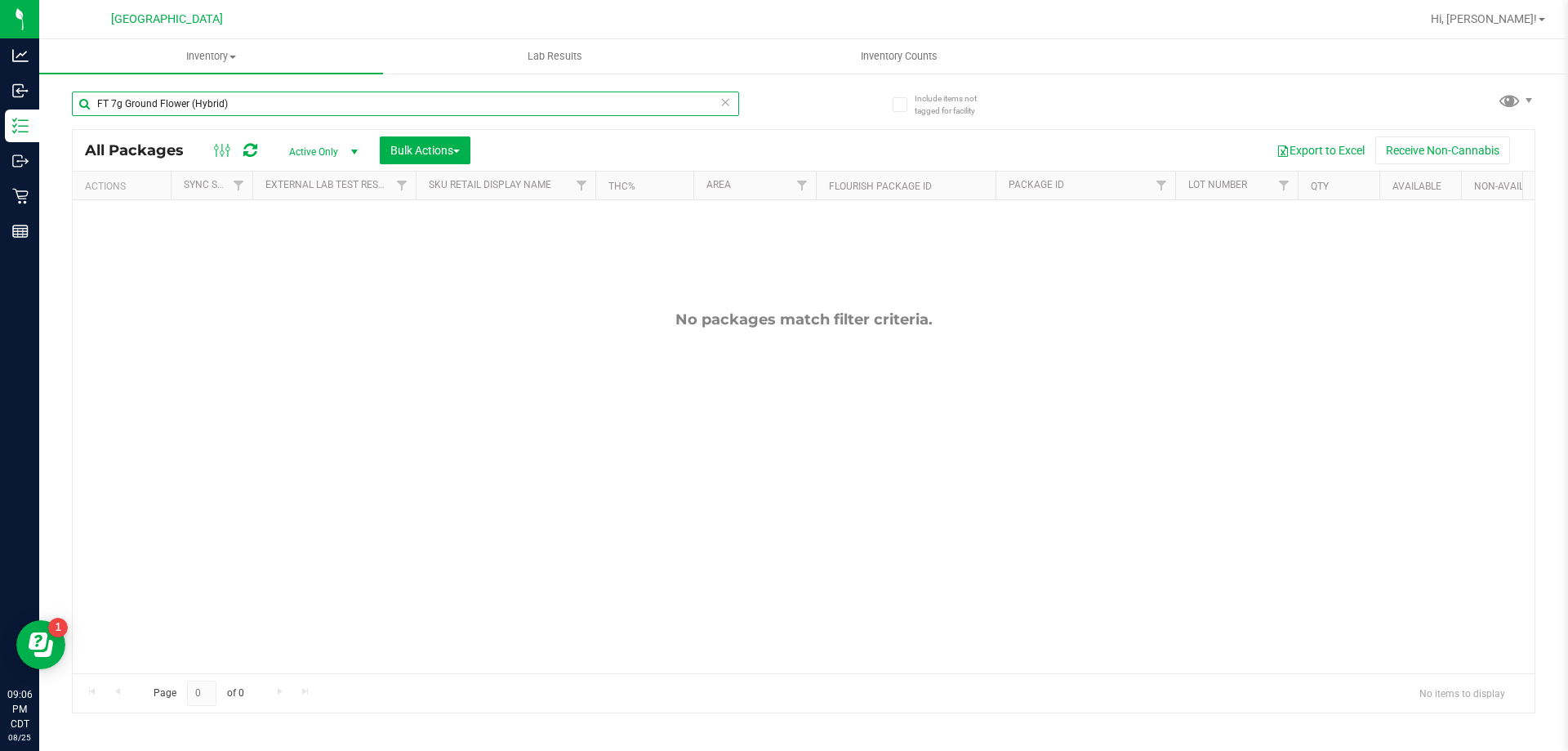
type input "FT 7g Ground Flower (Hybrid)"
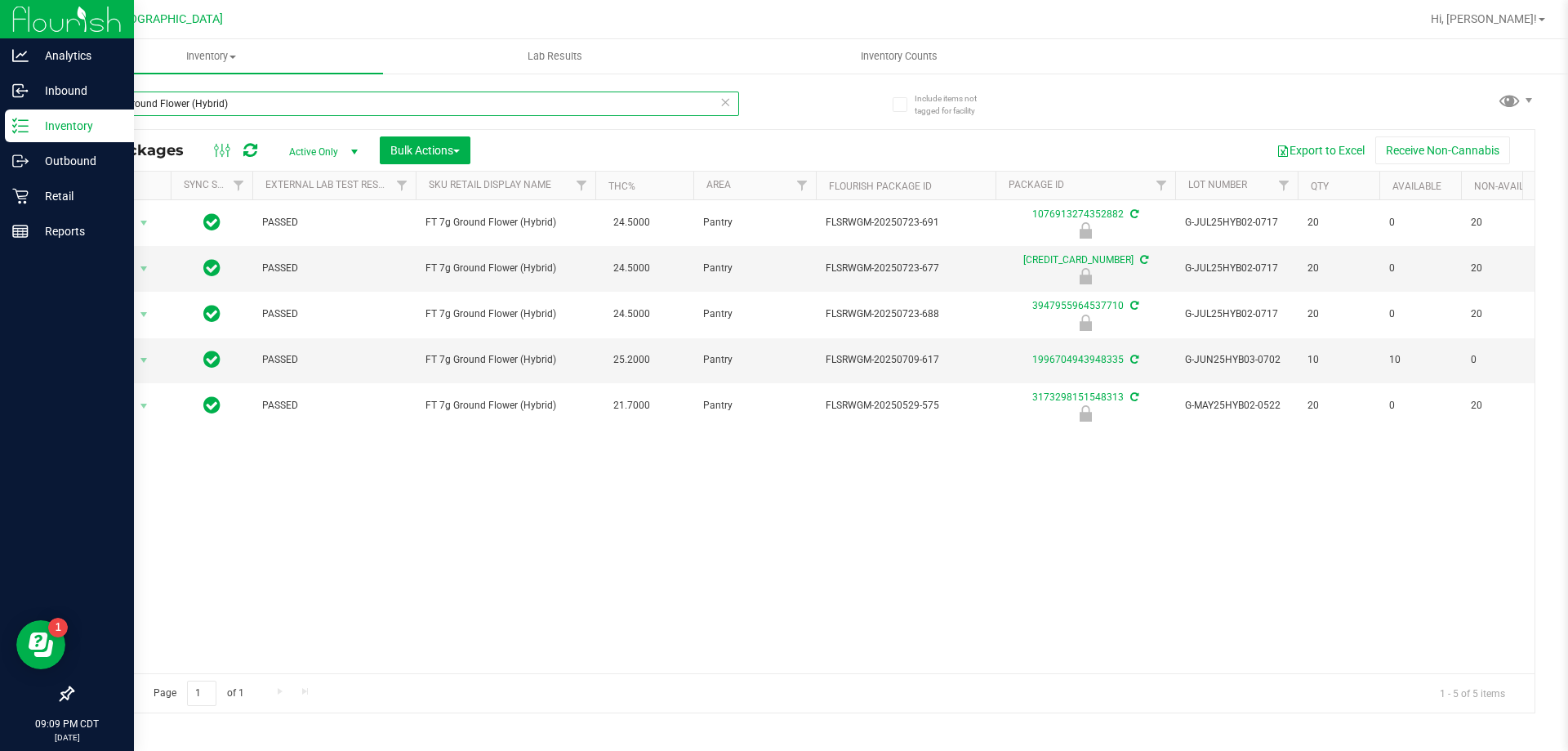
drag, startPoint x: 258, startPoint y: 94, endPoint x: 0, endPoint y: 112, distance: 258.6
click at [0, 112] on div "Analytics Inbound Inventory Outbound Retail Reports 09:09 PM CDT [DATE] 08/25 […" at bounding box center [784, 375] width 1568 height 751
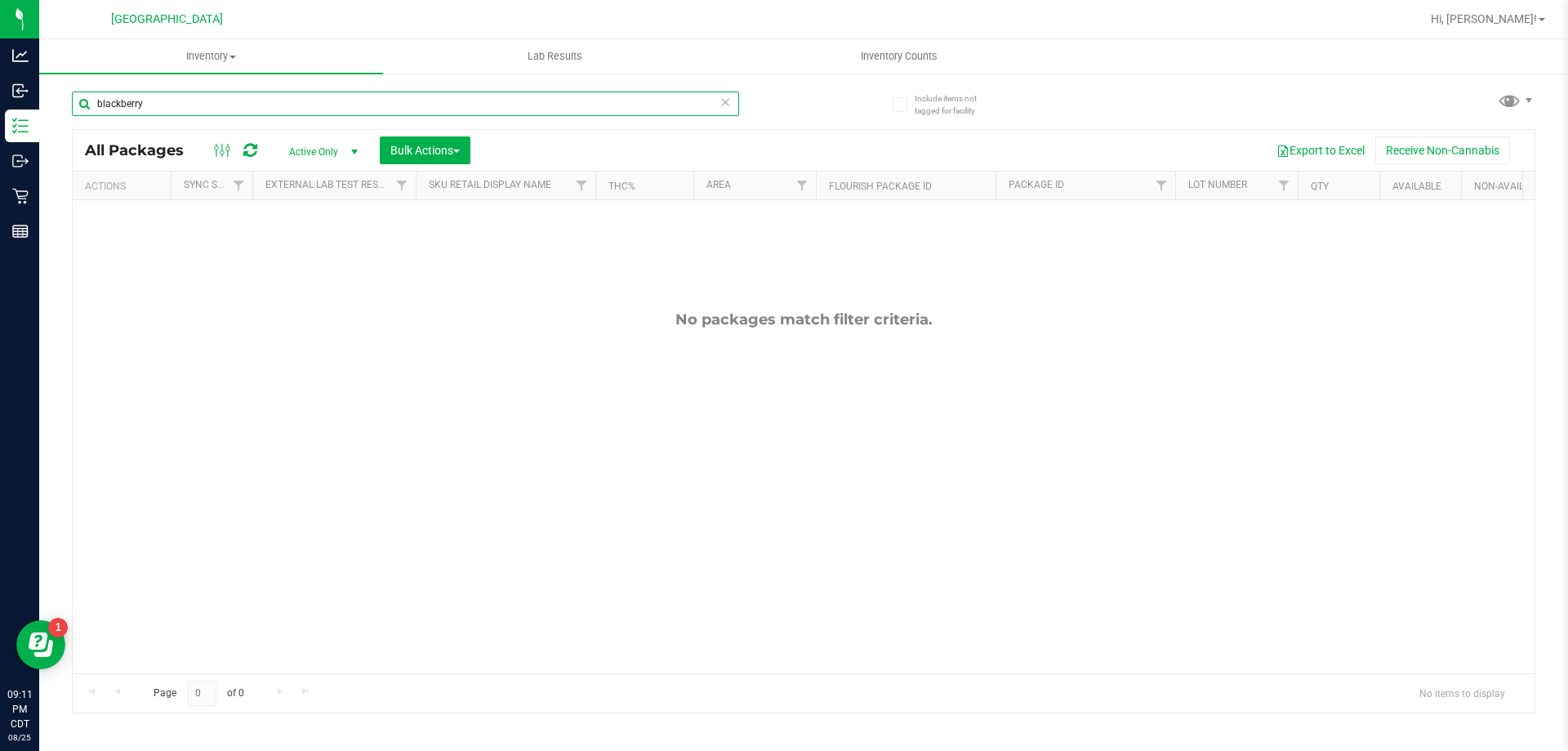
type input "blackberry"
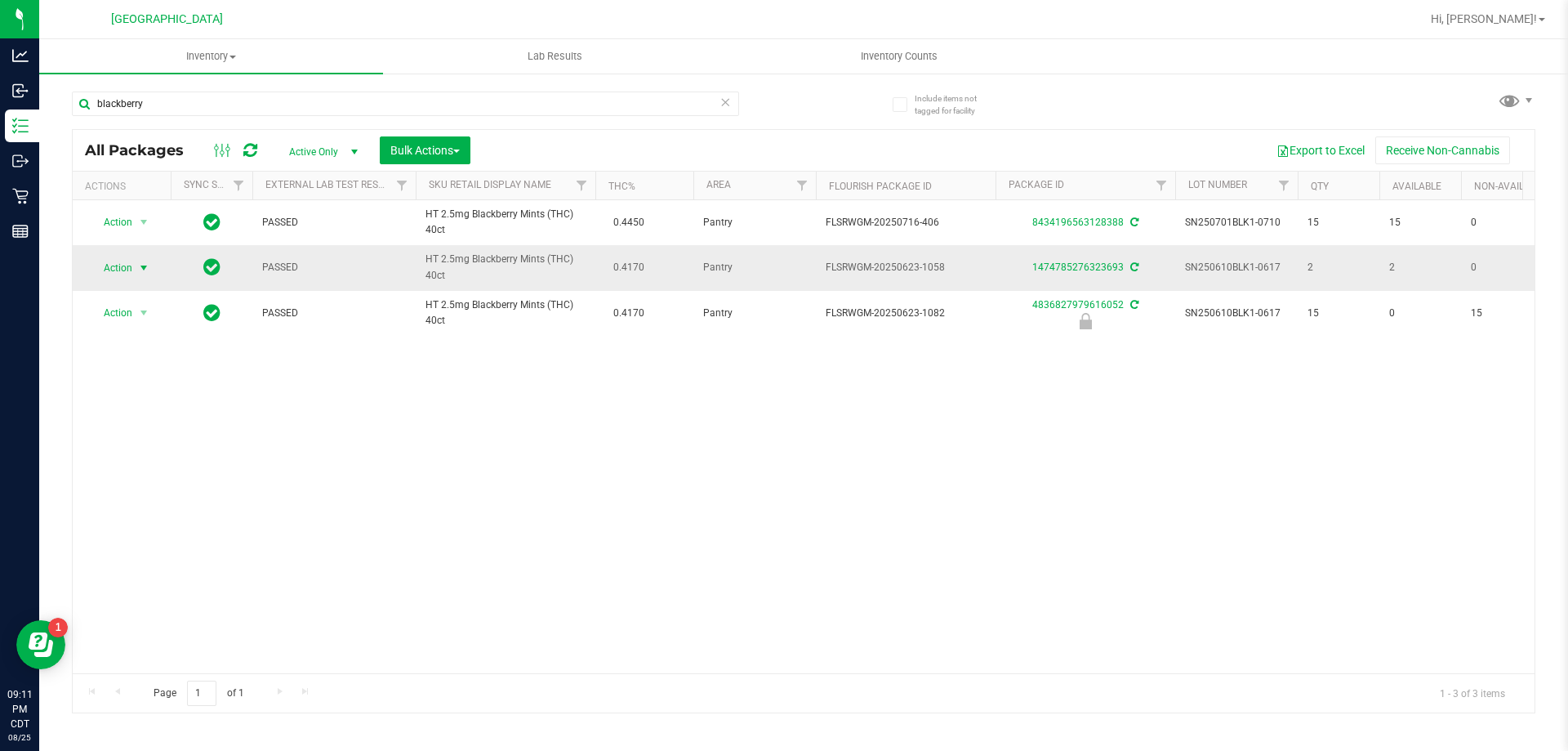
click at [102, 269] on span "Action" at bounding box center [111, 267] width 44 height 22
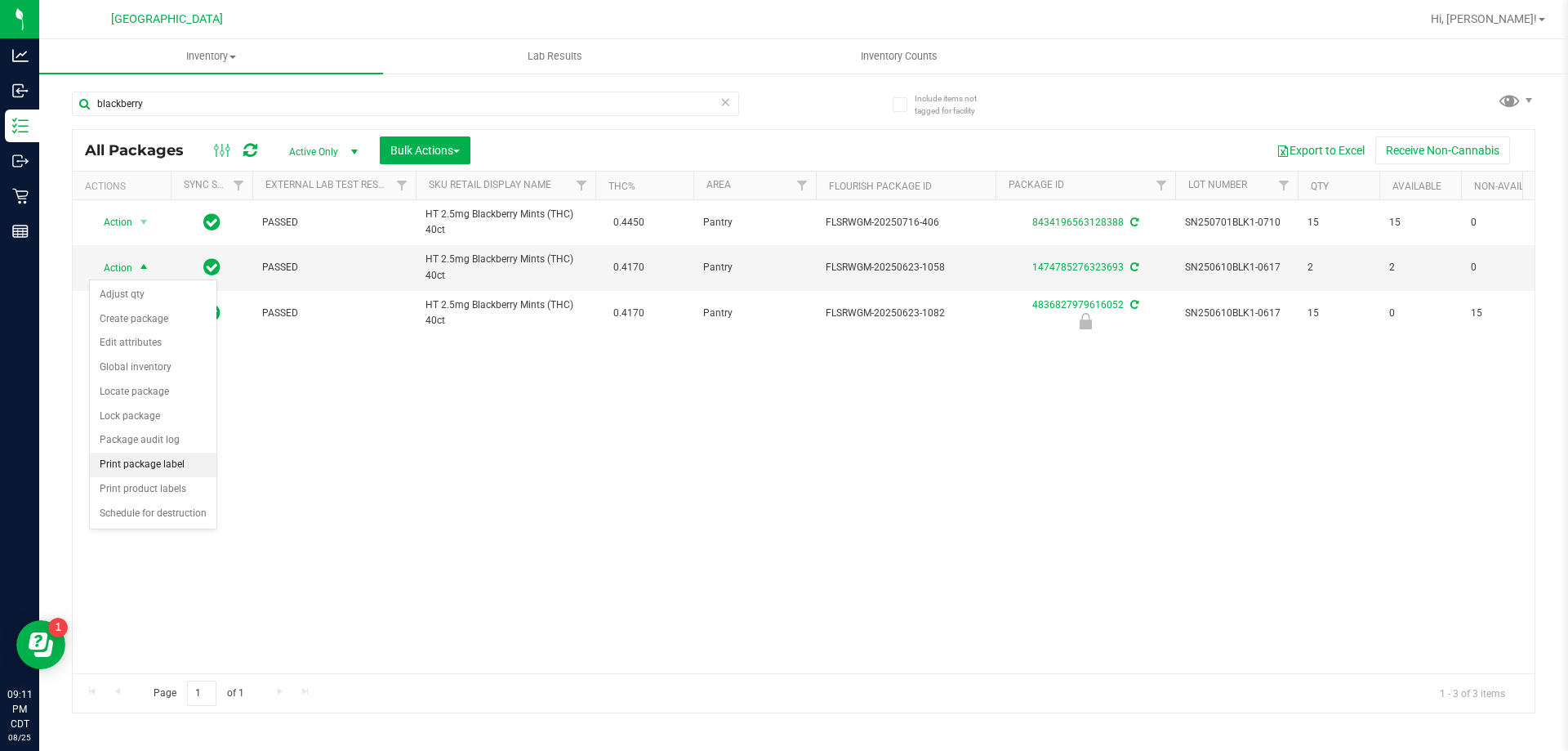
click at [156, 469] on li "Print package label" at bounding box center [153, 464] width 127 height 24
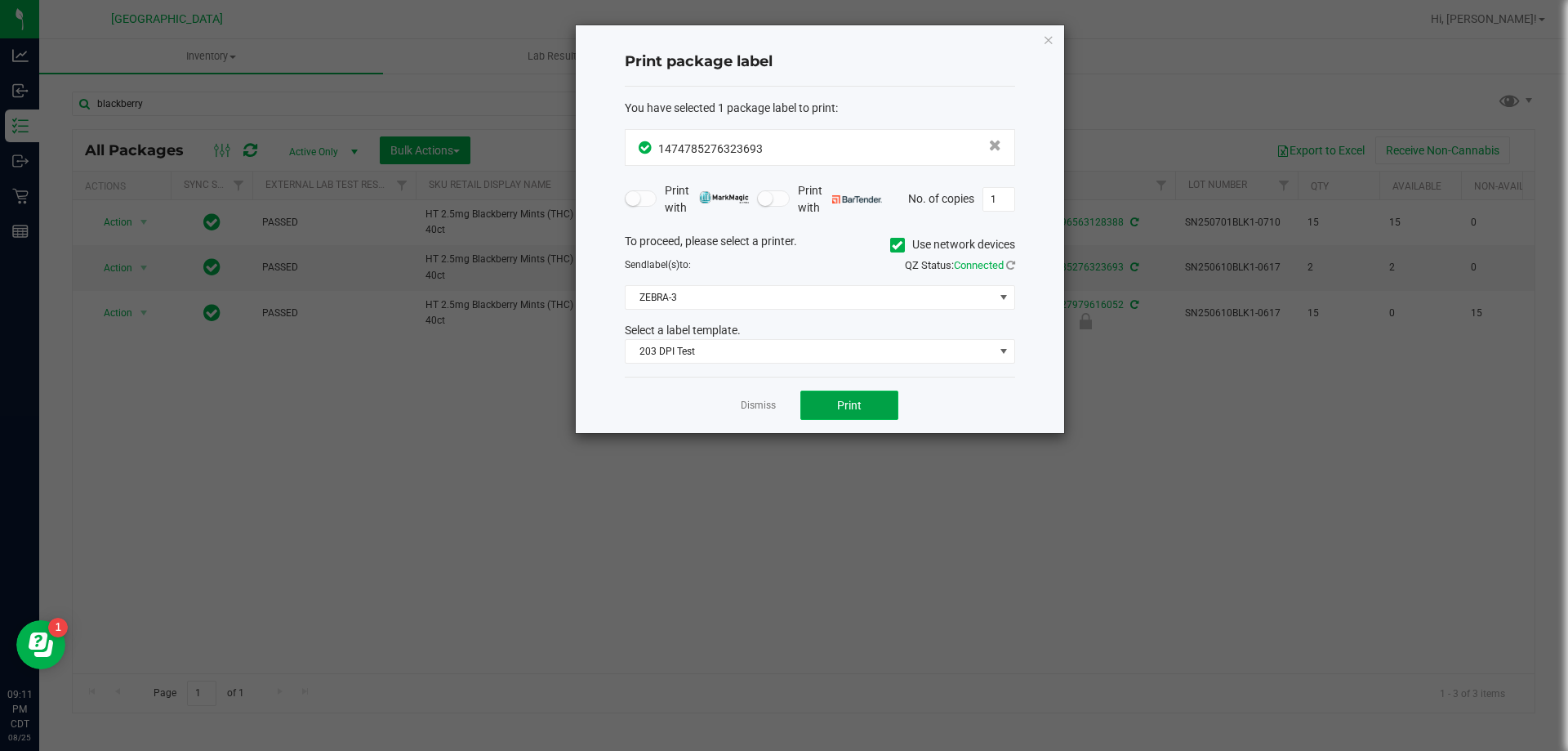
click at [831, 398] on button "Print" at bounding box center [849, 405] width 98 height 30
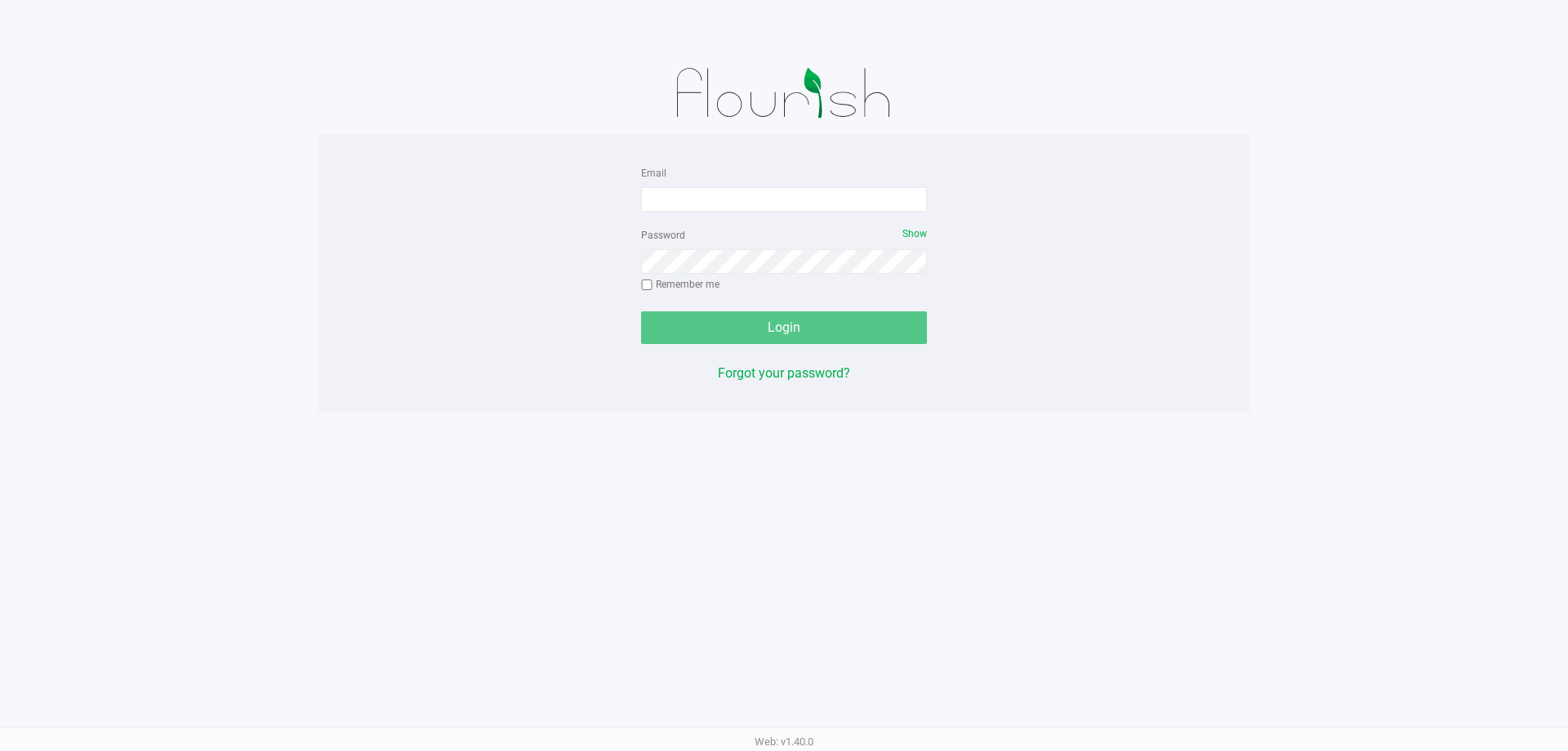
click at [727, 181] on div "Email" at bounding box center [784, 187] width 286 height 49
click at [744, 201] on input "Email" at bounding box center [784, 199] width 286 height 24
type input "[EMAIL_ADDRESS][DOMAIN_NAME]"
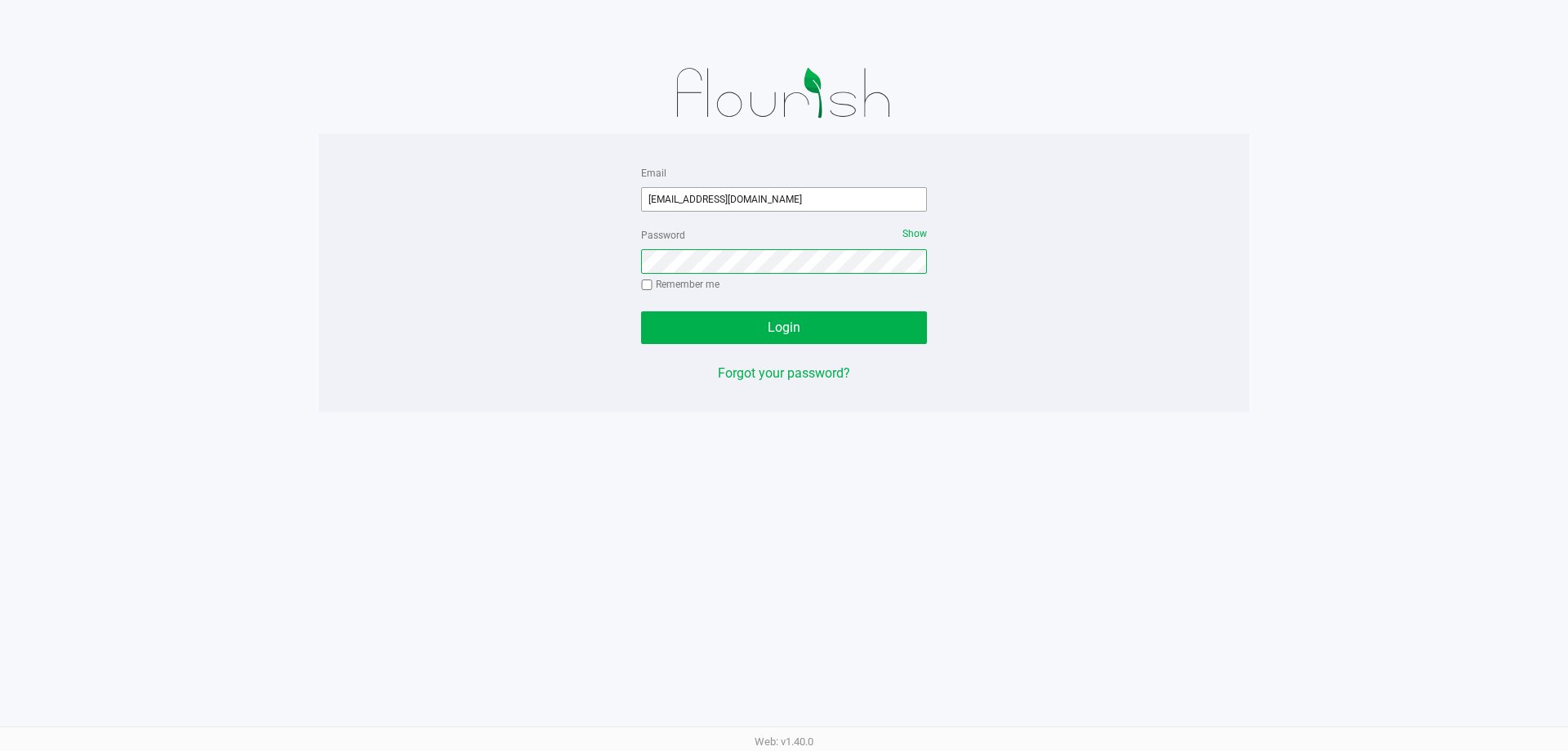
click at [641, 311] on button "Login" at bounding box center [784, 327] width 286 height 32
